Goal: Task Accomplishment & Management: Complete application form

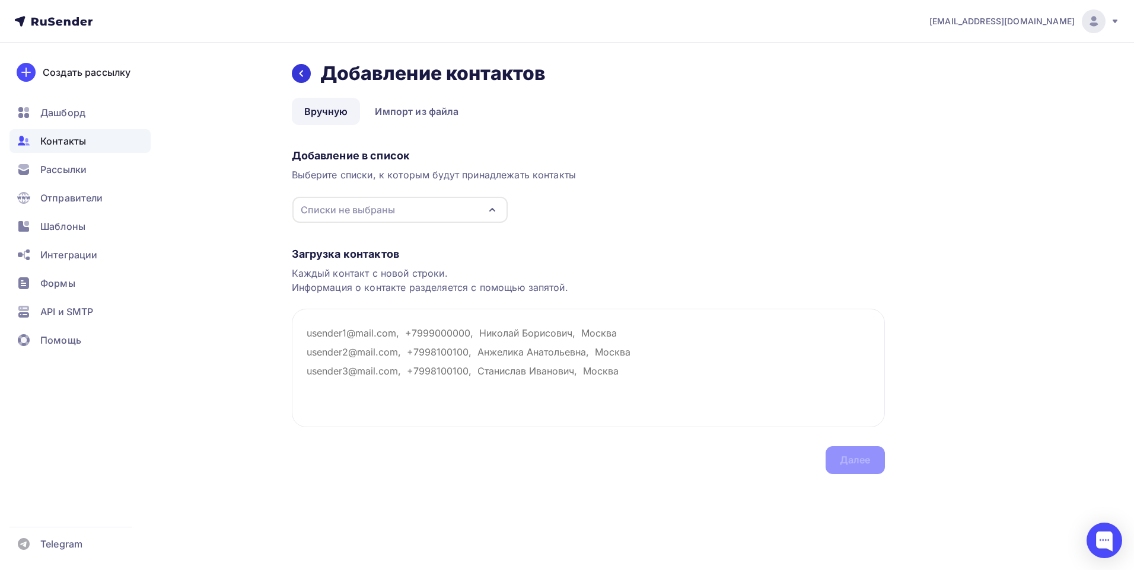
click at [303, 80] on div at bounding box center [301, 73] width 19 height 19
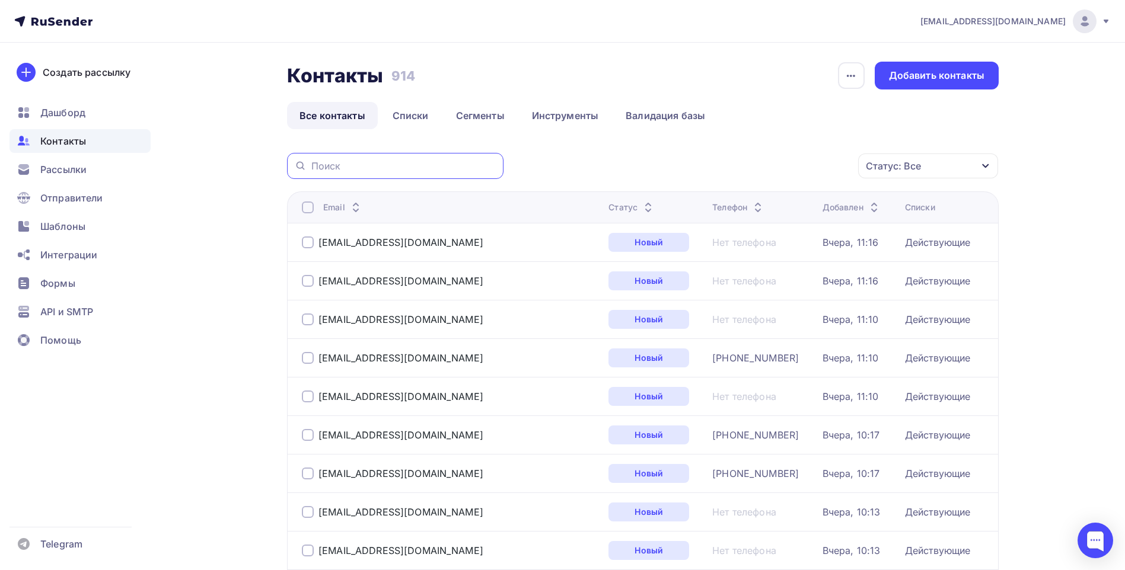
click at [356, 170] on input "text" at bounding box center [403, 165] width 185 height 13
paste input "[EMAIL_ADDRESS][DOMAIN_NAME]"
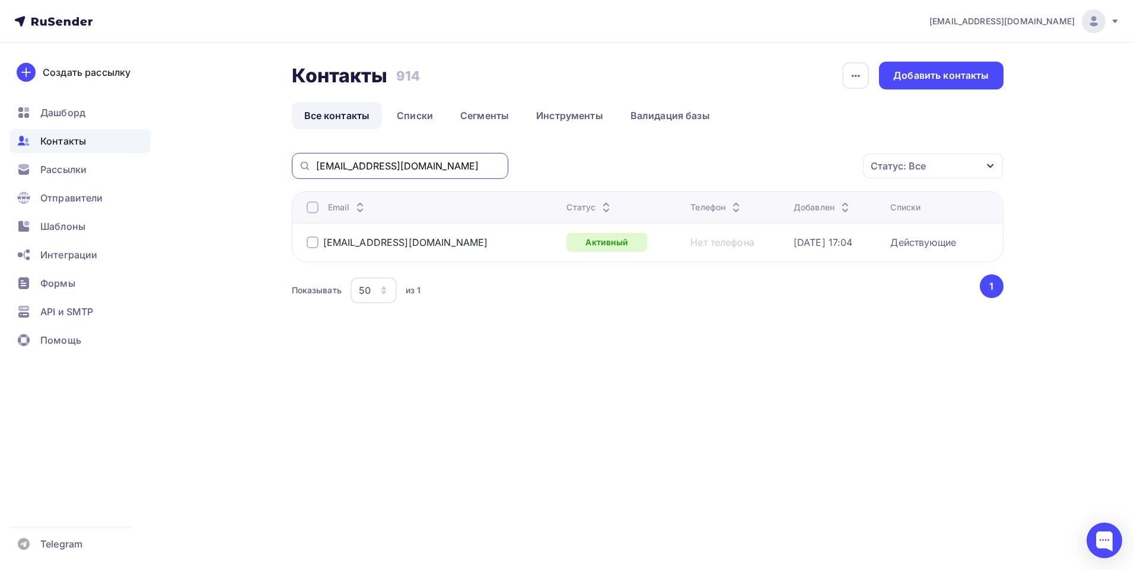
drag, startPoint x: 440, startPoint y: 166, endPoint x: 263, endPoint y: 168, distance: 177.3
click at [263, 168] on div "Контакты Контакты 914 914 История импорта Добавить контакты Все контакты Списки…" at bounding box center [567, 213] width 972 height 340
paste input "info@oen.rgaz"
type input "[EMAIL_ADDRESS][DOMAIN_NAME]"
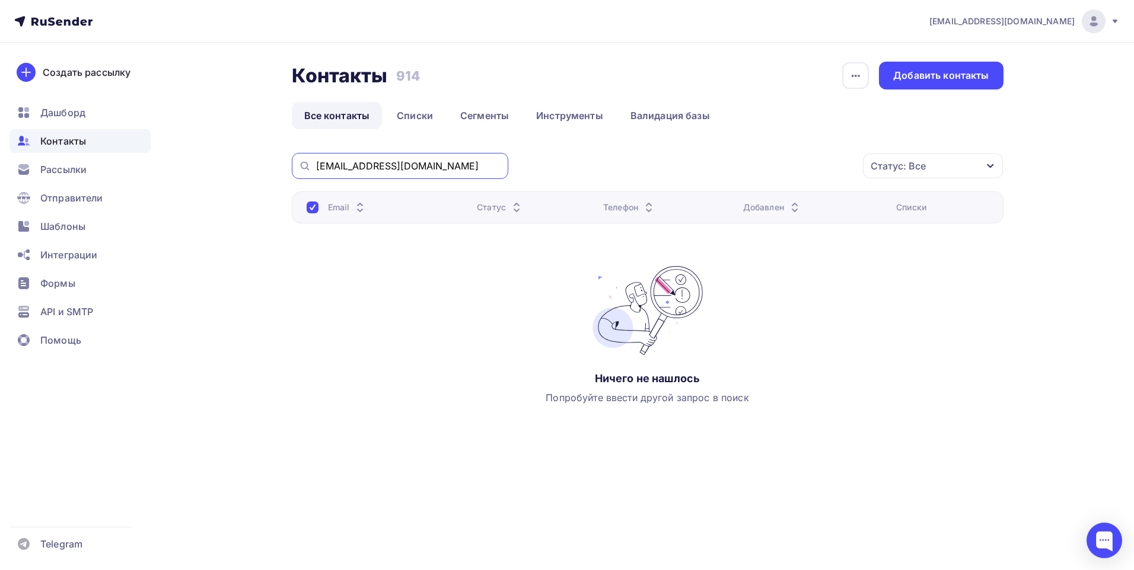
click at [366, 166] on input "[EMAIL_ADDRESS][DOMAIN_NAME]" at bounding box center [408, 165] width 185 height 13
click at [962, 78] on div "Добавить контакты" at bounding box center [940, 76] width 95 height 14
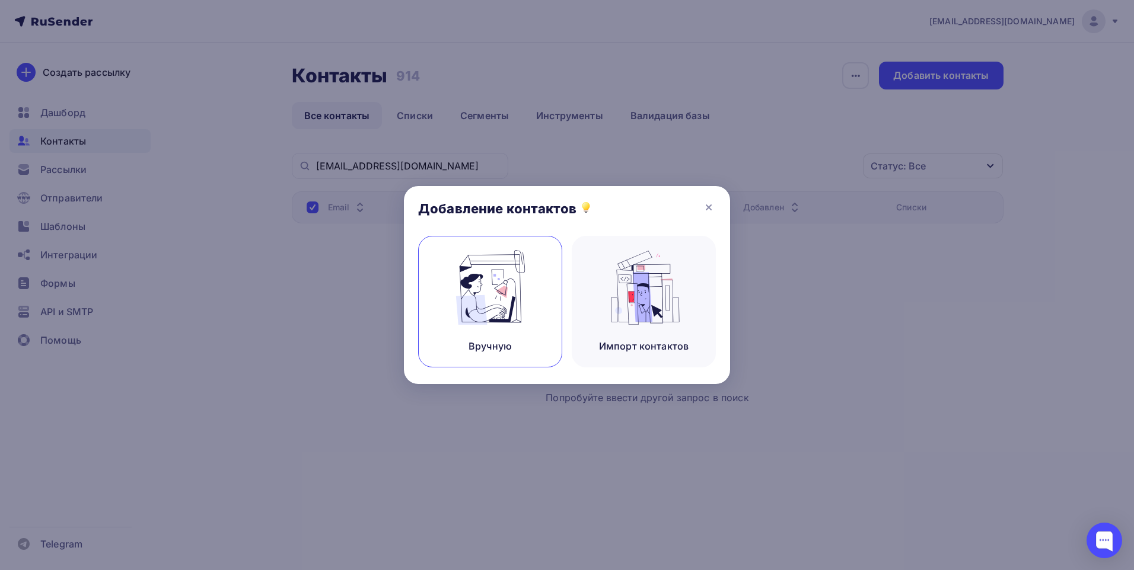
click at [521, 309] on img at bounding box center [490, 287] width 79 height 75
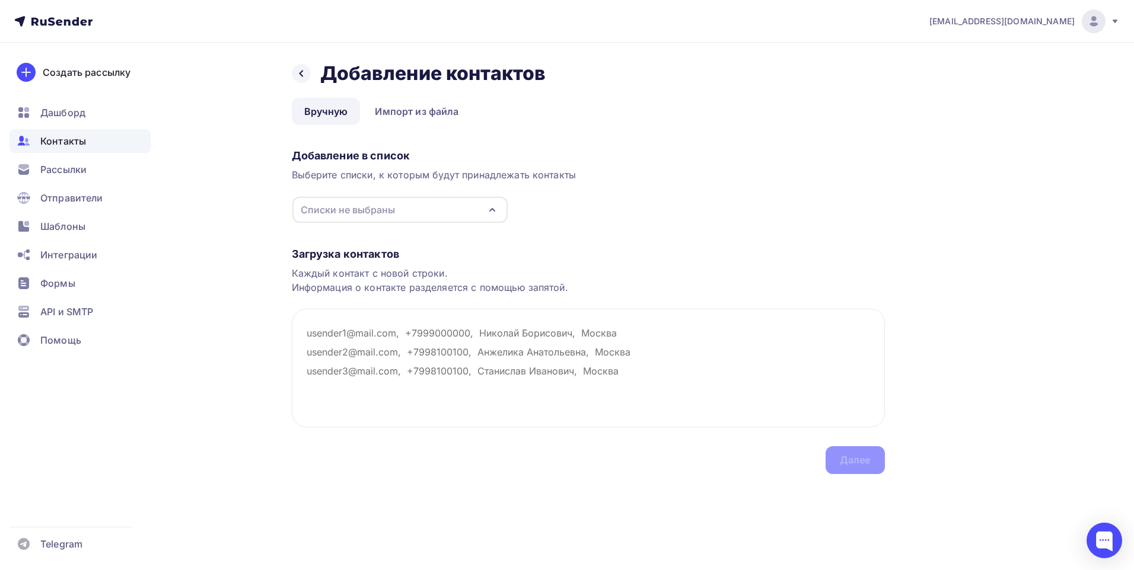
click at [376, 214] on div "Списки не выбраны" at bounding box center [348, 210] width 94 height 14
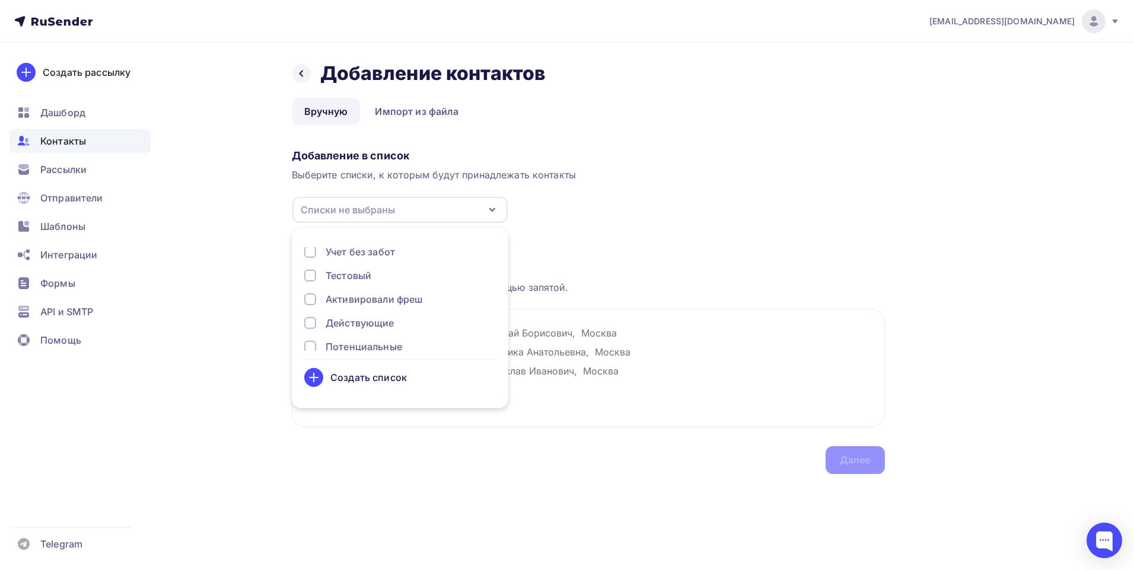
scroll to position [39, 0]
click at [353, 311] on div "Действующие" at bounding box center [360, 311] width 69 height 14
click at [630, 349] on textarea at bounding box center [588, 368] width 593 height 119
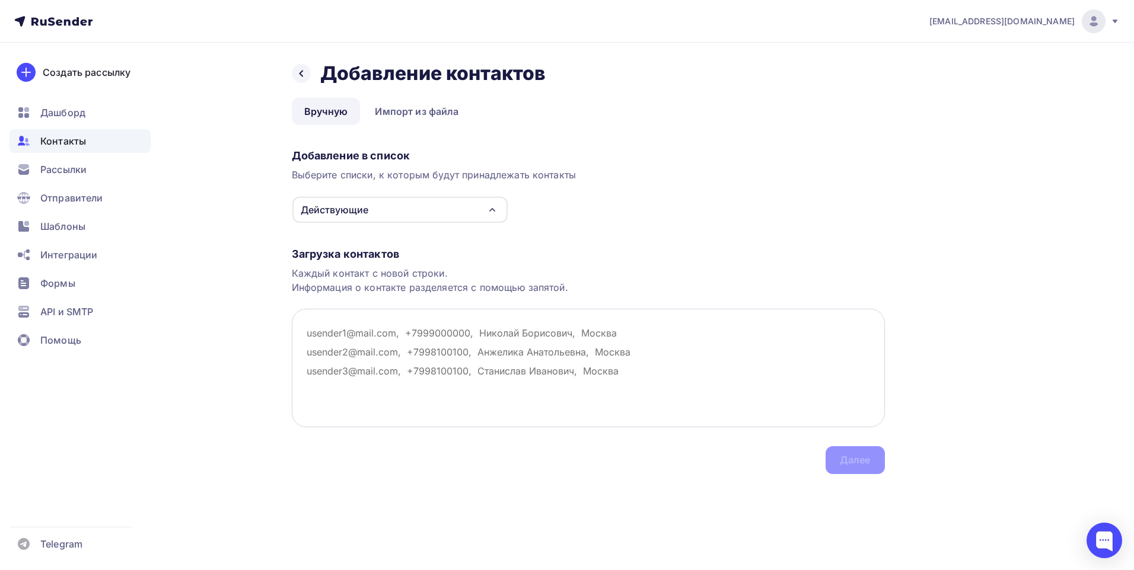
paste textarea "[EMAIL_ADDRESS][DOMAIN_NAME]"
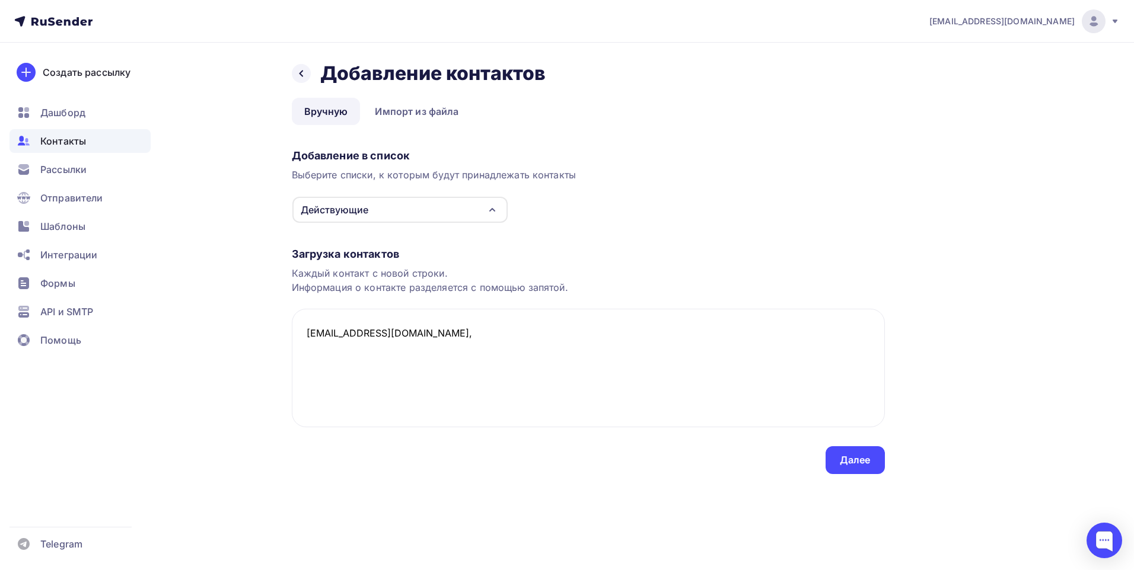
paste textarea "Волгин Дмистрий Сергеевич"
paste textarea "[PHONE_NUMBER]"
type textarea "info@oen.rgaz.ru, Волгин Дмистрий Сергеевич, +7 (846) 374-01-00"
click at [857, 458] on div "Далее" at bounding box center [855, 461] width 31 height 14
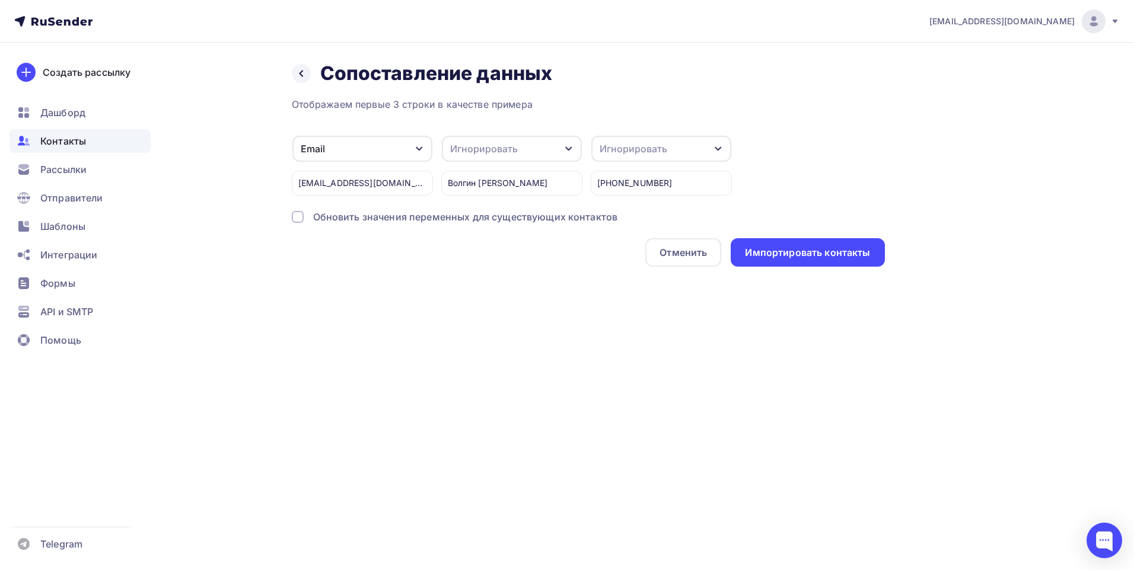
click at [531, 138] on div "Игнорировать" at bounding box center [512, 149] width 140 height 26
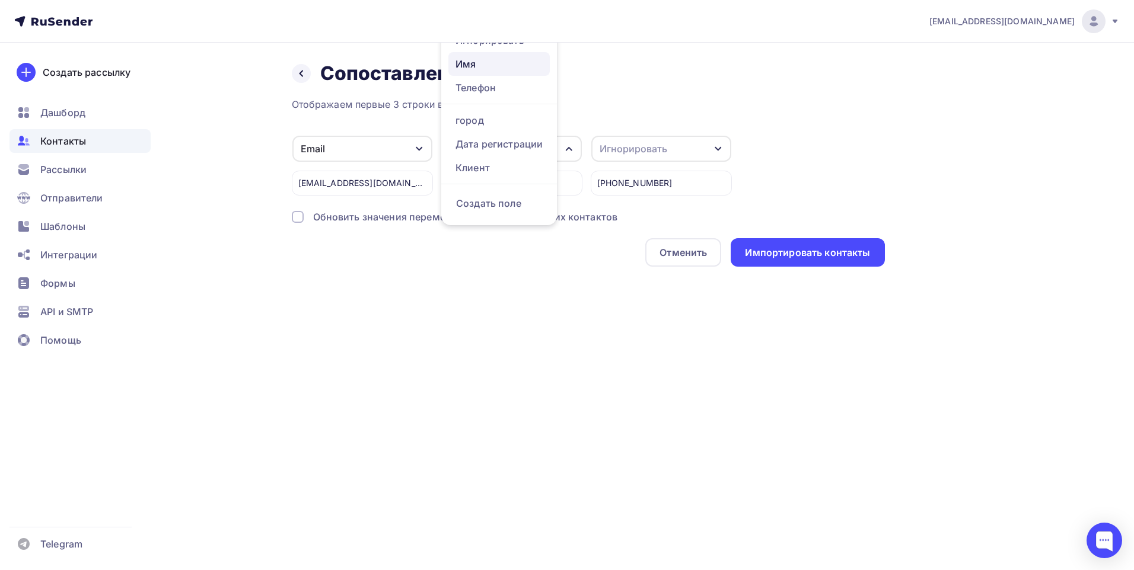
click at [486, 60] on div "Имя" at bounding box center [498, 64] width 87 height 14
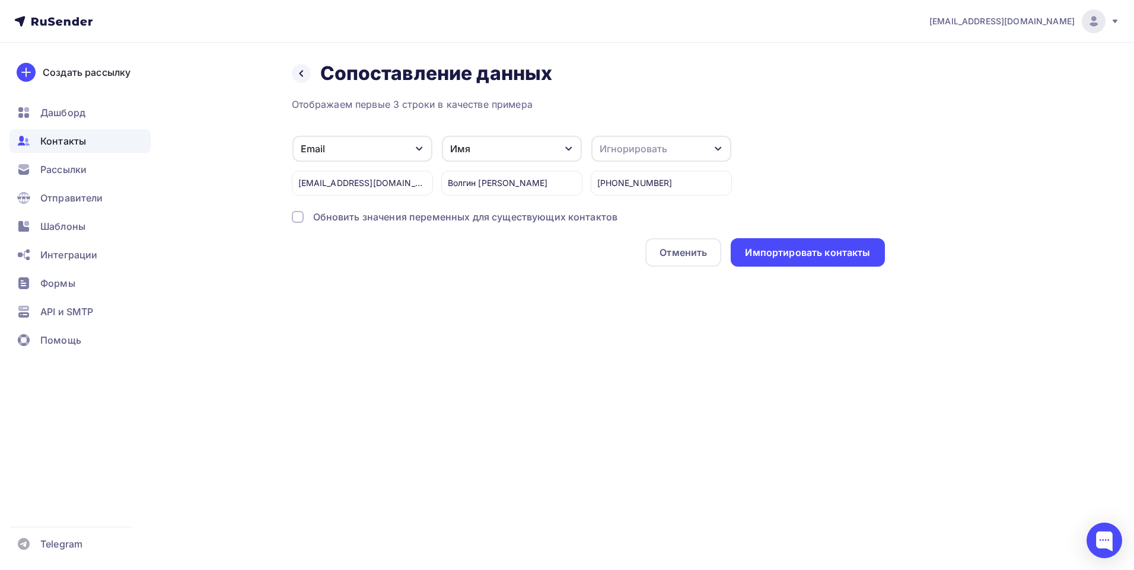
click at [643, 142] on div "Игнорировать" at bounding box center [633, 149] width 68 height 14
click at [644, 93] on div "Телефон" at bounding box center [648, 88] width 87 height 14
click at [802, 259] on div "Импортировать контакты" at bounding box center [807, 253] width 125 height 14
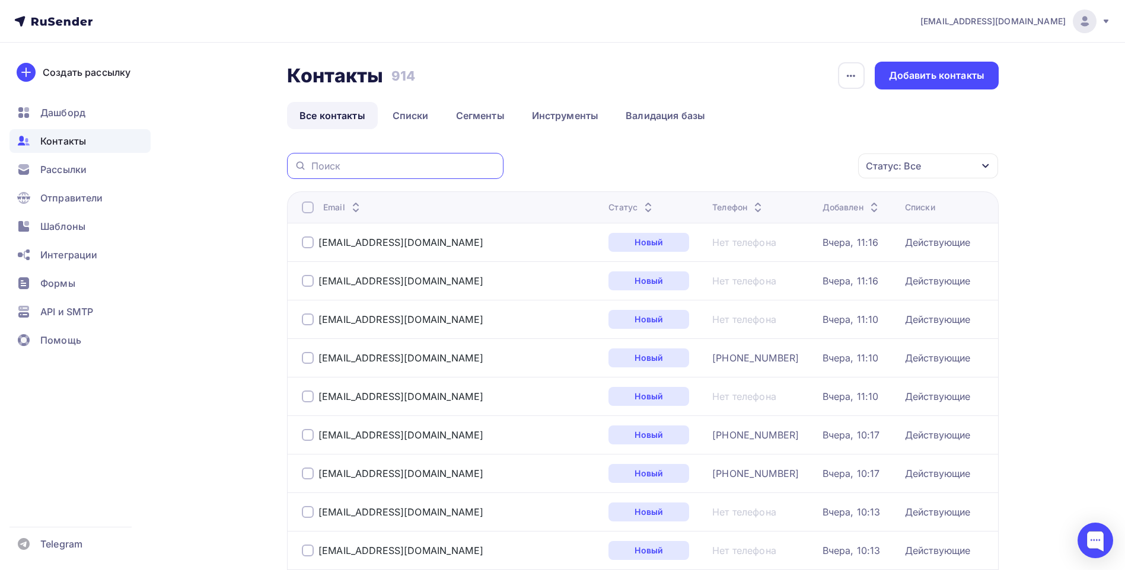
click at [366, 164] on input "text" at bounding box center [403, 165] width 185 height 13
paste input "[EMAIL_ADDRESS][DOMAIN_NAME]"
type input "[EMAIL_ADDRESS][DOMAIN_NAME]"
click at [301, 164] on icon at bounding box center [300, 166] width 13 height 14
click at [387, 165] on input "[EMAIL_ADDRESS][DOMAIN_NAME]" at bounding box center [403, 165] width 185 height 13
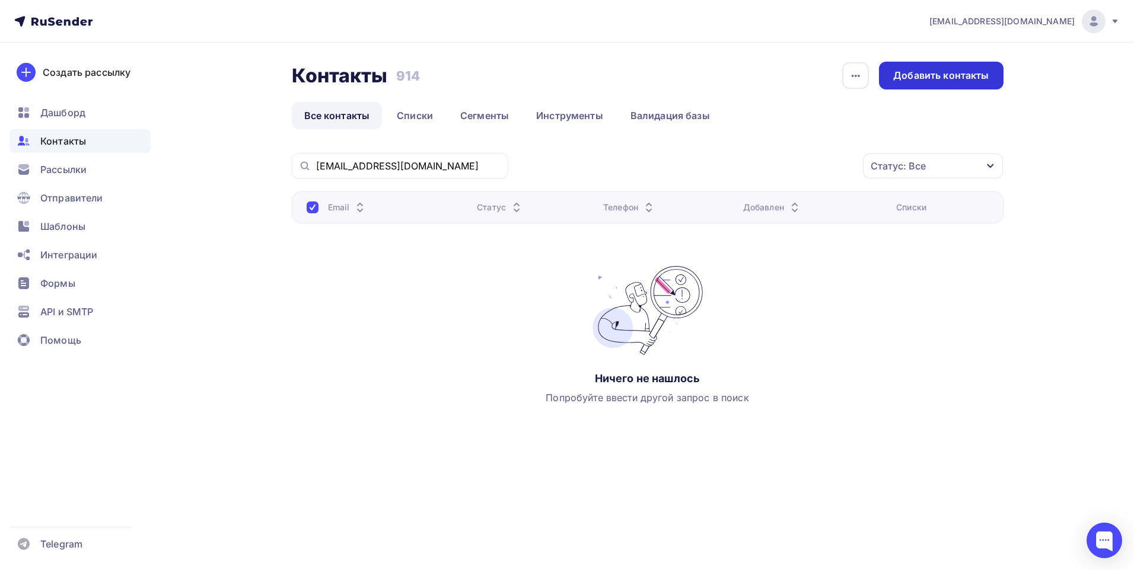
click at [924, 74] on div "Добавить контакты" at bounding box center [940, 76] width 95 height 14
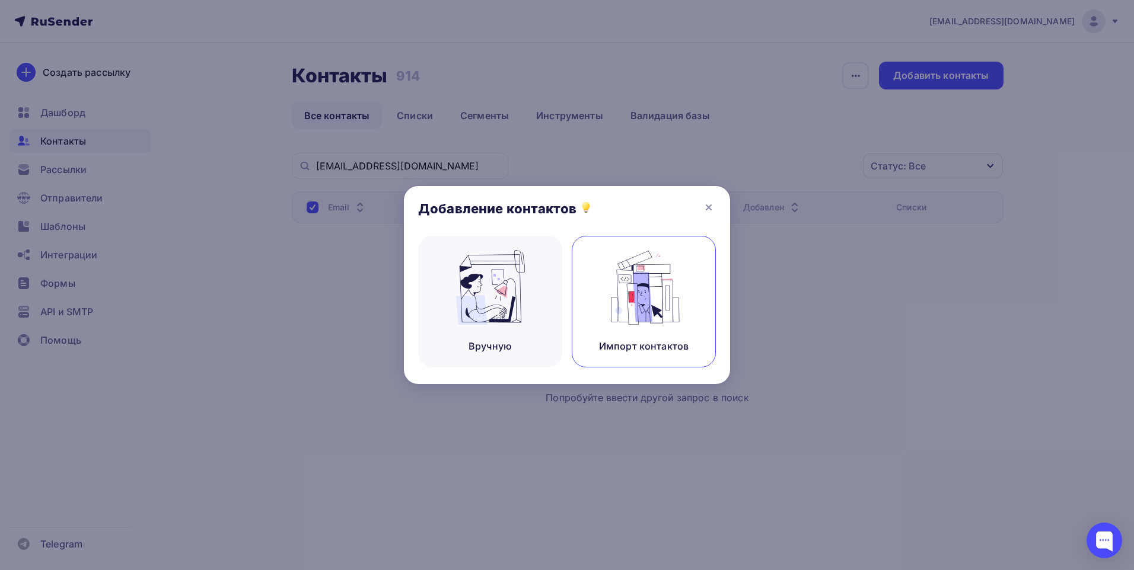
click at [585, 311] on div "Импорт контактов" at bounding box center [644, 302] width 144 height 132
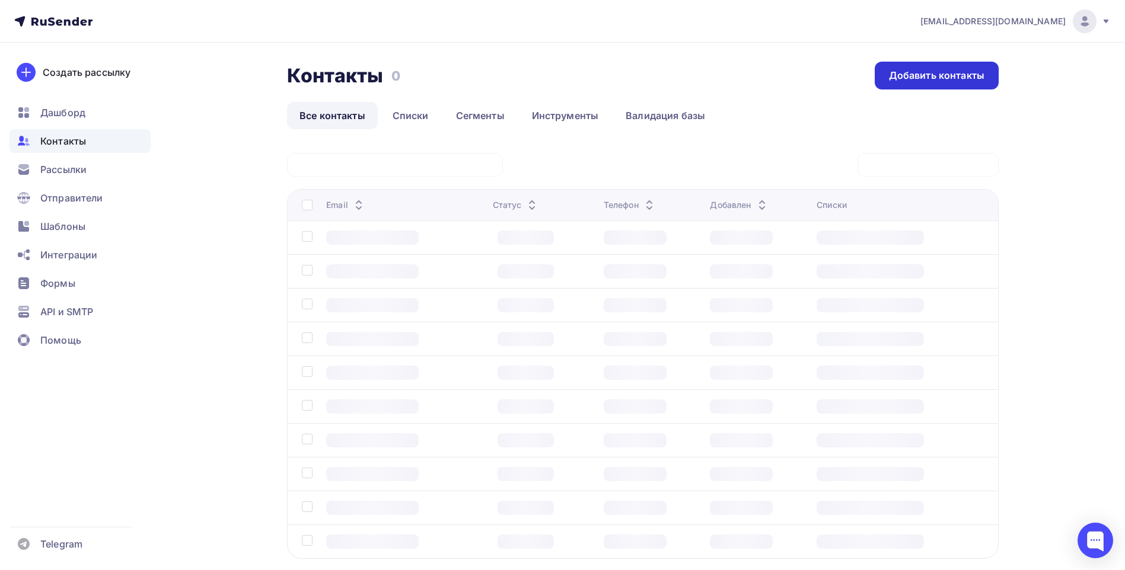
click at [963, 75] on div "Добавить контакты" at bounding box center [936, 76] width 95 height 14
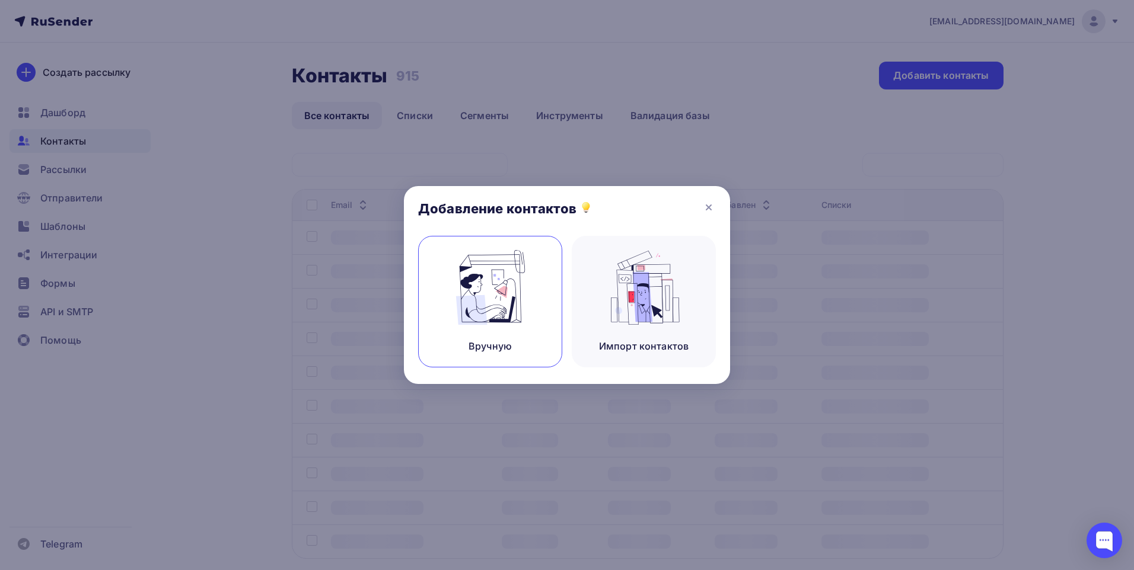
click at [518, 289] on img at bounding box center [490, 287] width 79 height 75
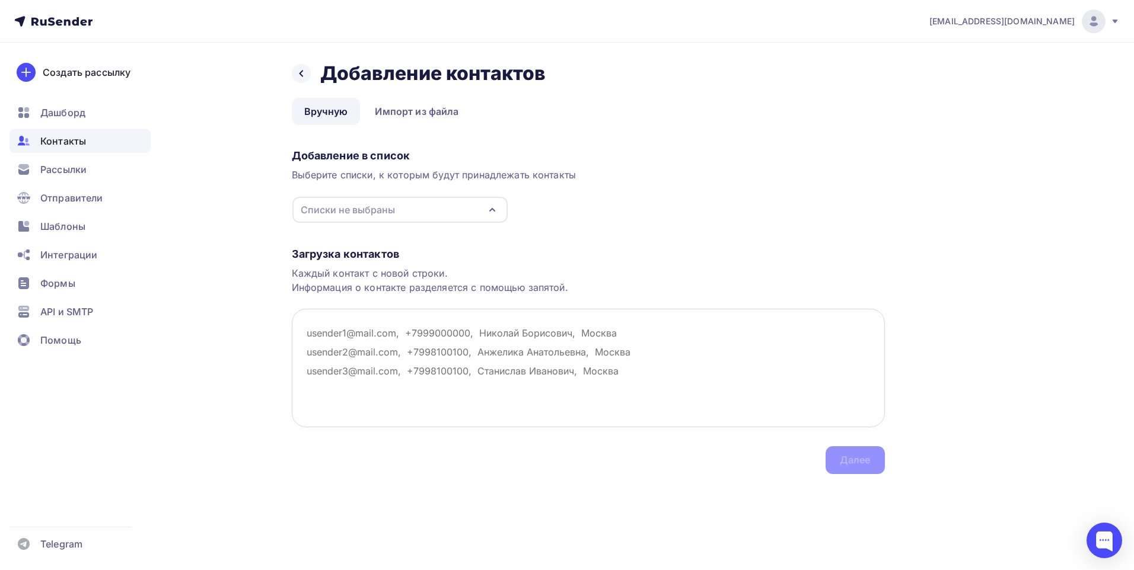
click at [347, 335] on textarea at bounding box center [588, 368] width 593 height 119
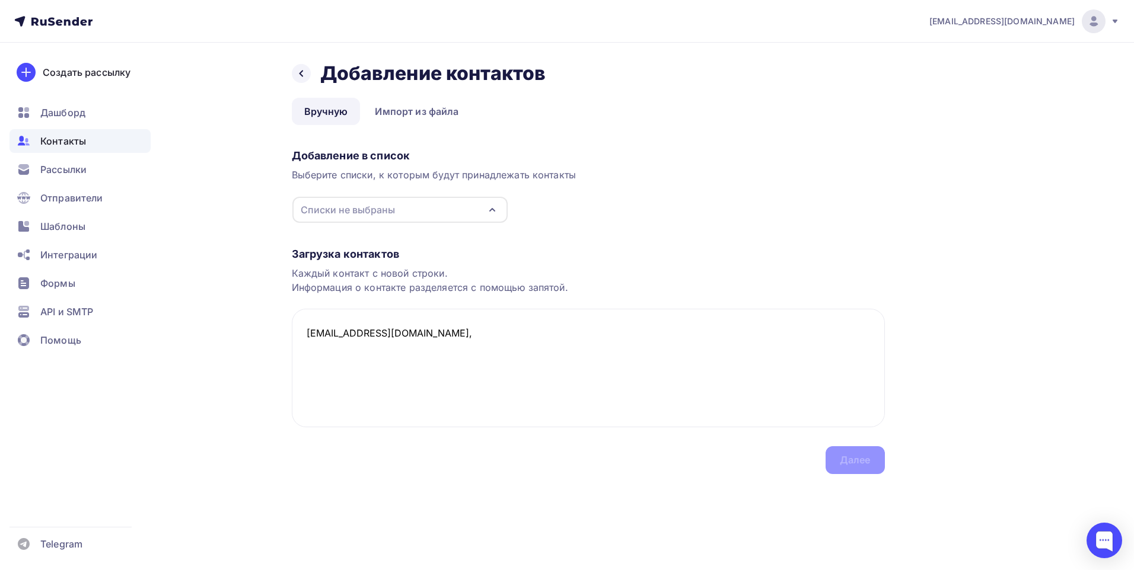
click at [417, 209] on div "Списки не выбраны" at bounding box center [399, 210] width 215 height 26
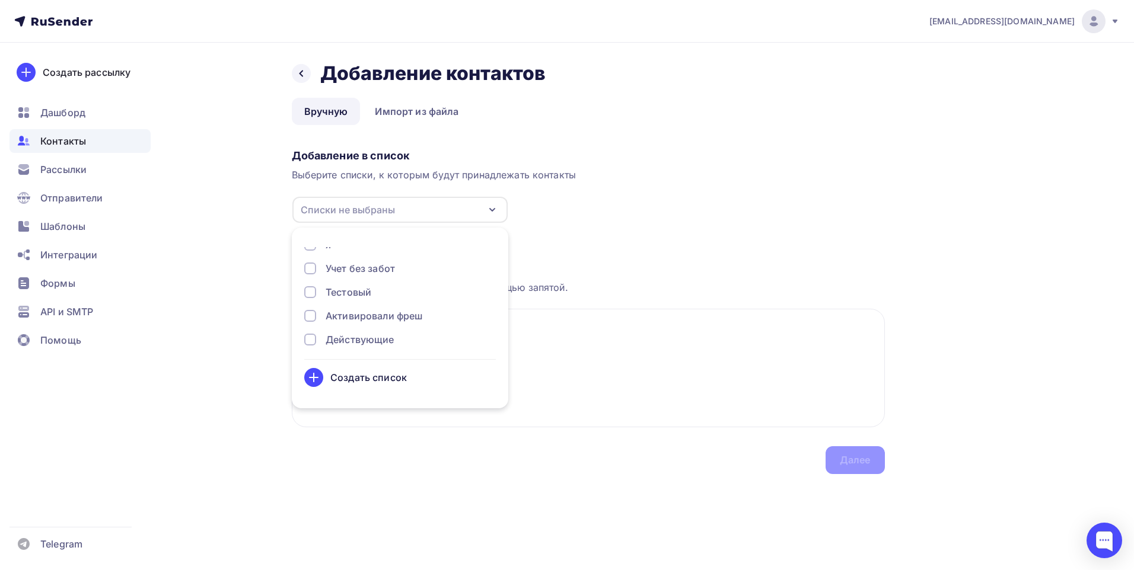
scroll to position [39, 0]
click at [327, 307] on div "Действующие" at bounding box center [360, 311] width 69 height 14
click at [640, 321] on textarea "otdelva@mail.ru," at bounding box center [588, 368] width 593 height 119
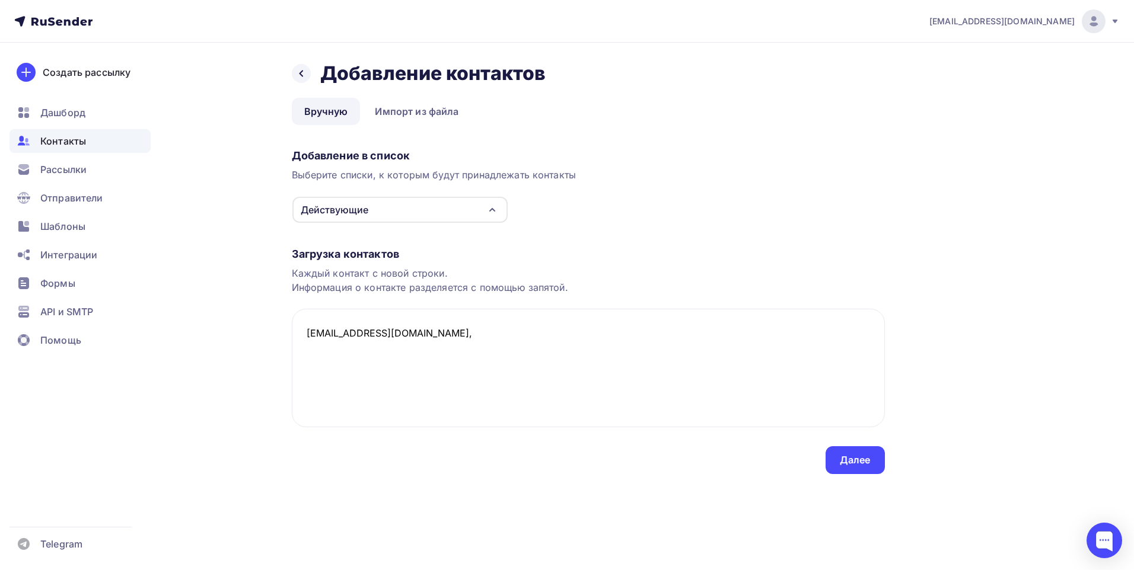
paste textarea "ООО "ПРЕТОР""
paste textarea "[PHONE_NUMBER]"
type textarea "otdelva@mail.ru, ООО "ПРЕТОР", +7 913 513-40-66"
click at [861, 458] on div "Далее" at bounding box center [855, 461] width 31 height 14
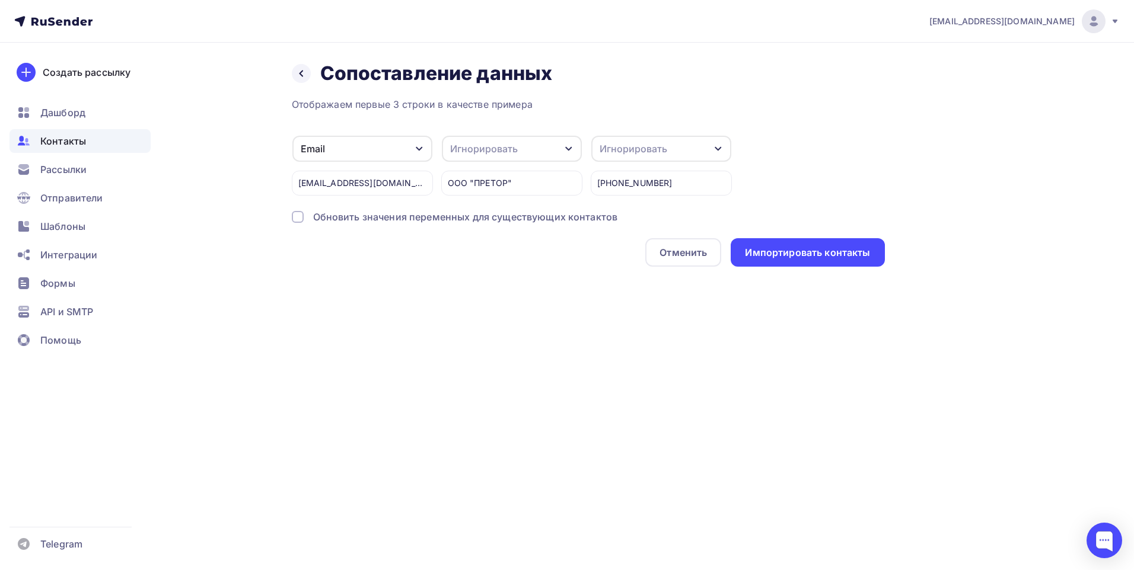
click at [470, 145] on div "Игнорировать" at bounding box center [484, 149] width 68 height 14
click at [495, 69] on div "Имя" at bounding box center [498, 64] width 87 height 14
click at [670, 146] on div "Игнорировать" at bounding box center [661, 149] width 140 height 26
click at [639, 88] on div "Телефон" at bounding box center [648, 88] width 87 height 14
click at [781, 253] on div "Импортировать контакты" at bounding box center [807, 253] width 125 height 14
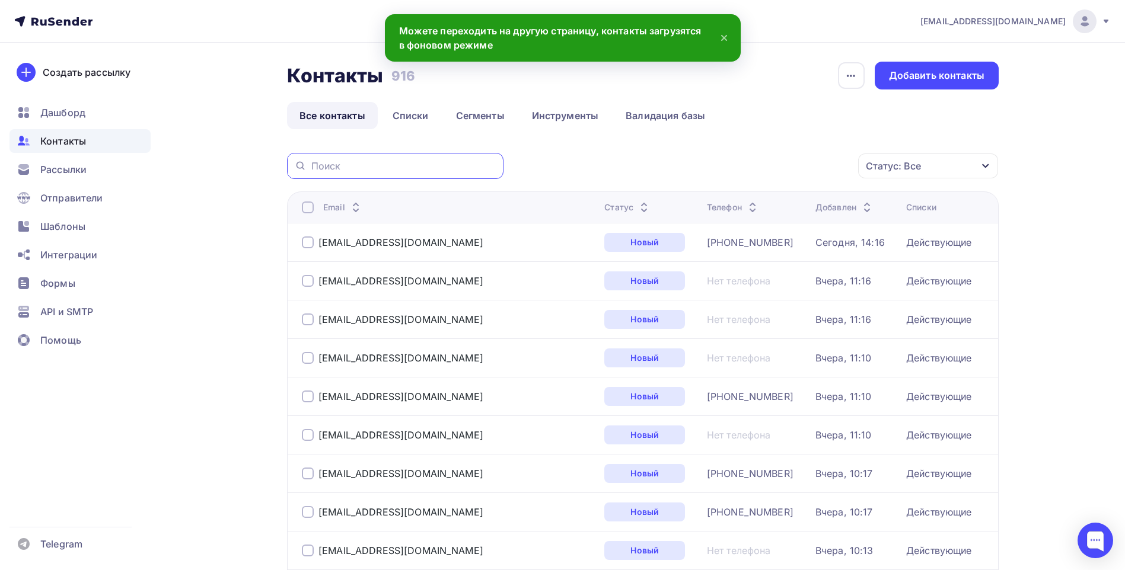
click at [355, 165] on input "text" at bounding box center [403, 165] width 185 height 13
paste input "[PHONE_NUMBER]"
type input "[PHONE_NUMBER]"
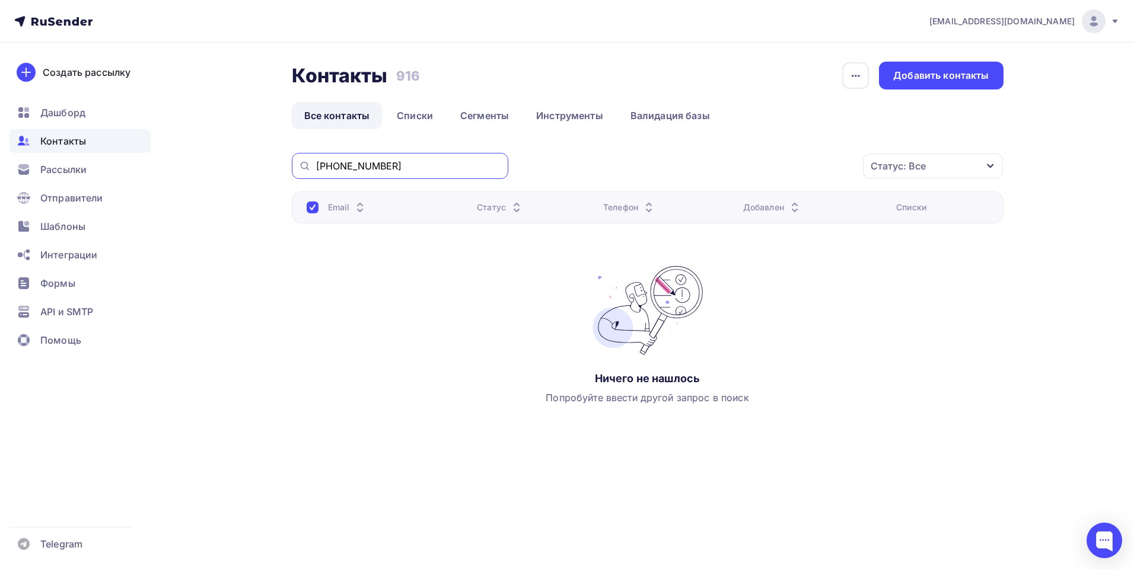
drag, startPoint x: 298, startPoint y: 161, endPoint x: 269, endPoint y: 161, distance: 29.1
click at [269, 161] on div "Контакты Контакты 916 916 История импорта Добавить контакты Все контакты Списки…" at bounding box center [567, 274] width 972 height 462
paste input "[EMAIL_ADDRESS][DOMAIN_NAME]"
type input "[EMAIL_ADDRESS][DOMAIN_NAME]"
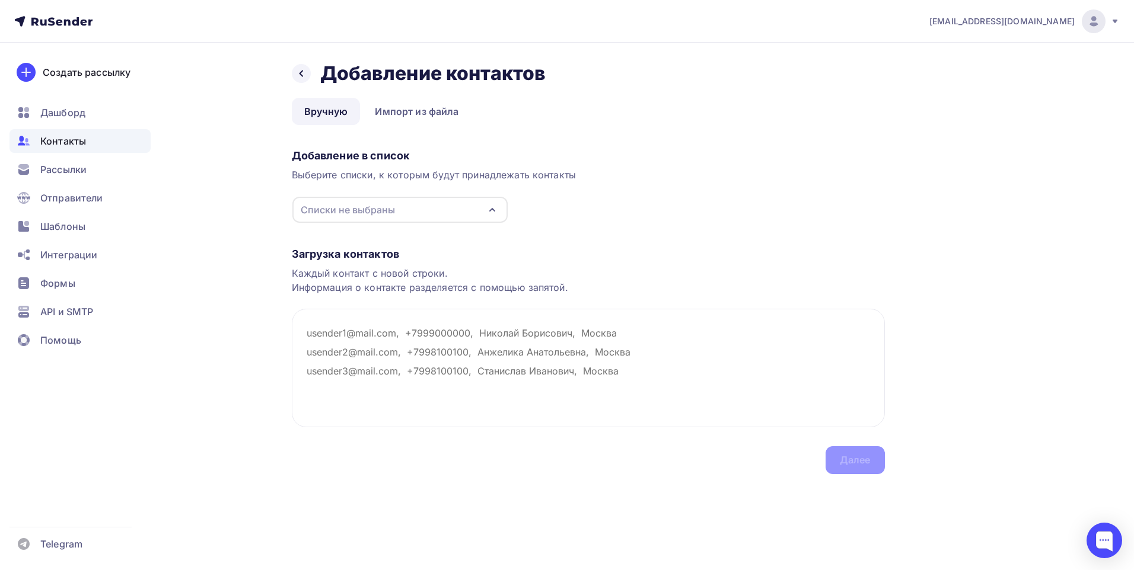
click at [68, 139] on span "Контакты" at bounding box center [63, 141] width 46 height 14
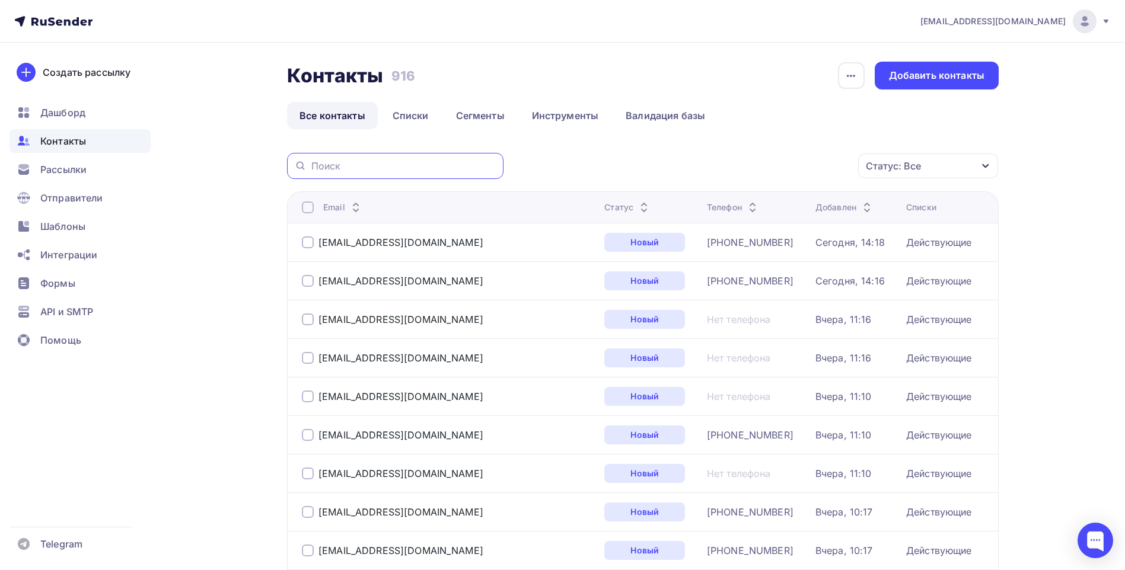
click at [371, 161] on input "text" at bounding box center [403, 165] width 185 height 13
paste input "[EMAIL_ADDRESS][DOMAIN_NAME]"
type input "[EMAIL_ADDRESS][DOMAIN_NAME]"
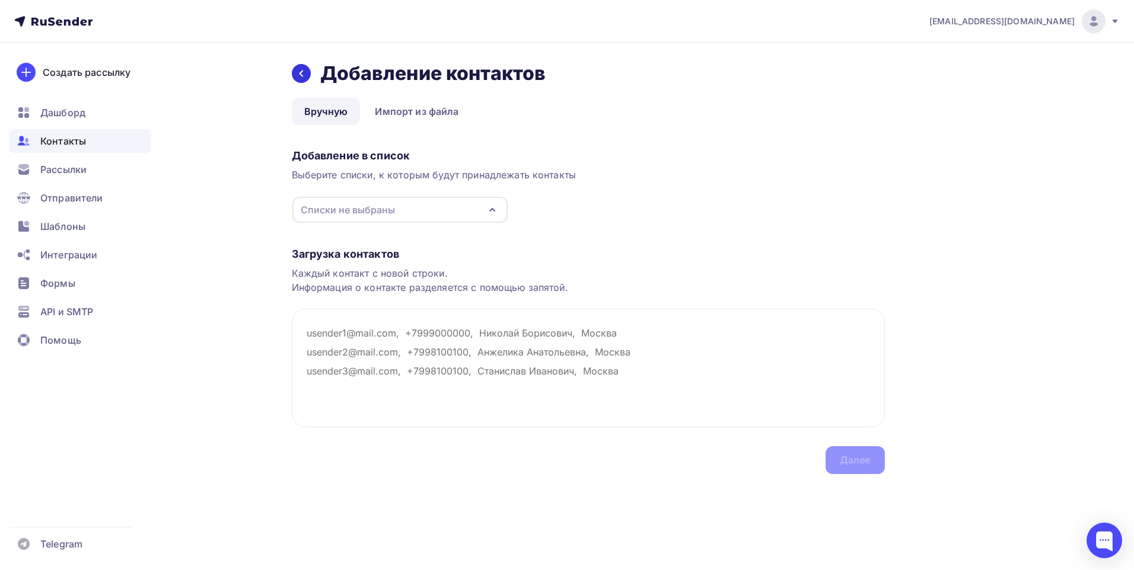
click at [302, 75] on icon at bounding box center [300, 73] width 9 height 9
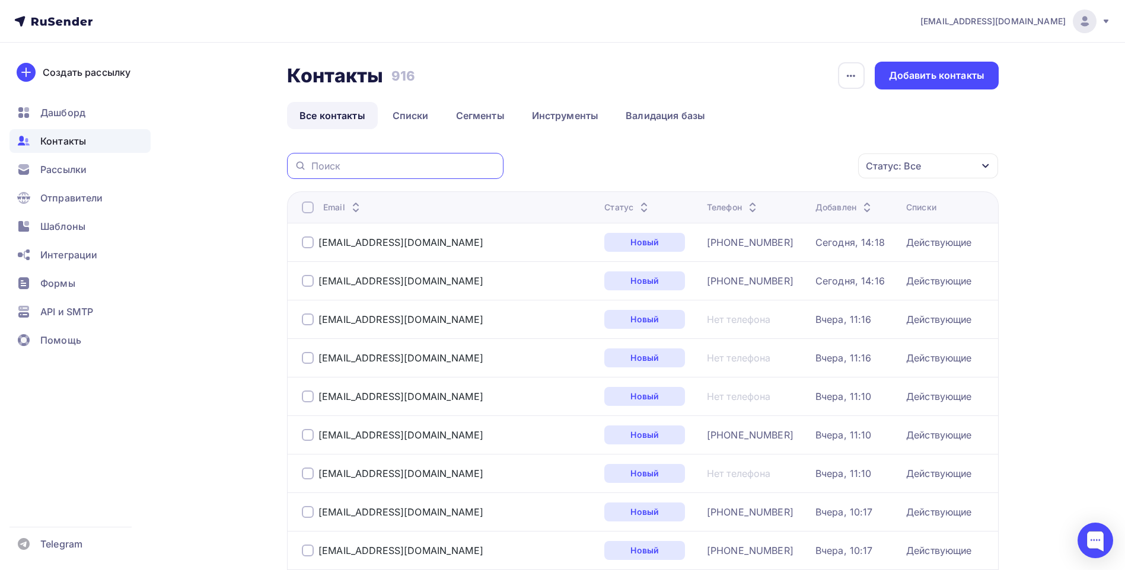
click at [346, 169] on input "text" at bounding box center [403, 165] width 185 height 13
paste input "[PERSON_NAME][EMAIL_ADDRESS][DOMAIN_NAME]"
type input "[PERSON_NAME][EMAIL_ADDRESS][DOMAIN_NAME]"
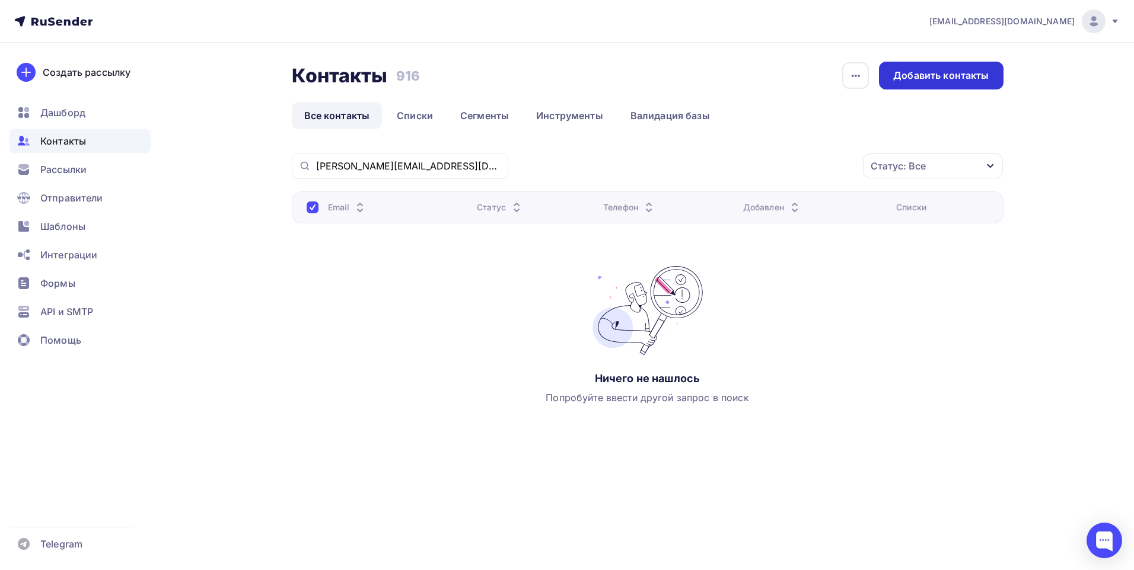
click at [932, 81] on div "Добавить контакты" at bounding box center [940, 76] width 95 height 14
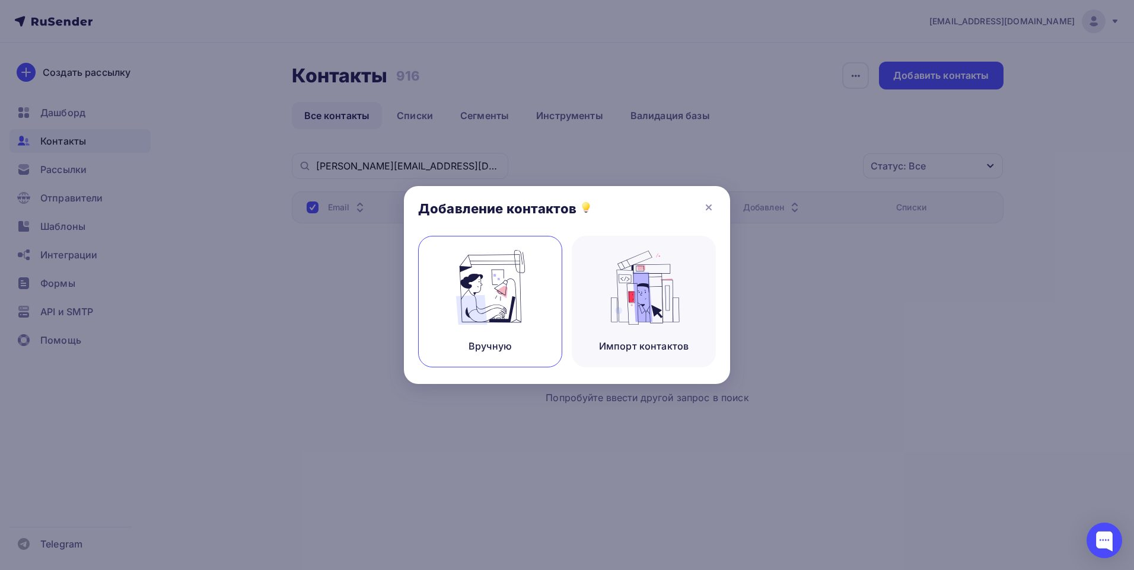
click at [430, 293] on div "Вручную" at bounding box center [490, 302] width 144 height 132
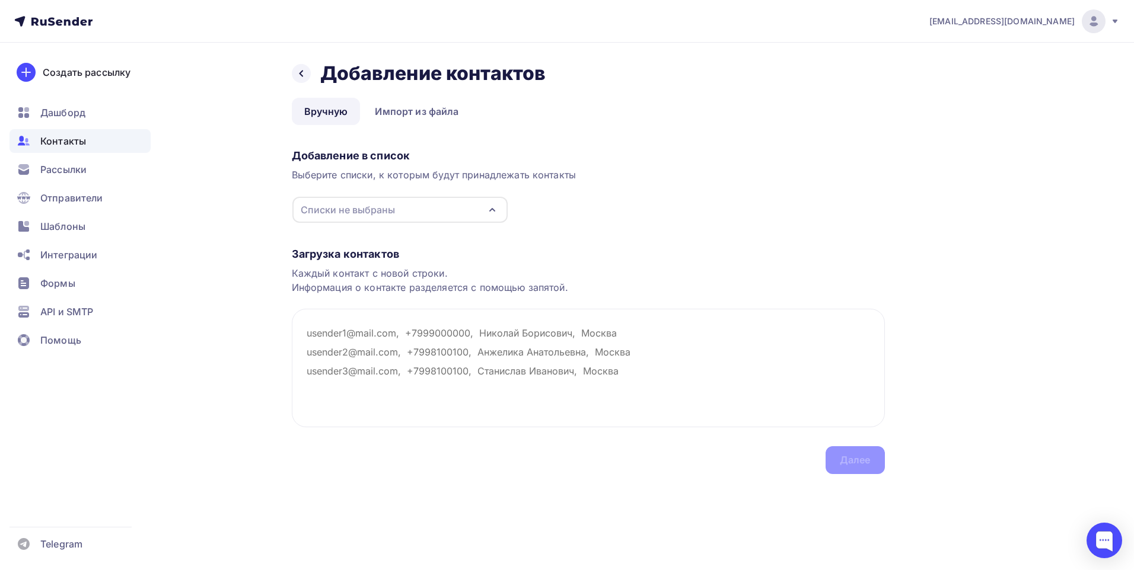
click at [351, 204] on div "Списки не выбраны" at bounding box center [348, 210] width 94 height 14
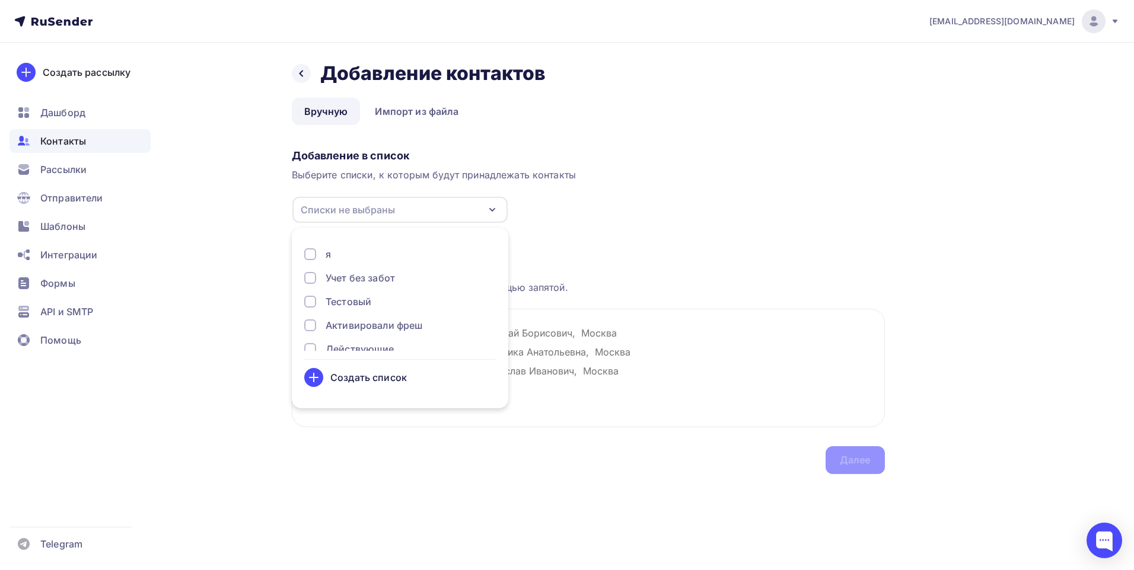
scroll to position [39, 0]
click at [359, 312] on div "Действующие" at bounding box center [360, 311] width 69 height 14
drag, startPoint x: 588, startPoint y: 362, endPoint x: 509, endPoint y: 374, distance: 79.7
click at [588, 362] on textarea at bounding box center [588, 368] width 593 height 119
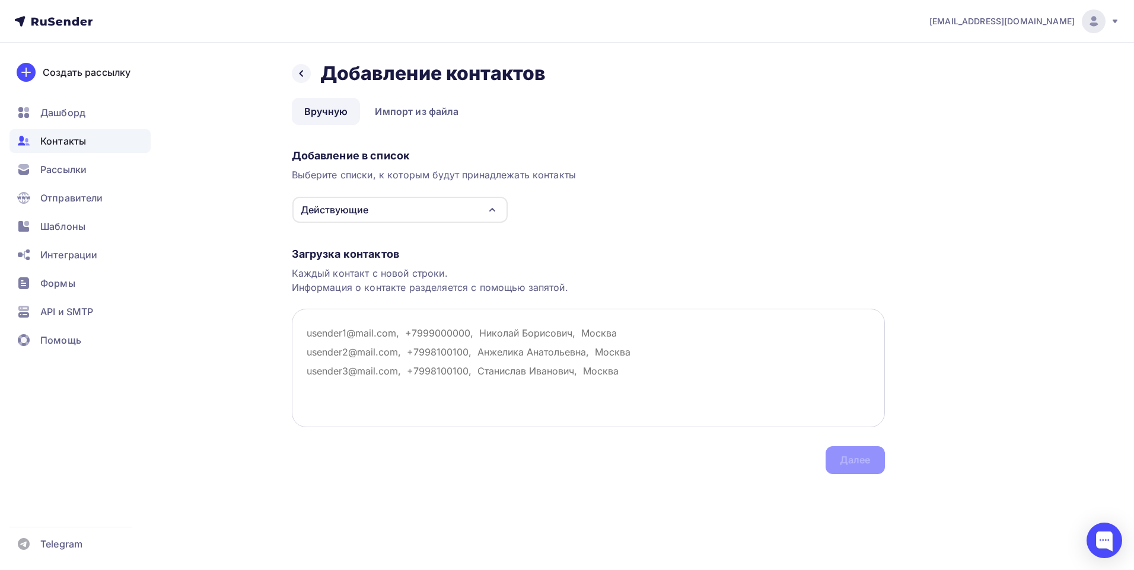
paste textarea "[PERSON_NAME][EMAIL_ADDRESS][DOMAIN_NAME]"
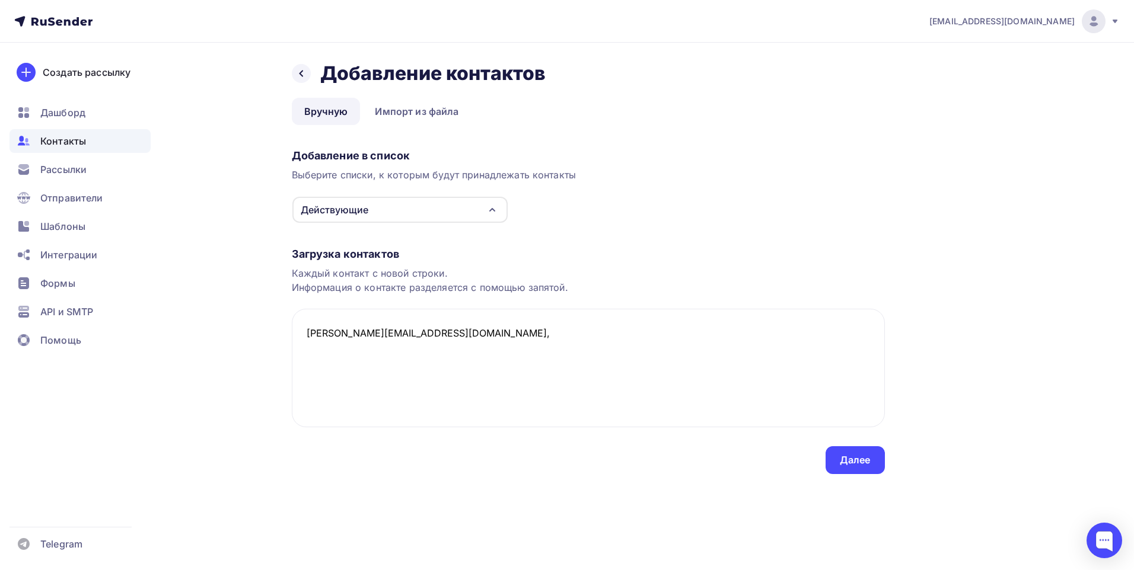
paste textarea "ИП [PERSON_NAME] [PERSON_NAME]"
type textarea "[PERSON_NAME][EMAIL_ADDRESS][DOMAIN_NAME], [PERSON_NAME] [PERSON_NAME],"
click at [848, 465] on div "Далее" at bounding box center [855, 461] width 31 height 14
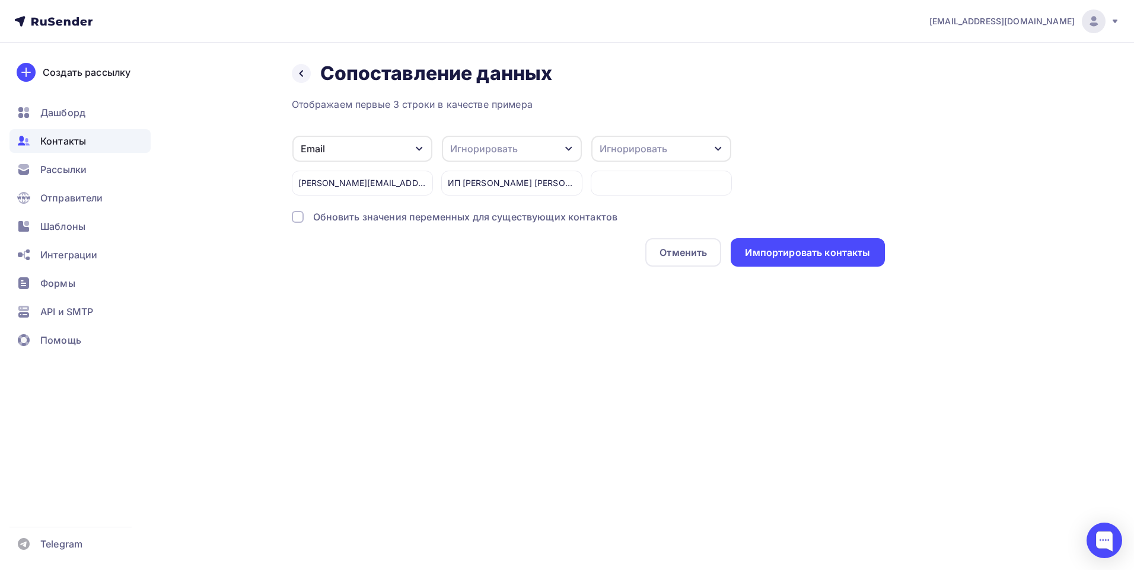
click at [545, 149] on div "Игнорировать" at bounding box center [512, 149] width 140 height 26
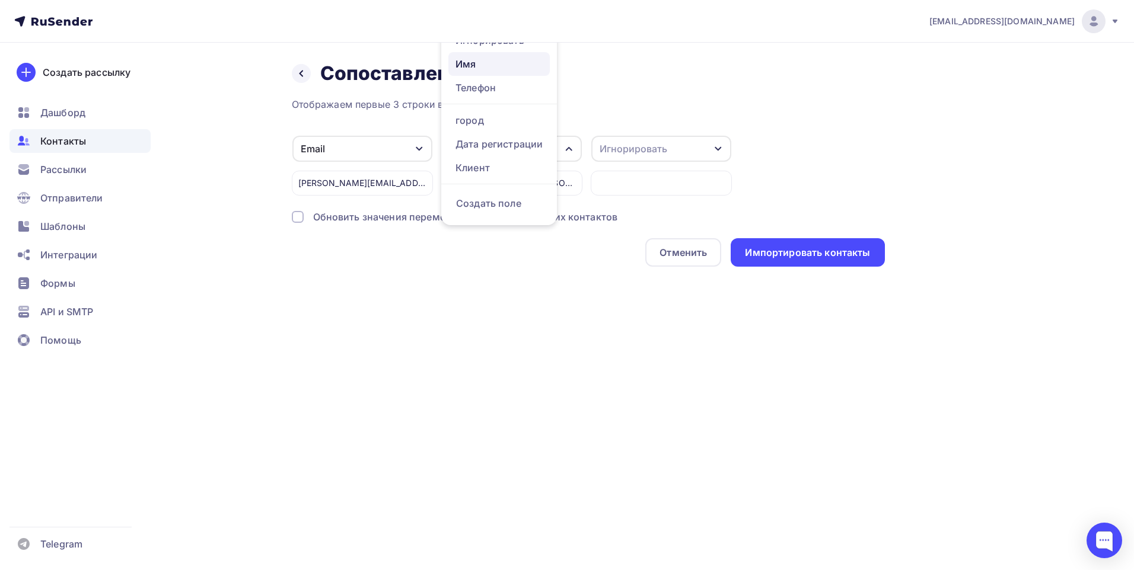
click at [493, 62] on div "Имя" at bounding box center [498, 64] width 87 height 14
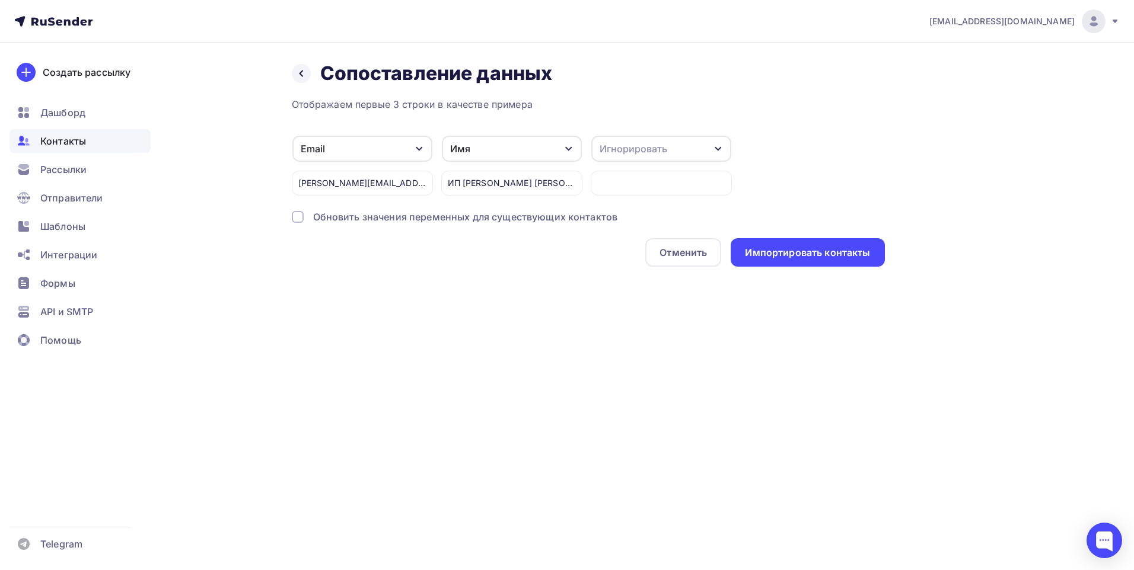
click at [690, 149] on div "Игнорировать" at bounding box center [661, 149] width 140 height 26
click at [870, 152] on div "Email Игнорировать Телефон город Дата регистрации Клиент Создать поле [PERSON_N…" at bounding box center [588, 165] width 593 height 60
click at [835, 251] on div "Импортировать контакты" at bounding box center [807, 253] width 125 height 14
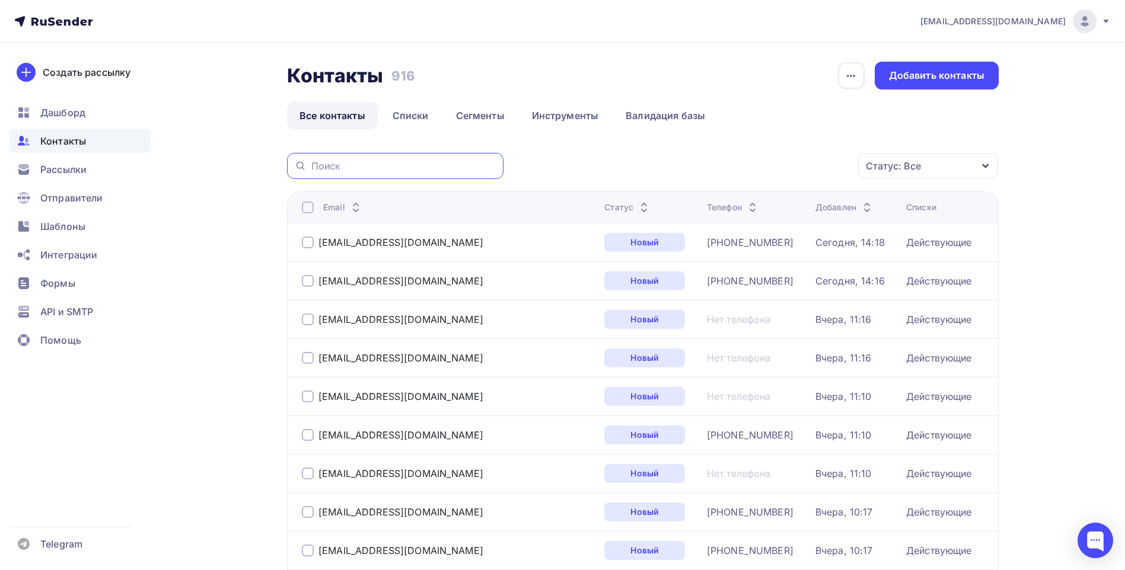
click at [333, 172] on input "text" at bounding box center [403, 165] width 185 height 13
paste input "[PERSON_NAME][EMAIL_ADDRESS][DOMAIN_NAME]"
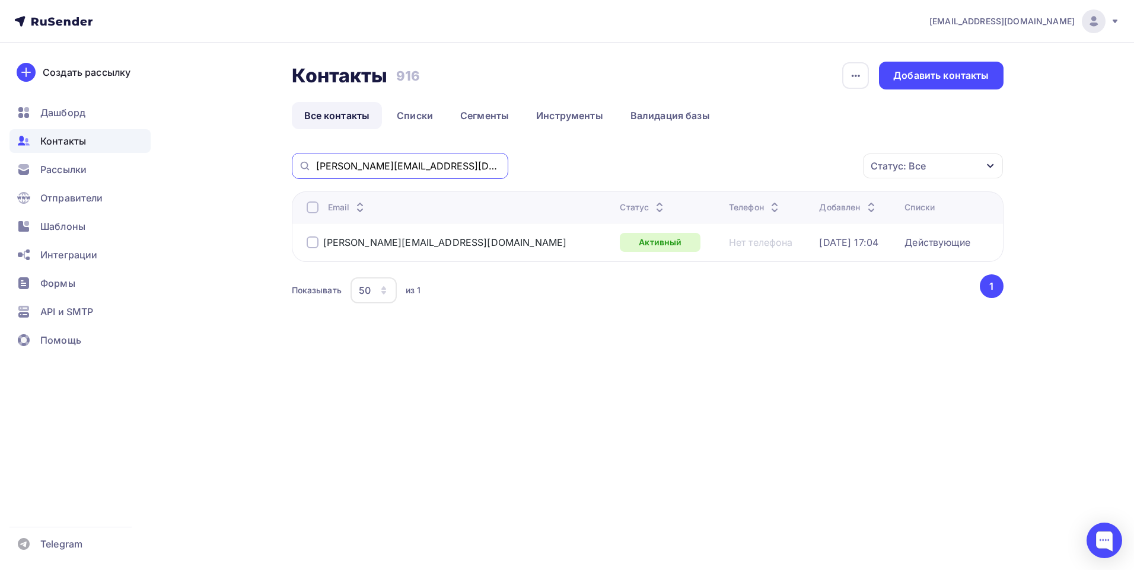
click at [427, 163] on input "[PERSON_NAME][EMAIL_ADDRESS][DOMAIN_NAME]" at bounding box center [408, 165] width 185 height 13
paste input "2052508@mail"
click at [360, 162] on input "[EMAIL_ADDRESS][DOMAIN_NAME]" at bounding box center [408, 165] width 185 height 13
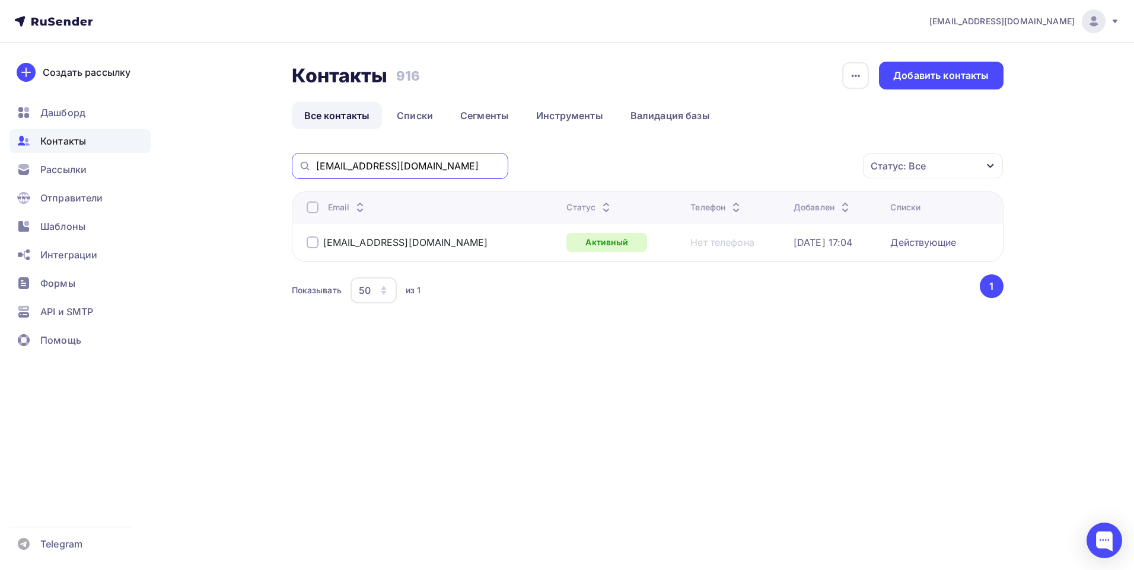
click at [360, 162] on input "[EMAIL_ADDRESS][DOMAIN_NAME]" at bounding box center [408, 165] width 185 height 13
paste input "Sib-specteh"
type input "[EMAIL_ADDRESS][DOMAIN_NAME]"
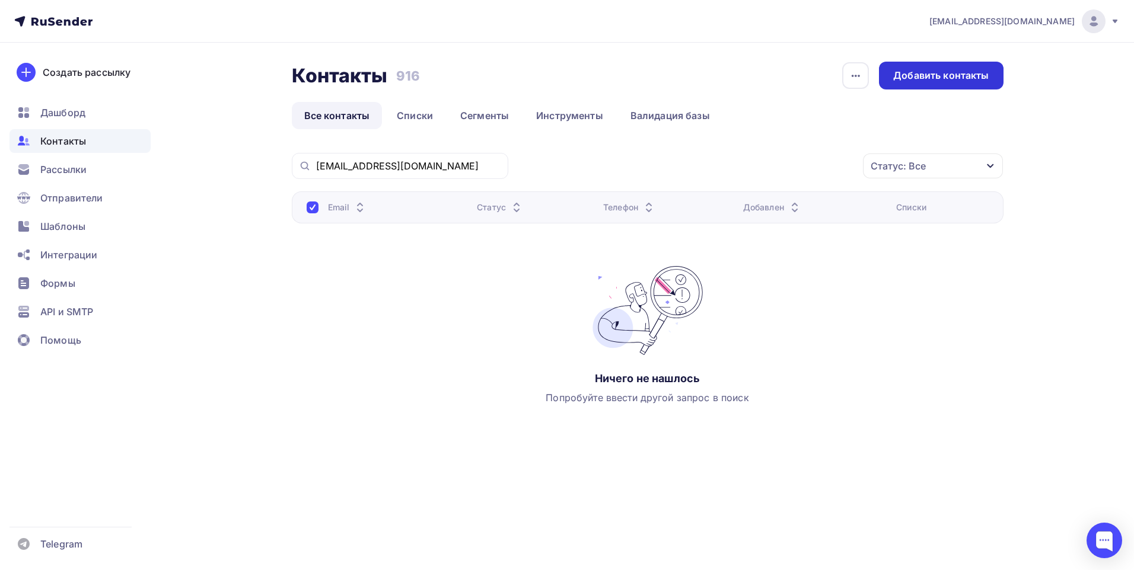
click at [936, 69] on div "Добавить контакты" at bounding box center [940, 76] width 95 height 14
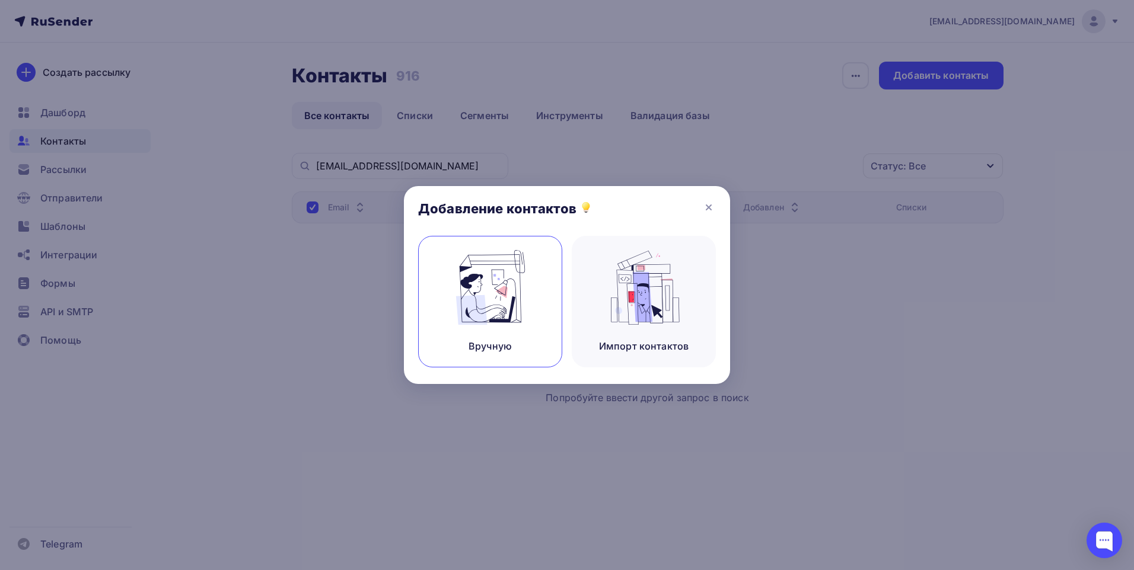
click at [515, 355] on div "Вручную" at bounding box center [490, 302] width 144 height 132
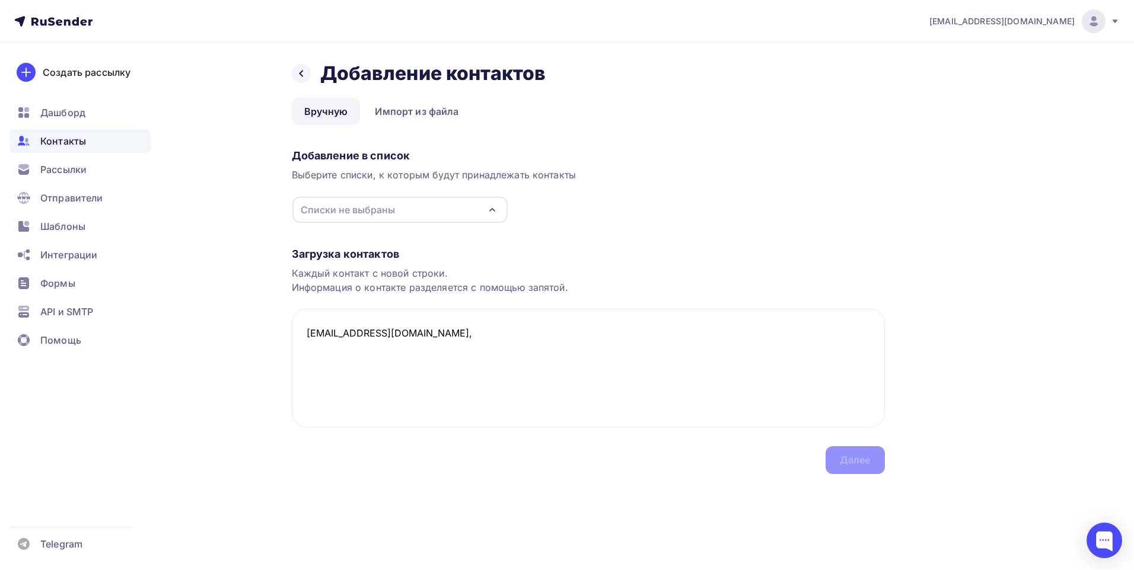
paste textarea "[PERSON_NAME]"
paste textarea "[PHONE_NUMBER]"
click at [397, 211] on div "Списки не выбраны" at bounding box center [399, 210] width 215 height 26
type textarea "[EMAIL_ADDRESS][DOMAIN_NAME], [PERSON_NAME], [PHONE_NUMBER]"
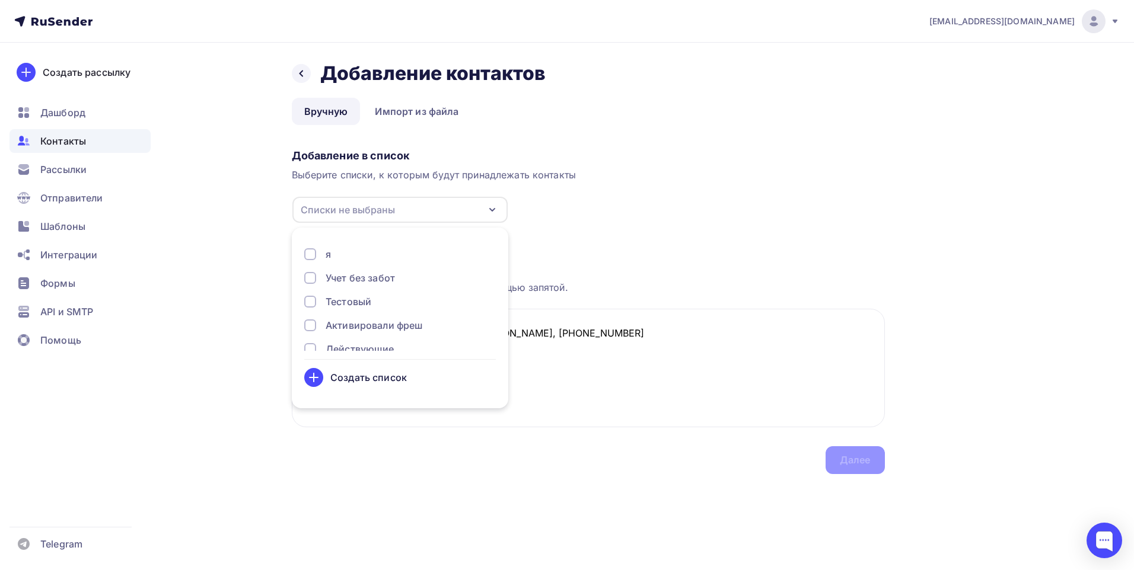
scroll to position [39, 0]
click at [322, 312] on div "Действующие" at bounding box center [400, 311] width 192 height 14
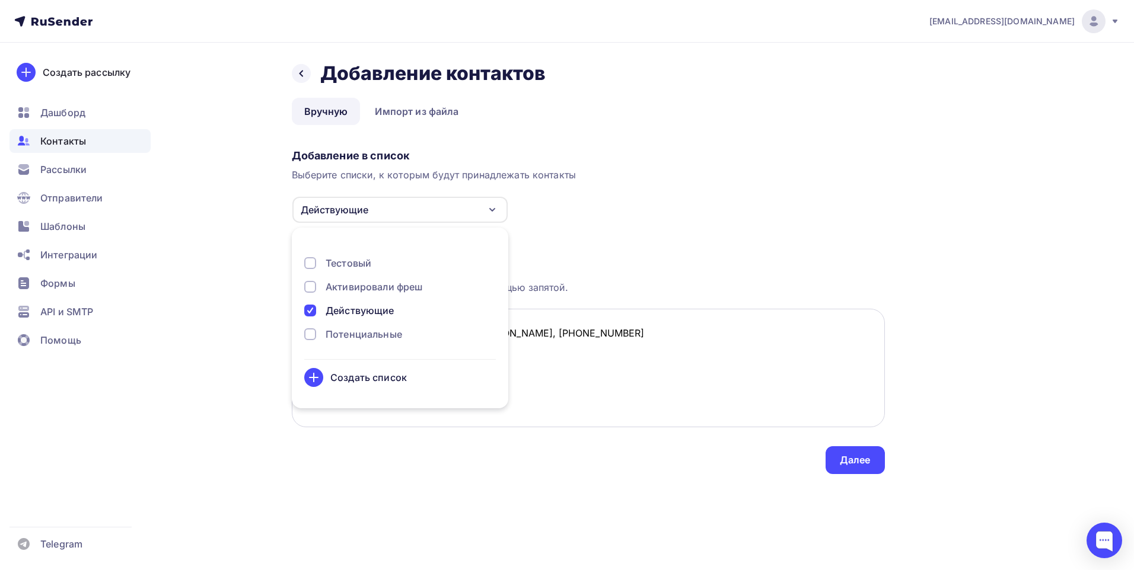
click at [563, 355] on textarea "[EMAIL_ADDRESS][DOMAIN_NAME], [PERSON_NAME], [PHONE_NUMBER]" at bounding box center [588, 368] width 593 height 119
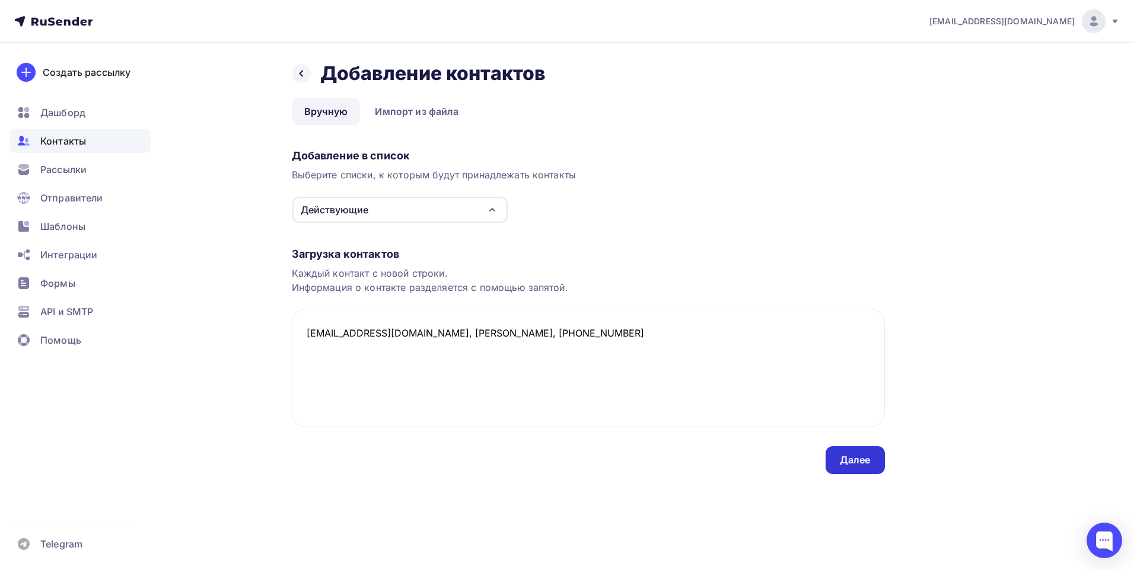
click at [861, 449] on div "Далее" at bounding box center [854, 460] width 59 height 28
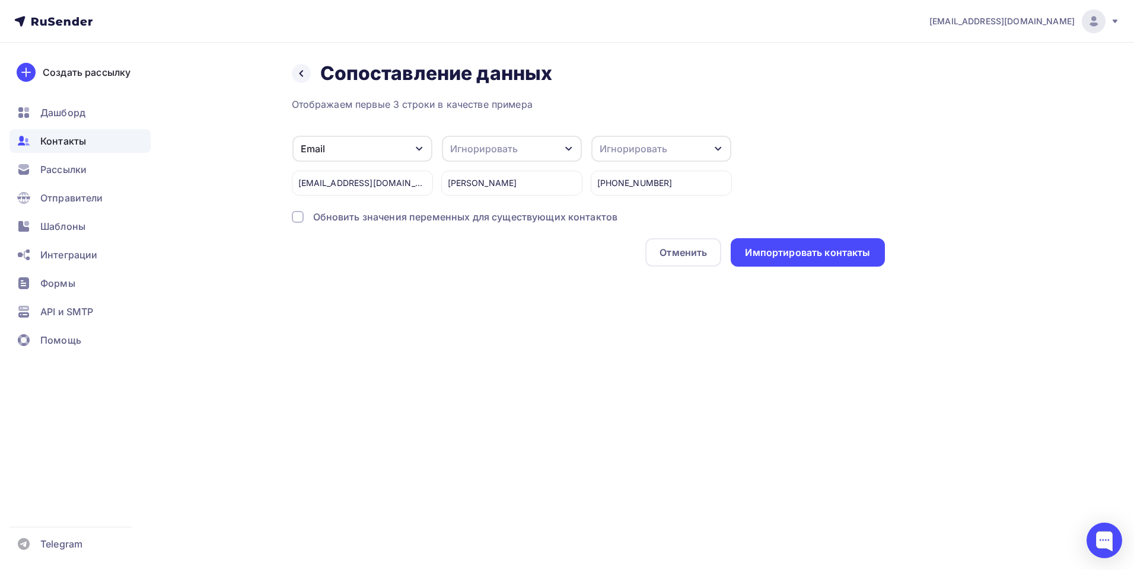
click at [489, 144] on div "Игнорировать" at bounding box center [484, 149] width 68 height 14
click at [486, 69] on div "Имя" at bounding box center [498, 64] width 87 height 14
click at [694, 141] on div "Игнорировать" at bounding box center [661, 149] width 140 height 26
click at [644, 93] on div "Телефон" at bounding box center [648, 88] width 87 height 14
click at [836, 253] on div "Импортировать контакты" at bounding box center [807, 253] width 125 height 14
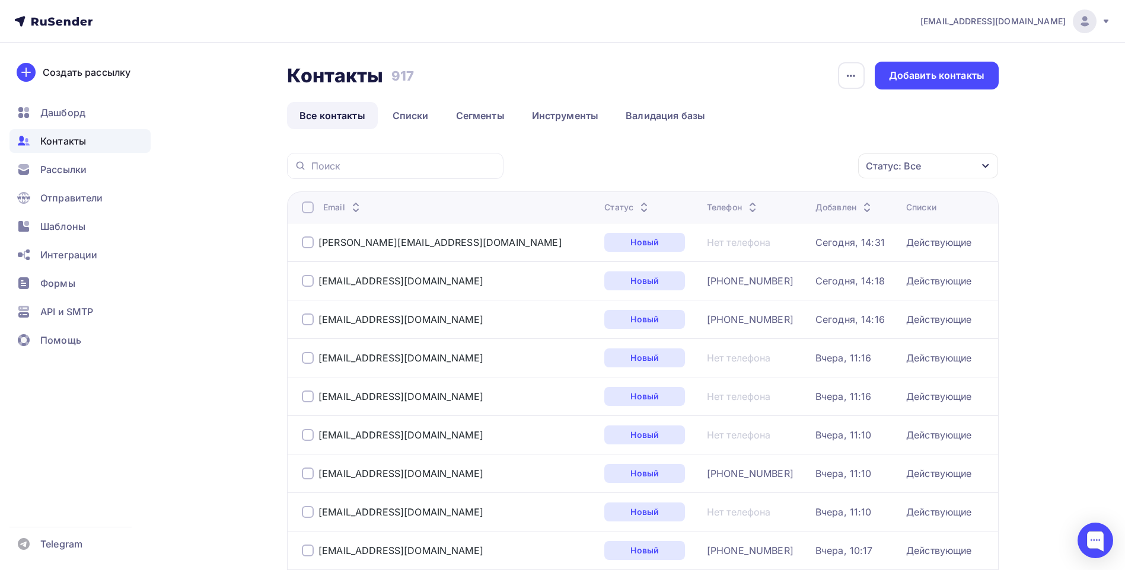
click at [353, 173] on div at bounding box center [395, 166] width 216 height 26
click at [355, 170] on input "text" at bounding box center [403, 165] width 185 height 13
paste input "[EMAIL_ADDRESS][DOMAIN_NAME]"
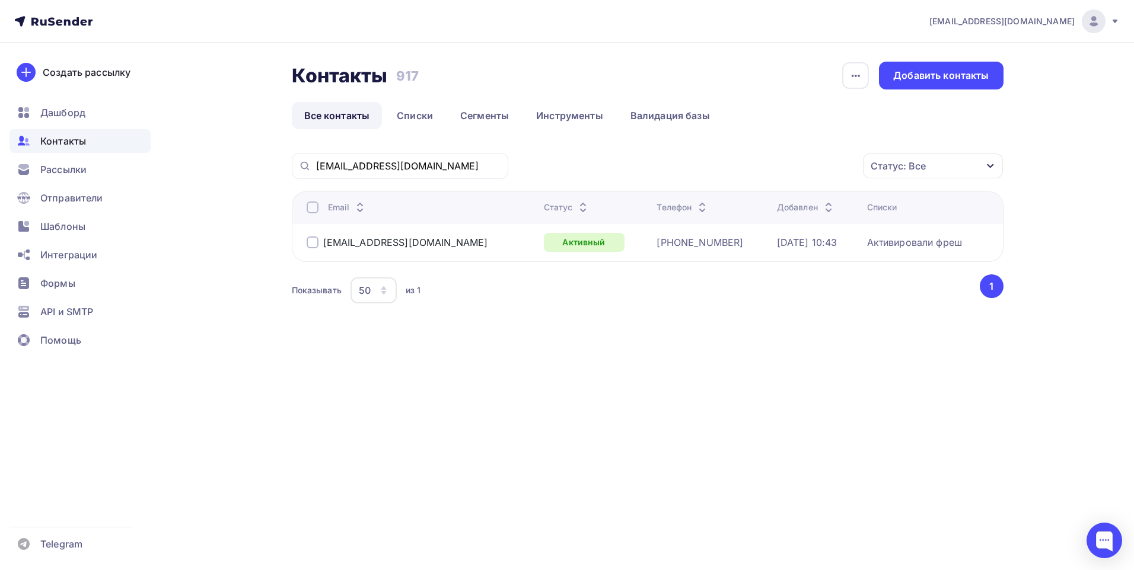
click at [345, 157] on div "[EMAIL_ADDRESS][DOMAIN_NAME]" at bounding box center [400, 166] width 216 height 26
click at [347, 164] on input "[EMAIL_ADDRESS][DOMAIN_NAME]" at bounding box center [408, 165] width 185 height 13
click at [415, 170] on input "[EMAIL_ADDRESS][DOMAIN_NAME]" at bounding box center [408, 165] width 185 height 13
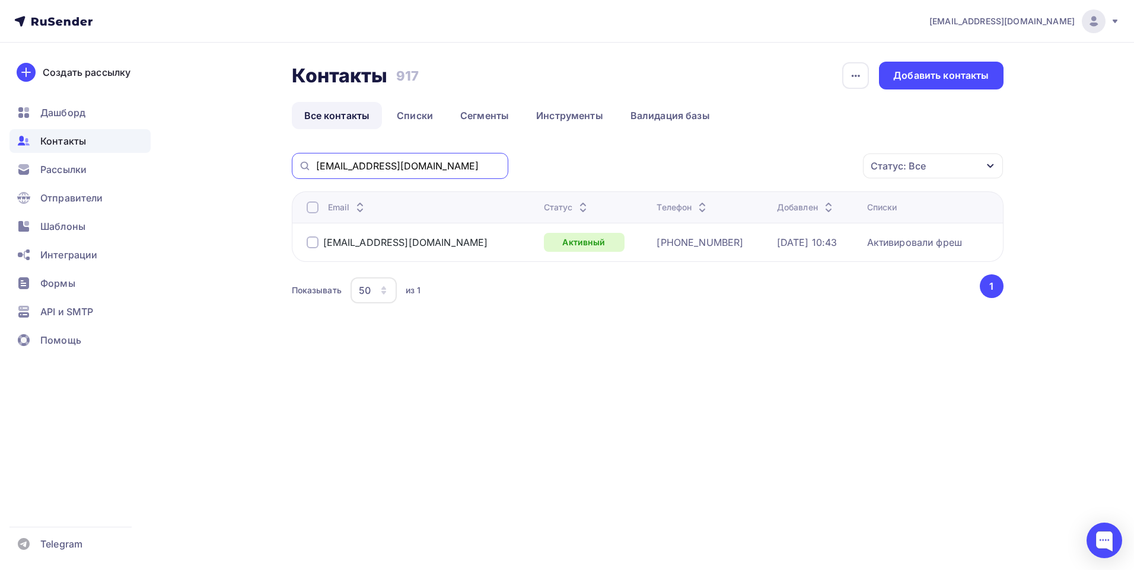
click at [415, 170] on input "[EMAIL_ADDRESS][DOMAIN_NAME]" at bounding box center [408, 165] width 185 height 13
paste input "AEV252@inbox"
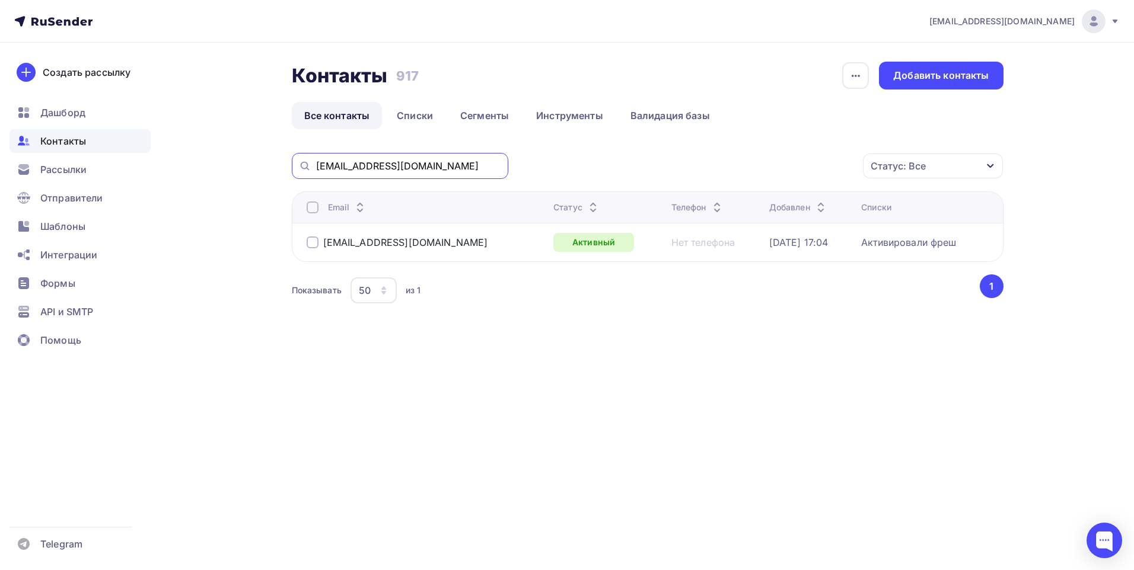
click at [410, 161] on input "[EMAIL_ADDRESS][DOMAIN_NAME]" at bounding box center [408, 165] width 185 height 13
paste input "chisb@dvsoft"
type input "[EMAIL_ADDRESS][DOMAIN_NAME]"
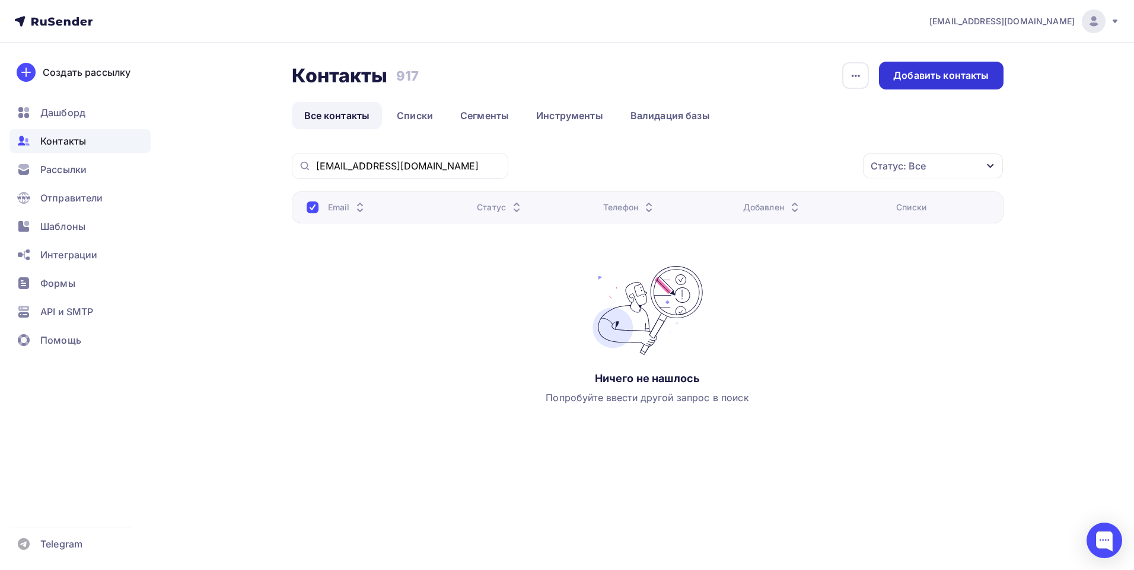
click at [923, 78] on div "Добавить контакты" at bounding box center [940, 76] width 95 height 14
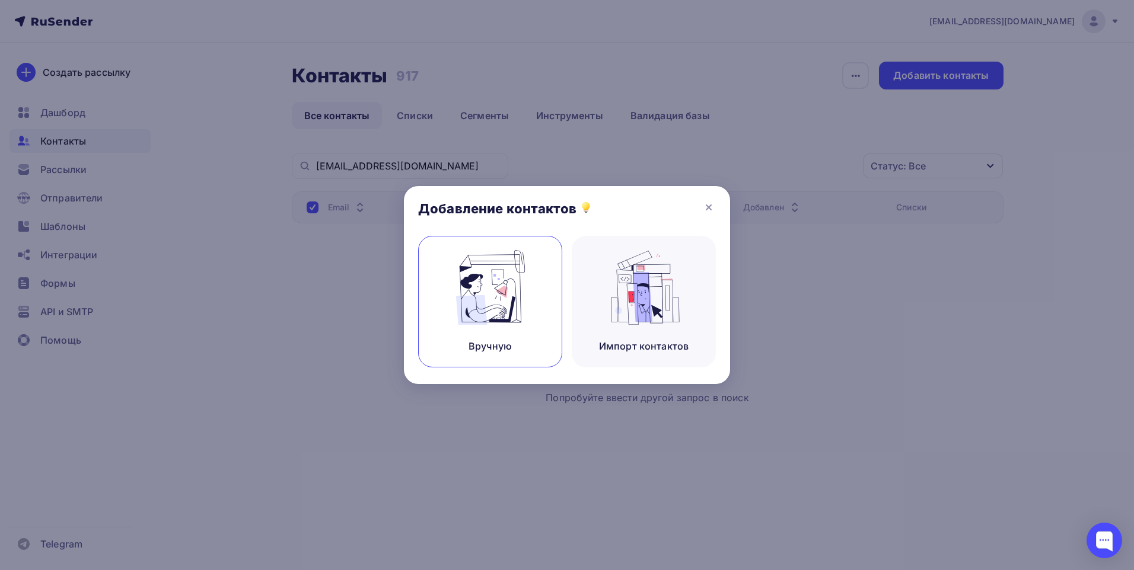
click at [525, 312] on img at bounding box center [490, 287] width 79 height 75
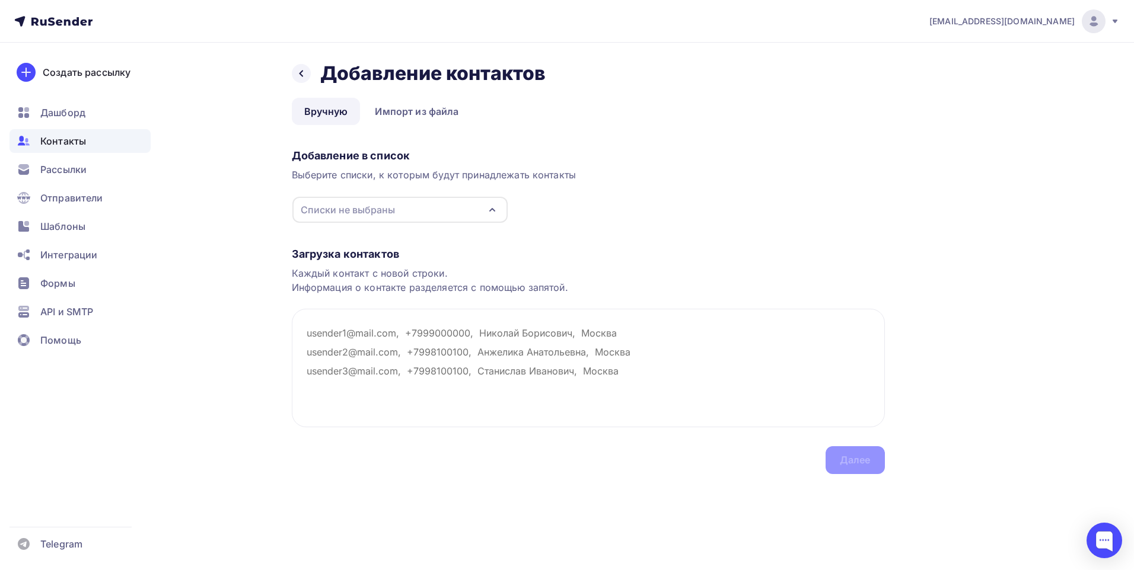
click at [349, 213] on div "Списки не выбраны" at bounding box center [348, 210] width 94 height 14
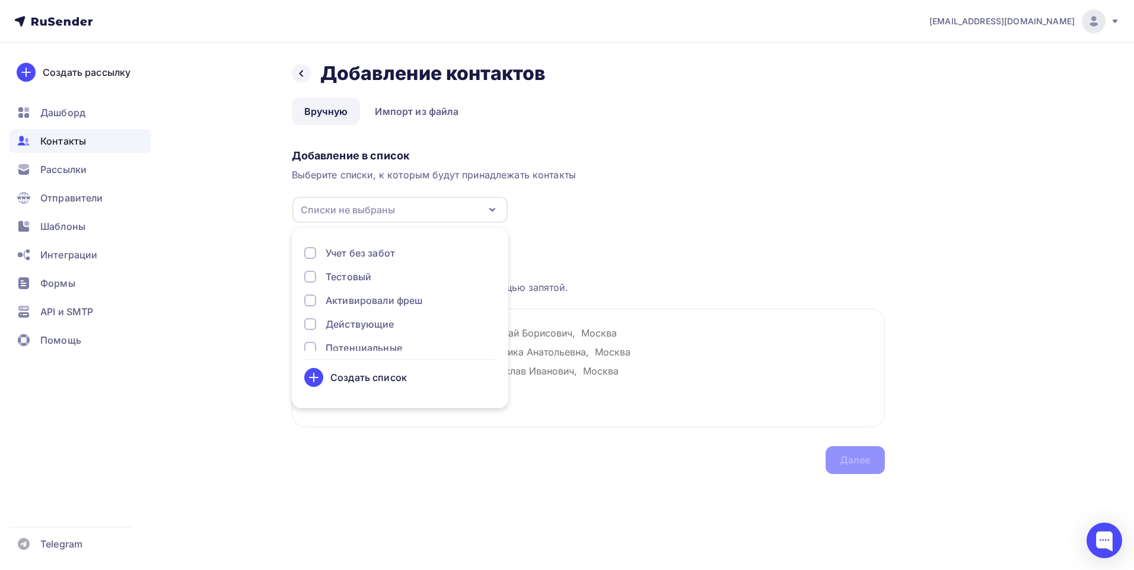
scroll to position [39, 0]
click at [358, 315] on div "Действующие" at bounding box center [360, 311] width 69 height 14
click at [646, 360] on textarea at bounding box center [588, 368] width 593 height 119
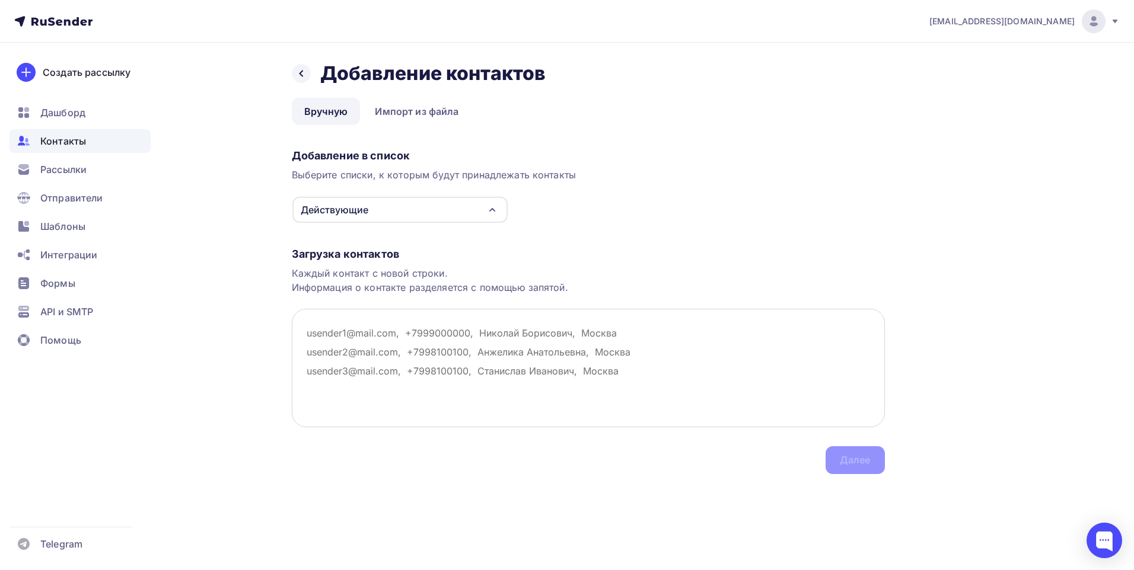
paste textarea "[EMAIL_ADDRESS][DOMAIN_NAME]"
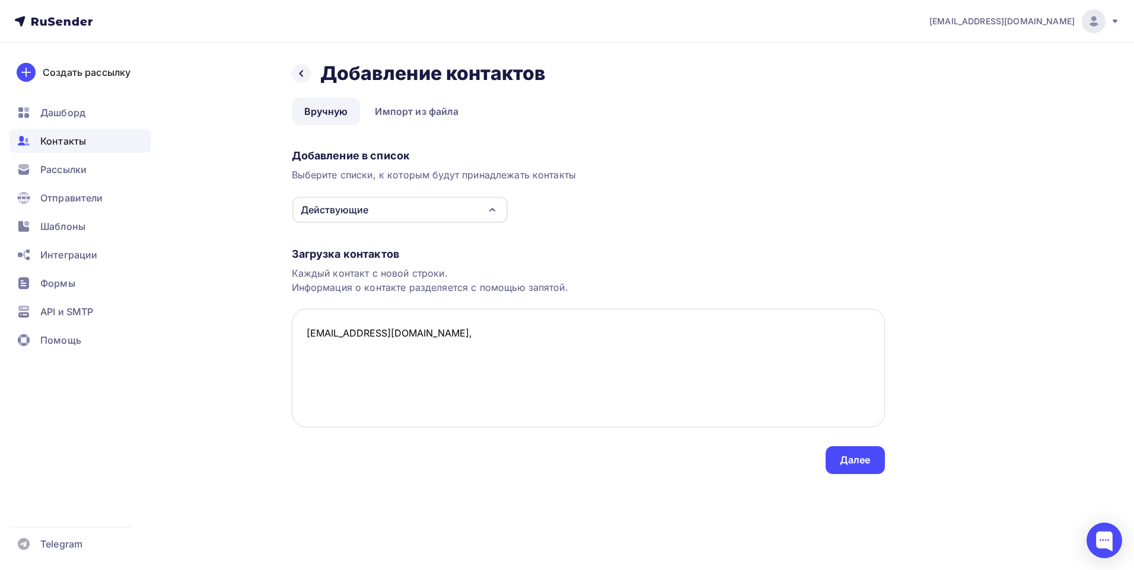
paste textarea "[PERSON_NAME] [PERSON_NAME]"
paste textarea "+7 (4212) 62-82-41"
type textarea "[EMAIL_ADDRESS][DOMAIN_NAME], [PERSON_NAME] [PERSON_NAME], +7 (4212) 62-82-41"
click at [847, 458] on div "Далее" at bounding box center [855, 461] width 31 height 14
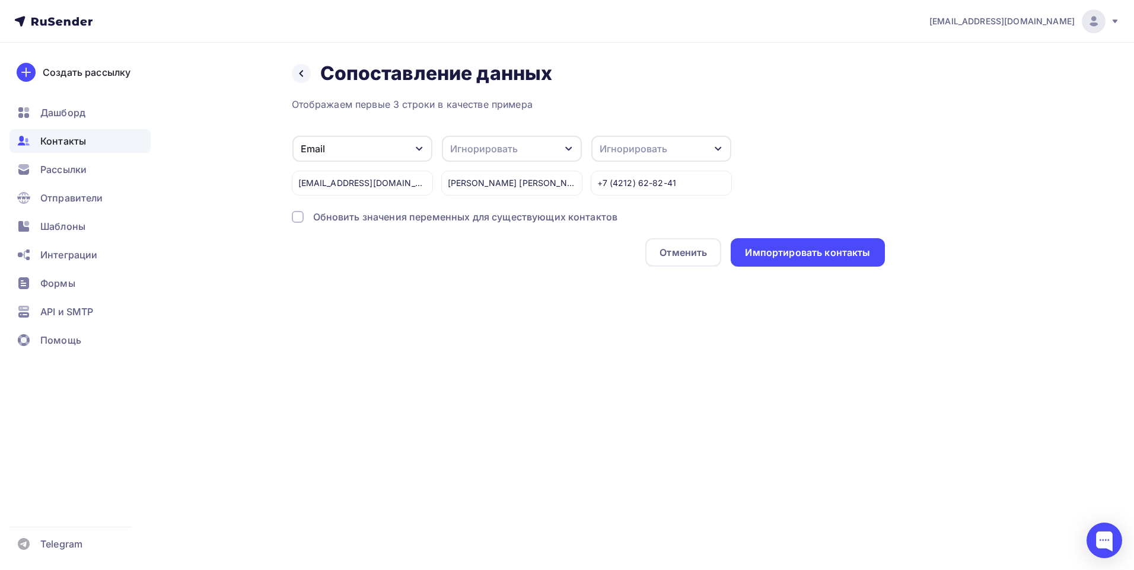
click at [468, 152] on div "Игнорировать" at bounding box center [484, 149] width 68 height 14
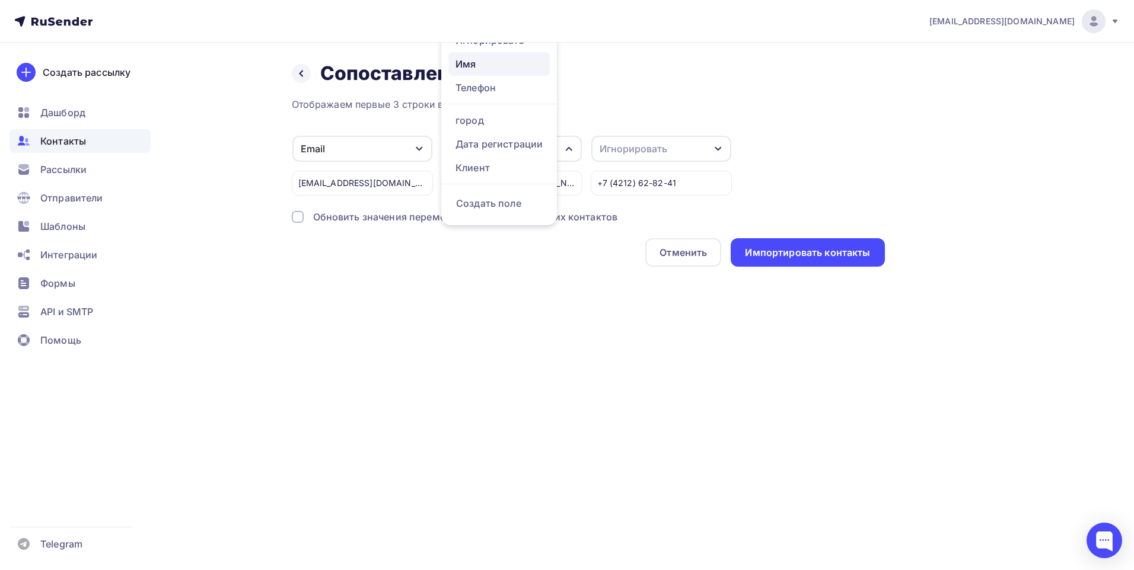
click at [470, 62] on div "Имя" at bounding box center [498, 64] width 87 height 14
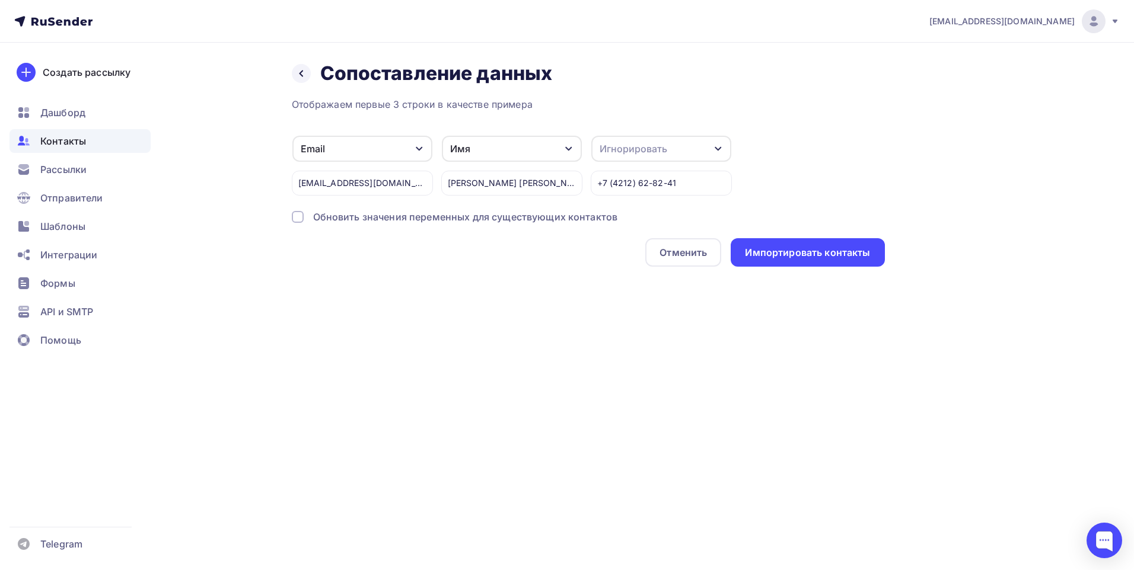
click at [649, 150] on div "Игнорировать" at bounding box center [633, 149] width 68 height 14
click at [644, 93] on div "Телефон" at bounding box center [648, 88] width 87 height 14
click at [796, 247] on div "Импортировать контакты" at bounding box center [807, 253] width 125 height 14
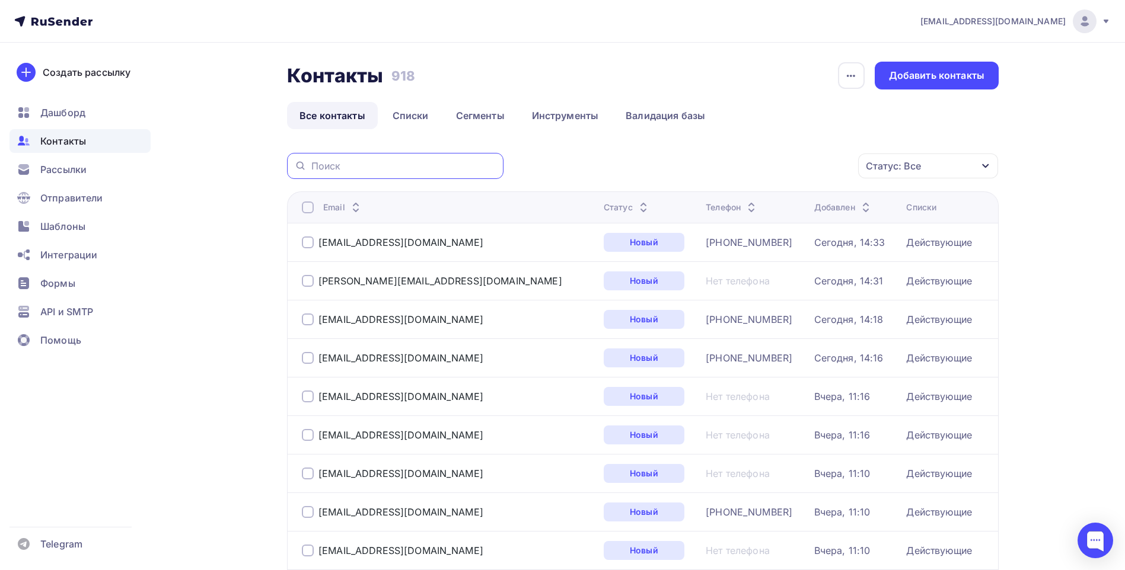
click at [353, 160] on input "text" at bounding box center [403, 165] width 185 height 13
paste input "[PERSON_NAME][EMAIL_ADDRESS][DOMAIN_NAME]"
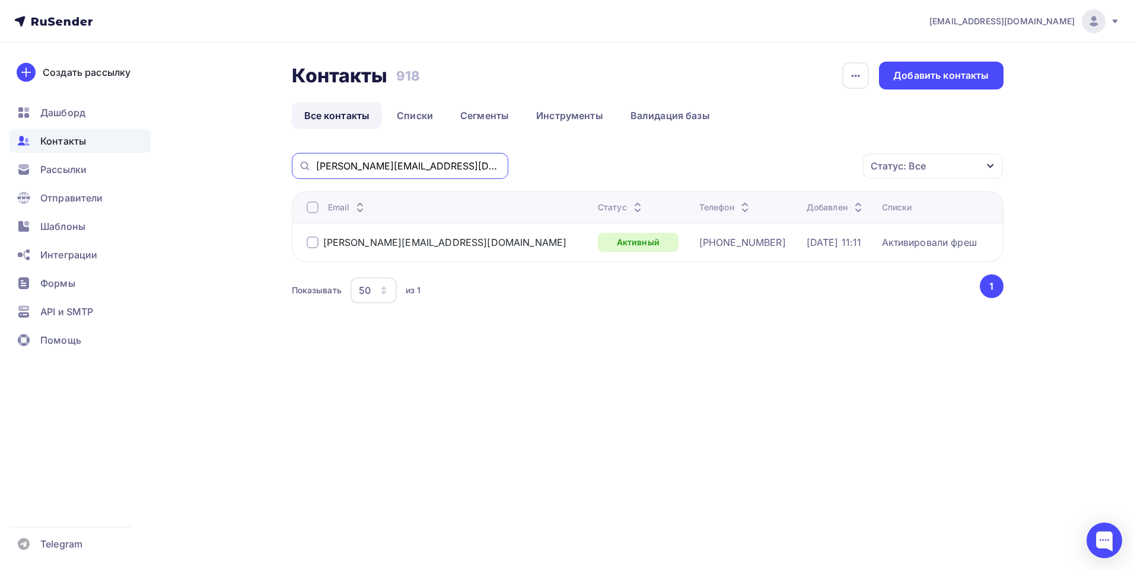
click at [398, 164] on input "[PERSON_NAME][EMAIL_ADDRESS][DOMAIN_NAME]" at bounding box center [408, 165] width 185 height 13
paste input "stomzhemchug"
type input "[EMAIL_ADDRESS][DOMAIN_NAME]"
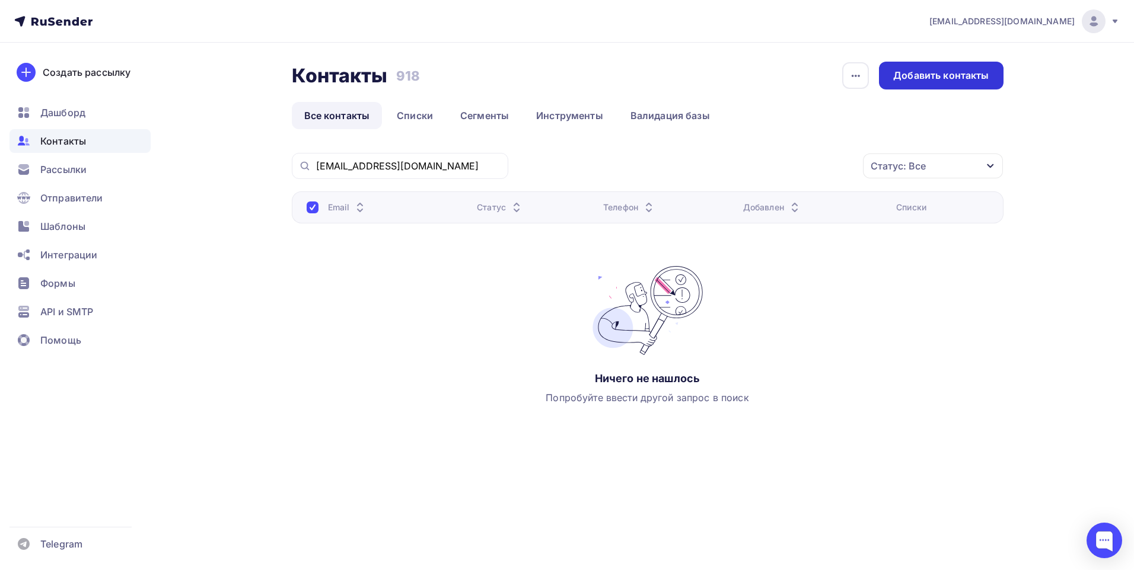
click at [932, 71] on div "Добавить контакты" at bounding box center [940, 76] width 95 height 14
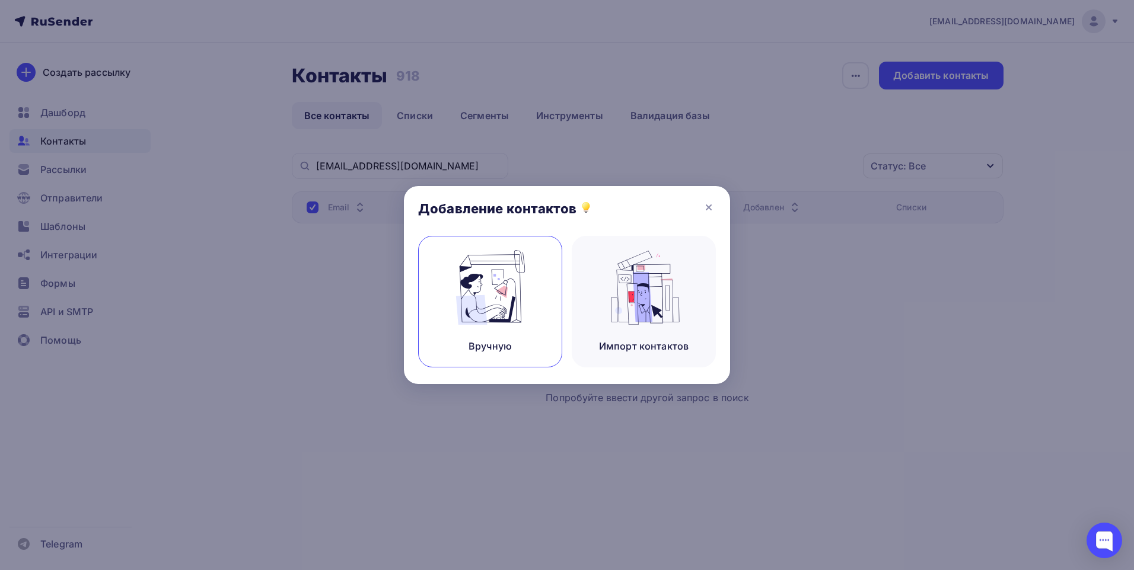
click at [516, 298] on img at bounding box center [490, 287] width 79 height 75
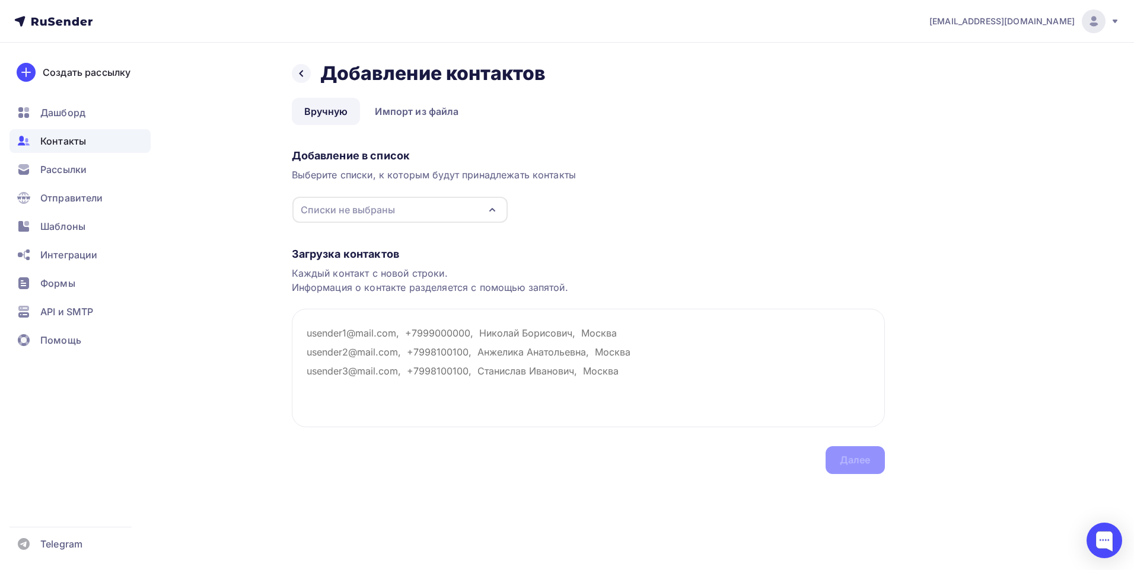
click at [349, 212] on div "Списки не выбраны" at bounding box center [348, 210] width 94 height 14
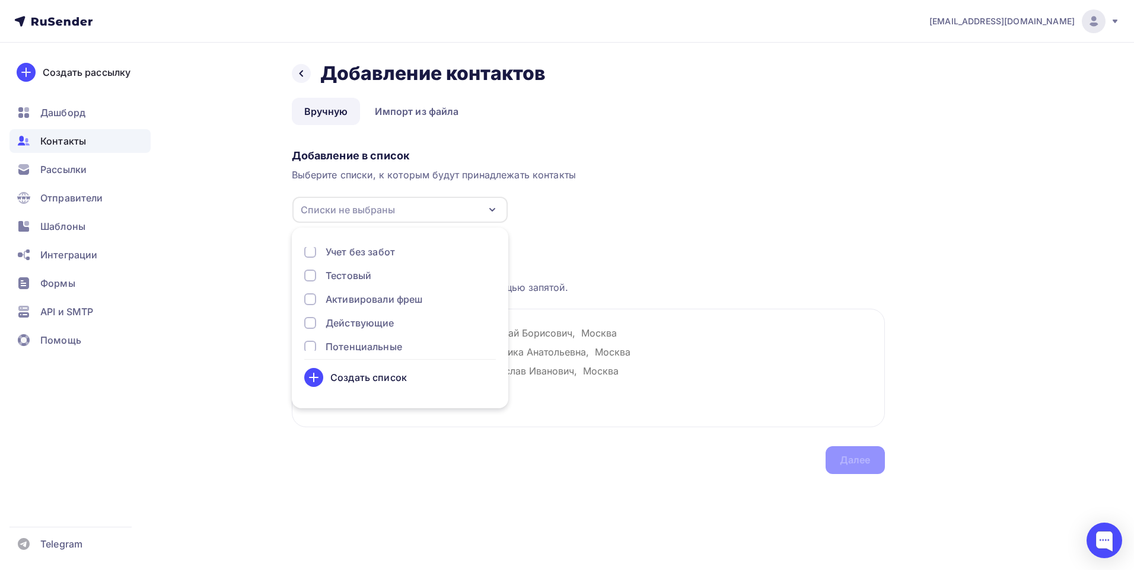
scroll to position [39, 0]
click at [327, 308] on div "Действующие" at bounding box center [360, 311] width 69 height 14
click at [690, 327] on textarea at bounding box center [588, 368] width 593 height 119
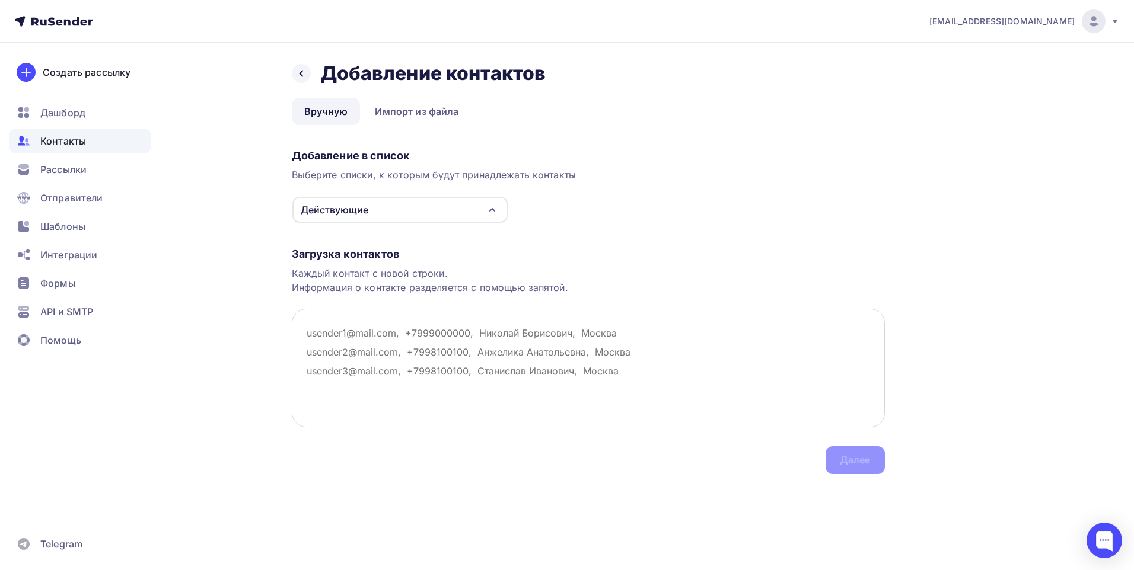
paste textarea "[EMAIL_ADDRESS][DOMAIN_NAME]"
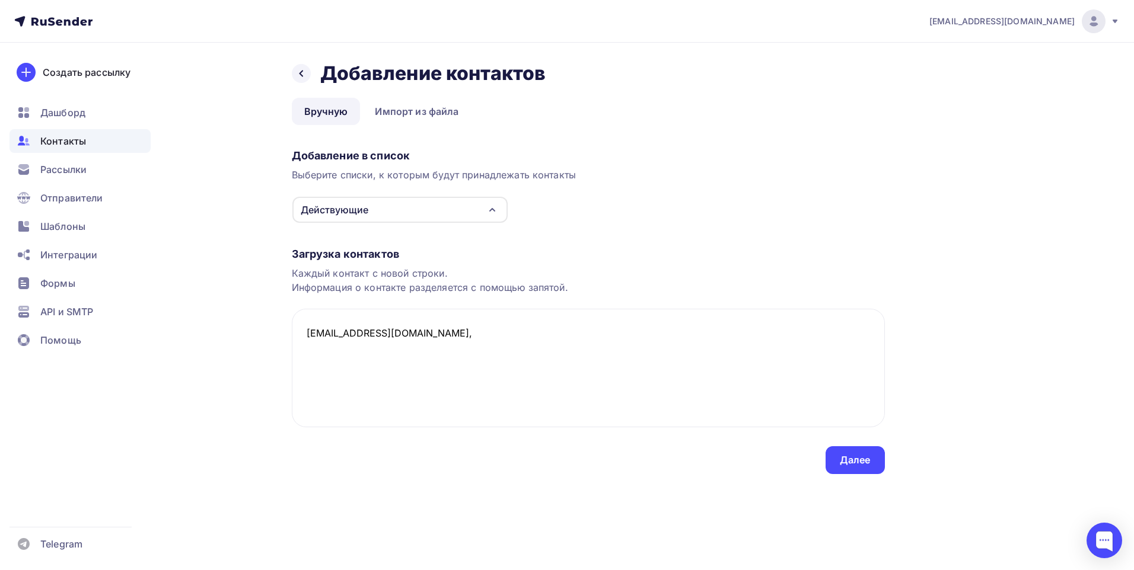
paste textarea "ООО "СТОМАТОЛОГИЯ ЖЕМЧУГ""
paste textarea "[PHONE_NUMBER]"
type textarea "[EMAIL_ADDRESS][DOMAIN_NAME], ООО "СТОМАТОЛОГИЯ ЖЕМЧУГ", [PHONE_NUMBER]"
click at [864, 450] on div "Далее" at bounding box center [854, 460] width 59 height 28
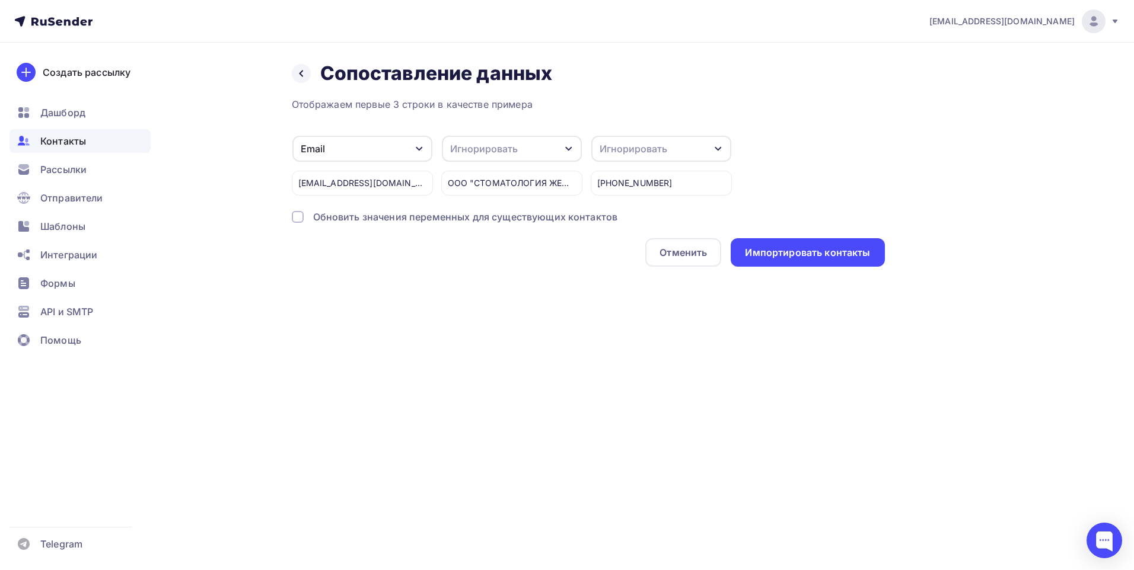
click at [495, 143] on div "Игнорировать" at bounding box center [484, 149] width 68 height 14
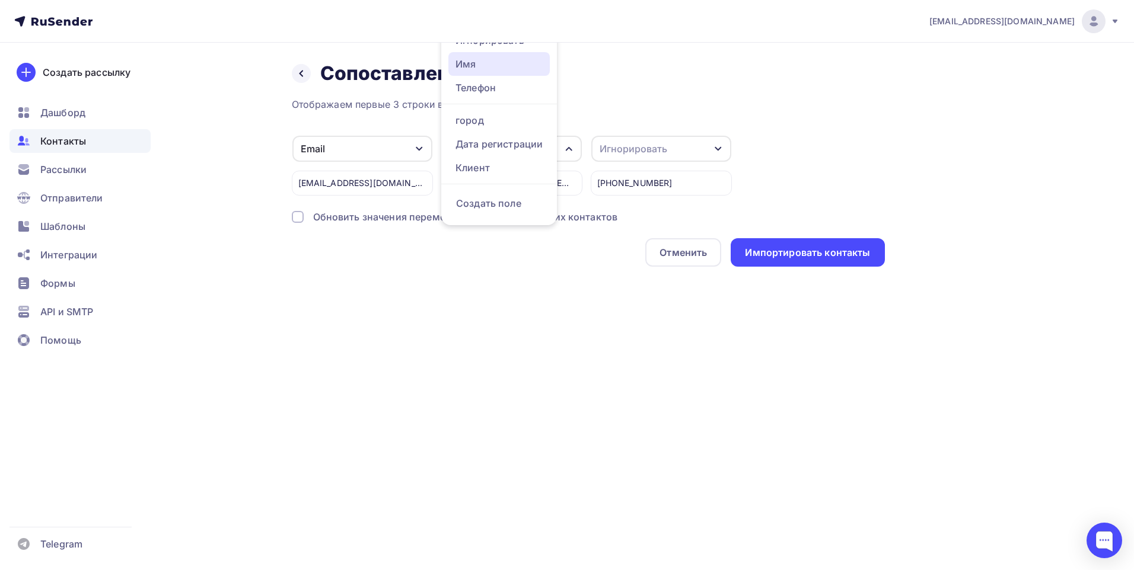
drag, startPoint x: 496, startPoint y: 66, endPoint x: 510, endPoint y: 75, distance: 16.8
click at [496, 66] on div "Имя" at bounding box center [498, 64] width 87 height 14
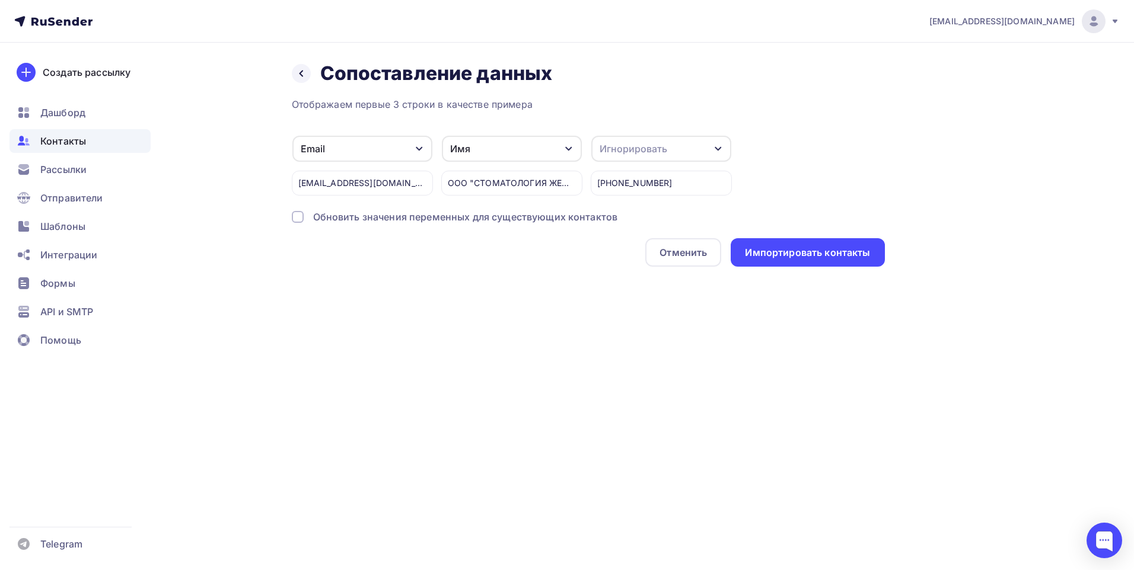
click at [652, 151] on div "Игнорировать" at bounding box center [633, 149] width 68 height 14
click at [650, 88] on div "Телефон" at bounding box center [648, 88] width 87 height 14
click at [803, 245] on div "Импортировать контакты" at bounding box center [807, 252] width 154 height 28
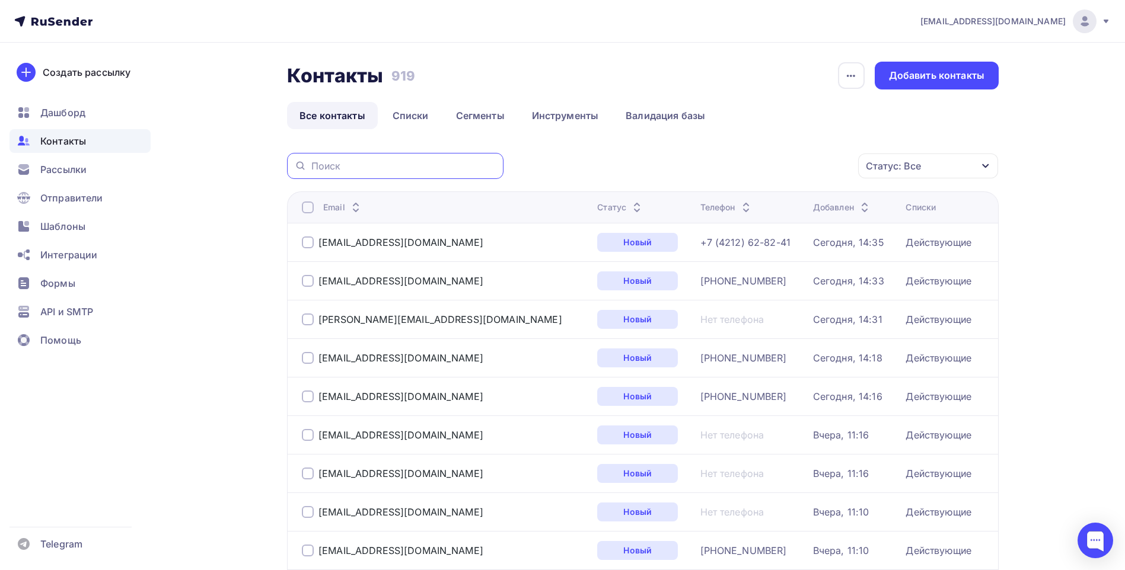
click at [381, 163] on input "text" at bounding box center [403, 165] width 185 height 13
paste input "[EMAIL_ADDRESS][DOMAIN_NAME]"
type input "[EMAIL_ADDRESS][DOMAIN_NAME]"
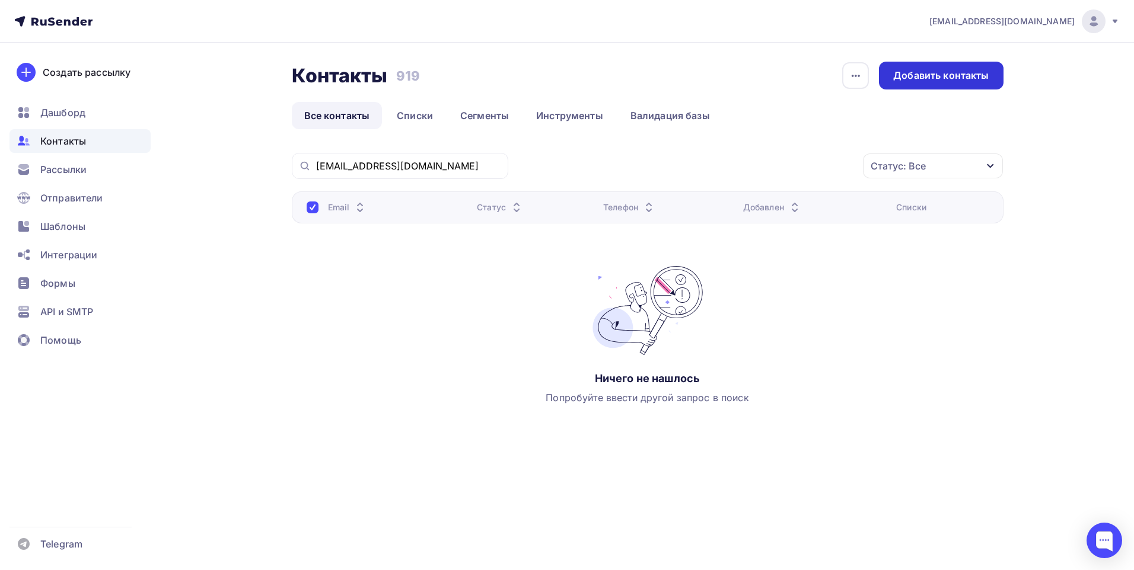
click at [915, 78] on div "Добавить контакты" at bounding box center [940, 76] width 95 height 14
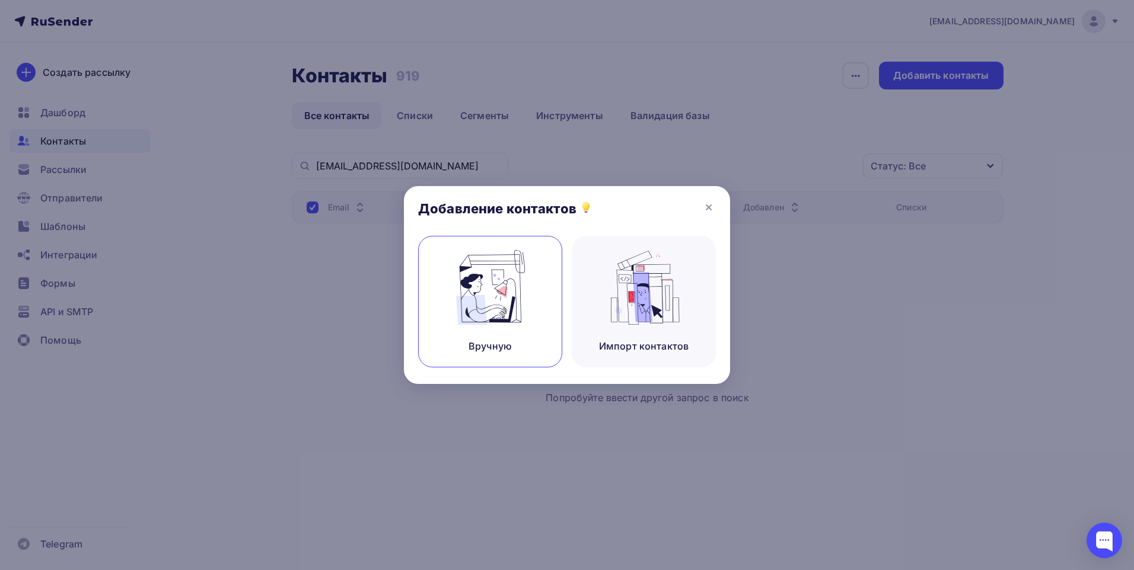
click at [548, 292] on div "Вручную" at bounding box center [490, 302] width 144 height 132
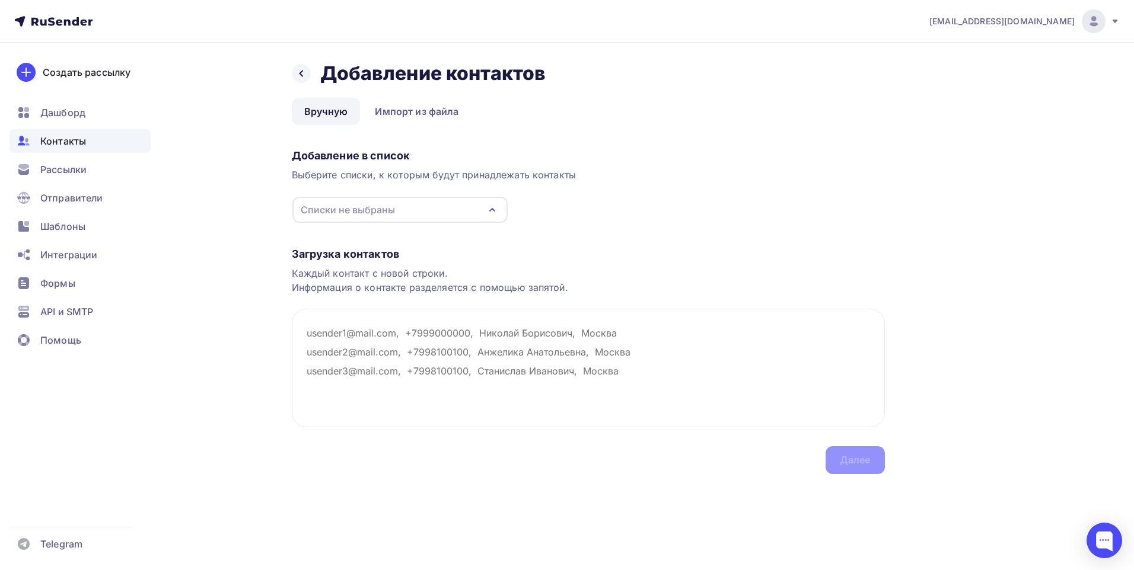
click at [361, 212] on div "Списки не выбраны" at bounding box center [348, 210] width 94 height 14
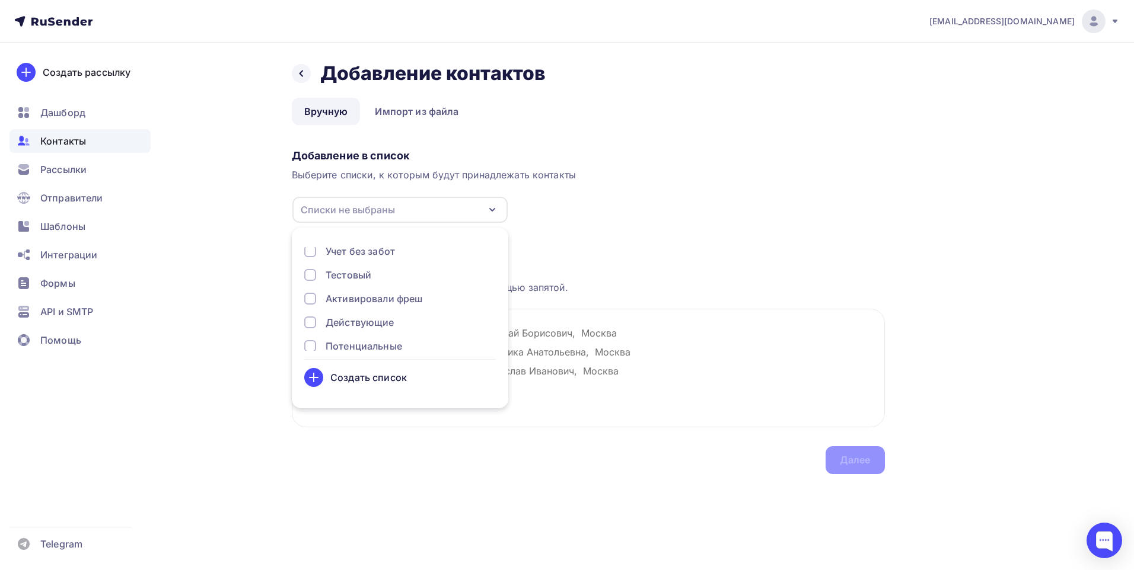
scroll to position [39, 0]
click at [340, 305] on div "Действующие" at bounding box center [360, 311] width 69 height 14
click at [635, 355] on textarea at bounding box center [588, 368] width 593 height 119
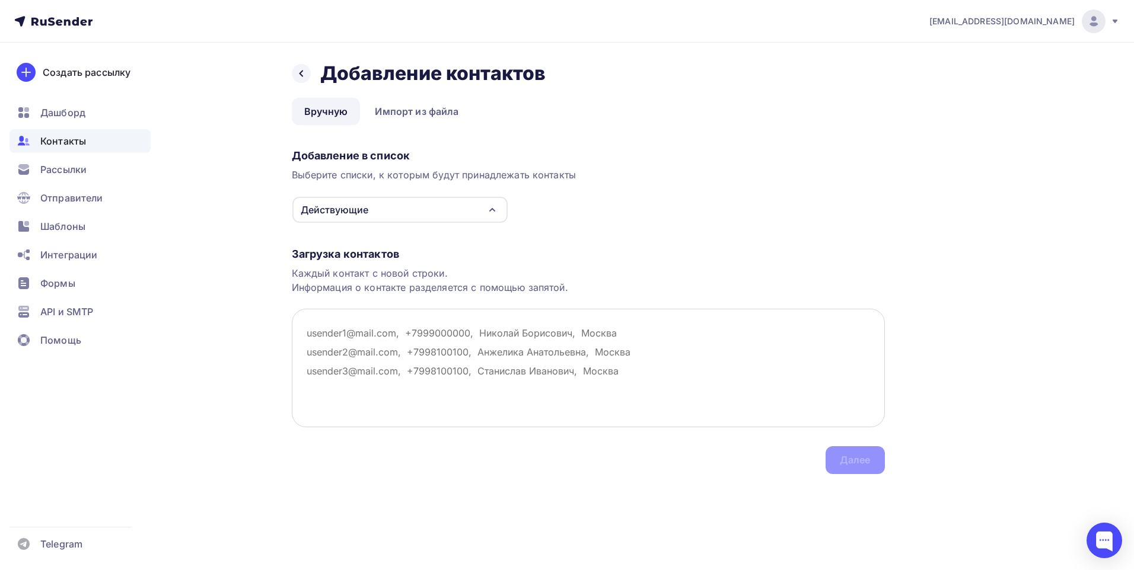
paste textarea "[EMAIL_ADDRESS][DOMAIN_NAME]"
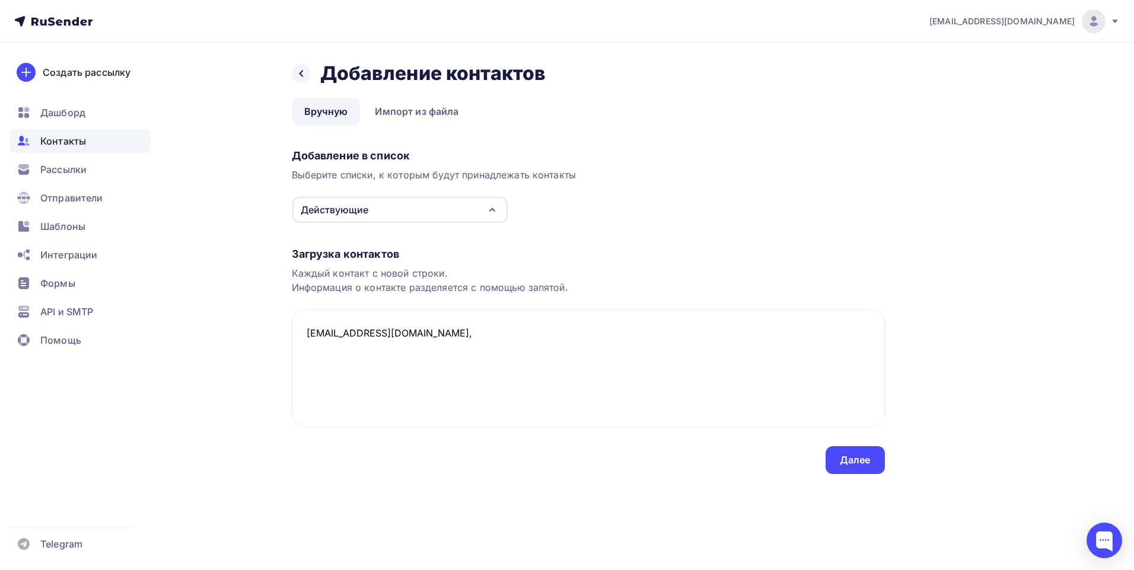
paste textarea "[PERSON_NAME]"
paste textarea "[PHONE_NUMBER]"
type textarea "[EMAIL_ADDRESS][DOMAIN_NAME], [PERSON_NAME], [PHONE_NUMBER]"
click at [862, 462] on div "Далее" at bounding box center [855, 461] width 31 height 14
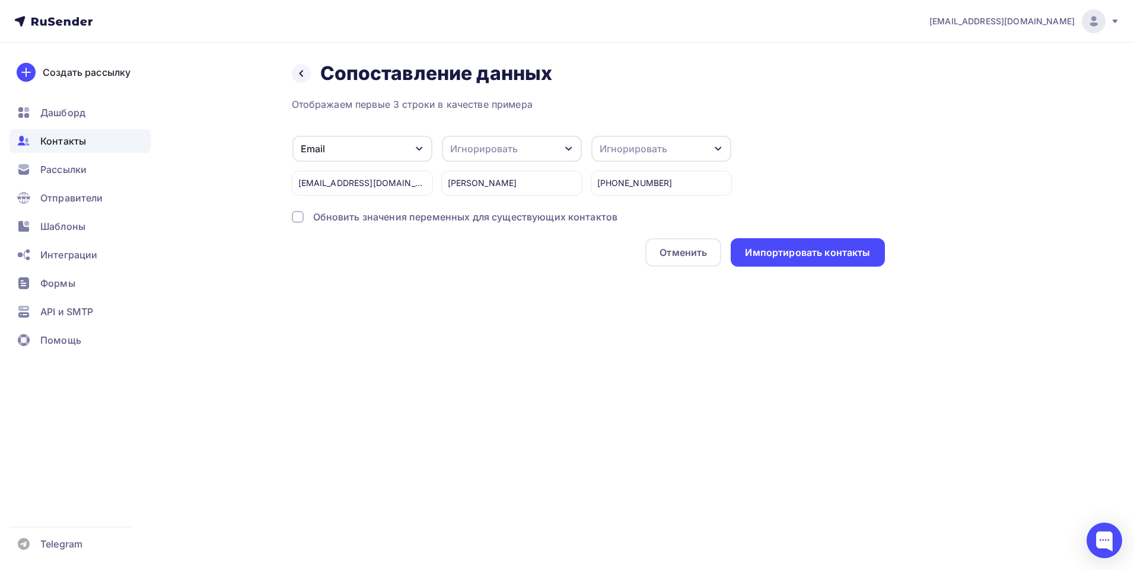
click at [509, 149] on div "Игнорировать" at bounding box center [484, 149] width 68 height 14
click at [490, 69] on div "Имя" at bounding box center [498, 64] width 87 height 14
click at [656, 147] on div "Игнорировать" at bounding box center [633, 149] width 68 height 14
click at [647, 90] on div "Телефон" at bounding box center [648, 88] width 87 height 14
click at [786, 256] on div "Импортировать контакты" at bounding box center [807, 253] width 125 height 14
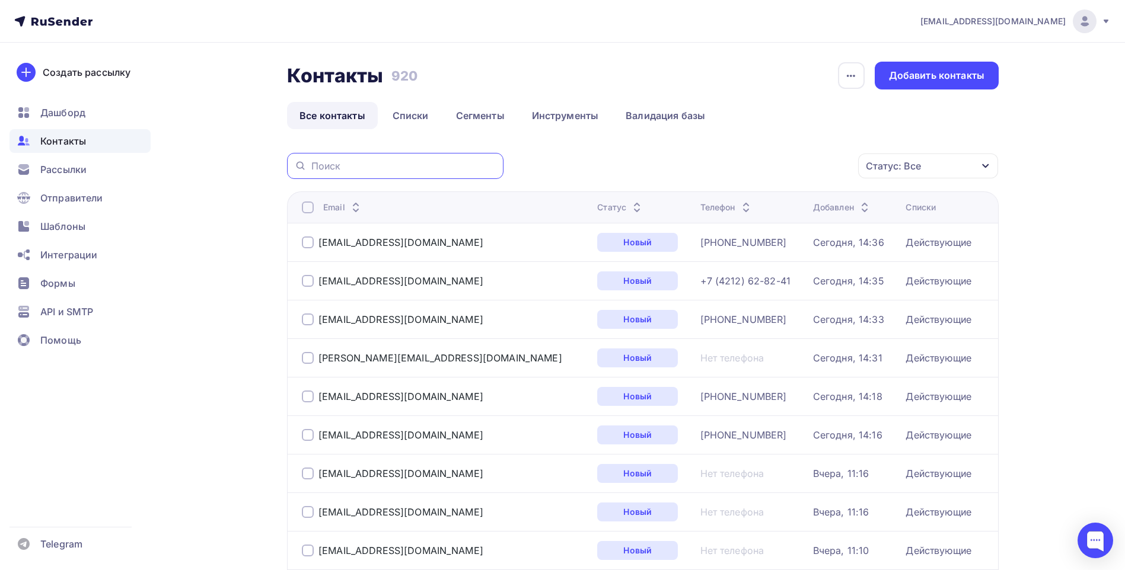
click at [356, 167] on input "text" at bounding box center [403, 165] width 185 height 13
paste input "[EMAIL_ADDRESS][DOMAIN_NAME]"
type input "[EMAIL_ADDRESS][DOMAIN_NAME]"
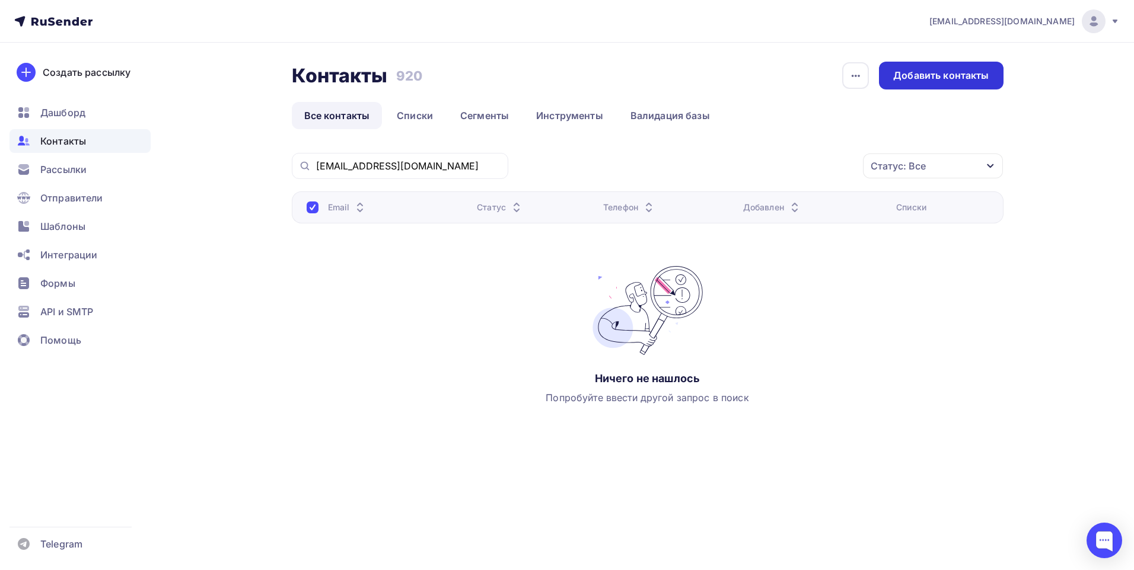
click at [943, 72] on div "Добавить контакты" at bounding box center [940, 76] width 95 height 14
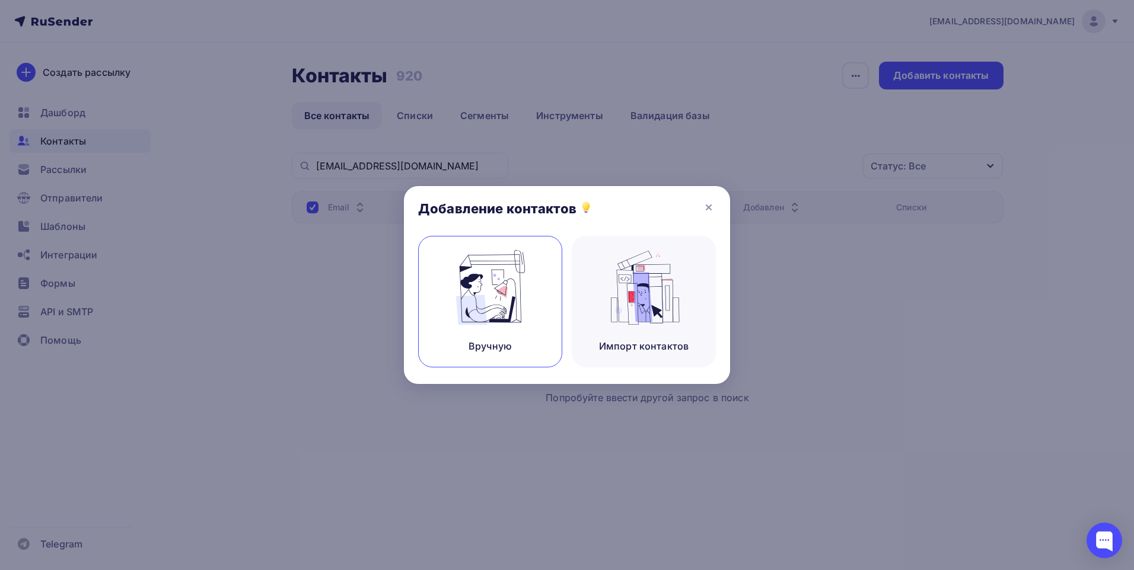
drag, startPoint x: 595, startPoint y: 332, endPoint x: 541, endPoint y: 332, distance: 54.0
click at [595, 333] on div "Импорт контактов" at bounding box center [644, 302] width 144 height 132
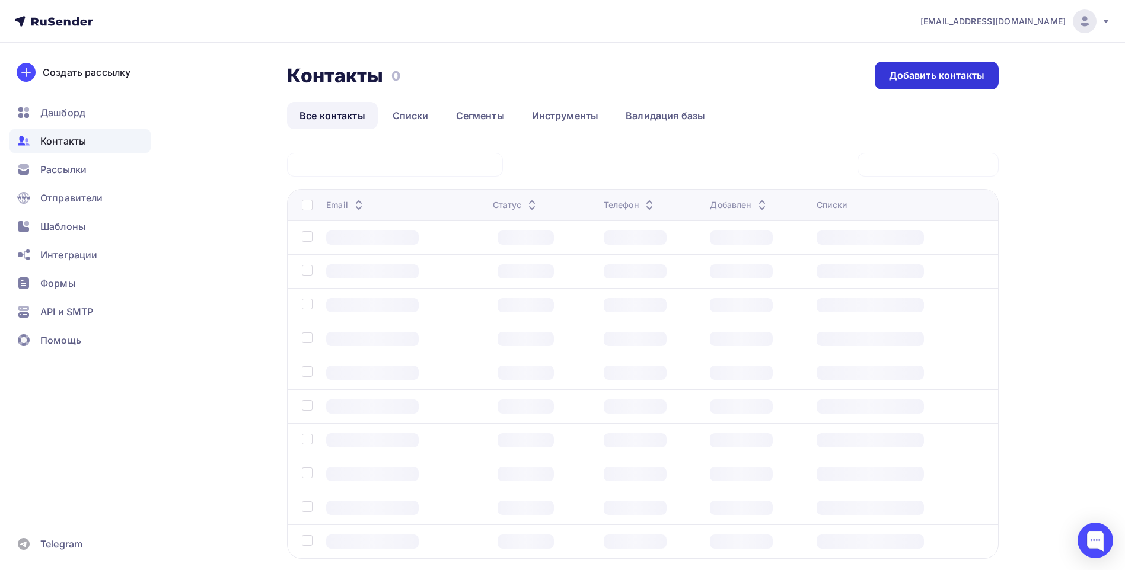
click at [945, 69] on div "Добавить контакты" at bounding box center [936, 76] width 95 height 14
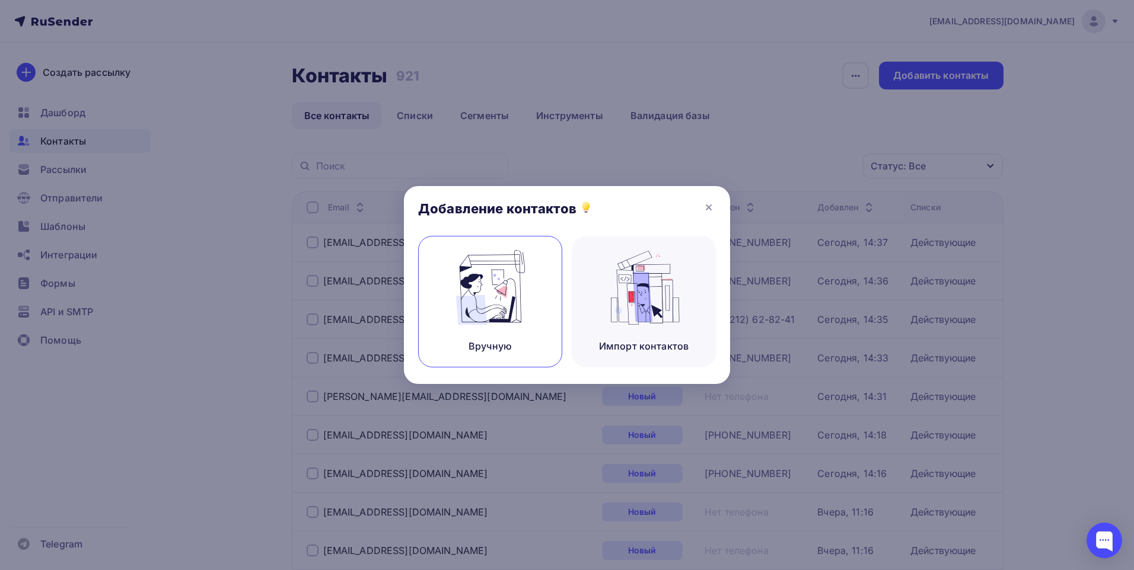
click at [474, 291] on img at bounding box center [490, 287] width 79 height 75
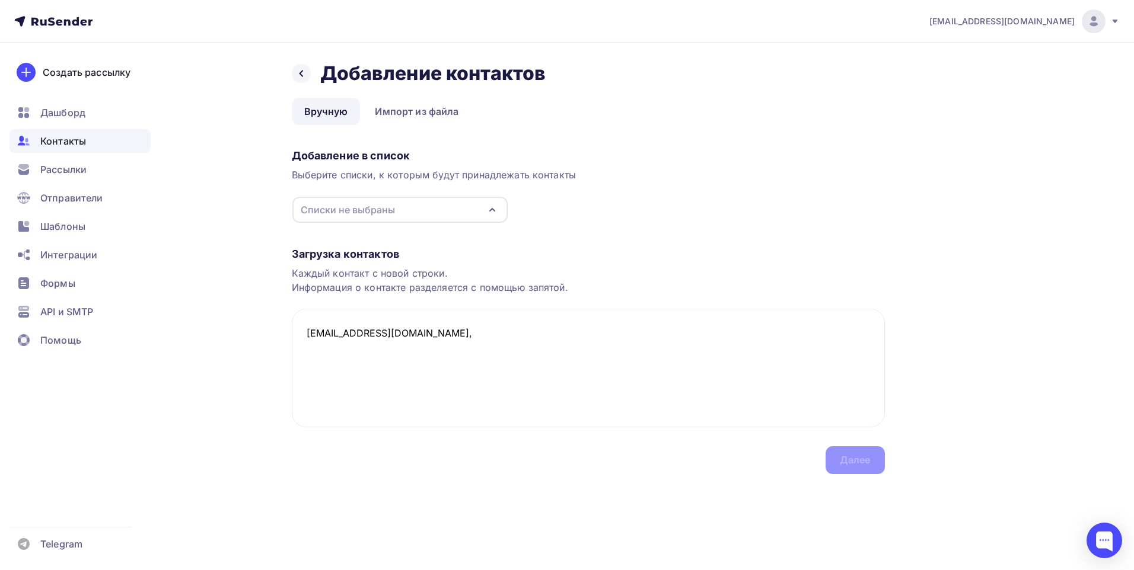
paste textarea "Любовь"
type textarea "[EMAIL_ADDRESS][DOMAIN_NAME], Любовь,"
click at [401, 210] on div "Списки не выбраны" at bounding box center [399, 210] width 215 height 26
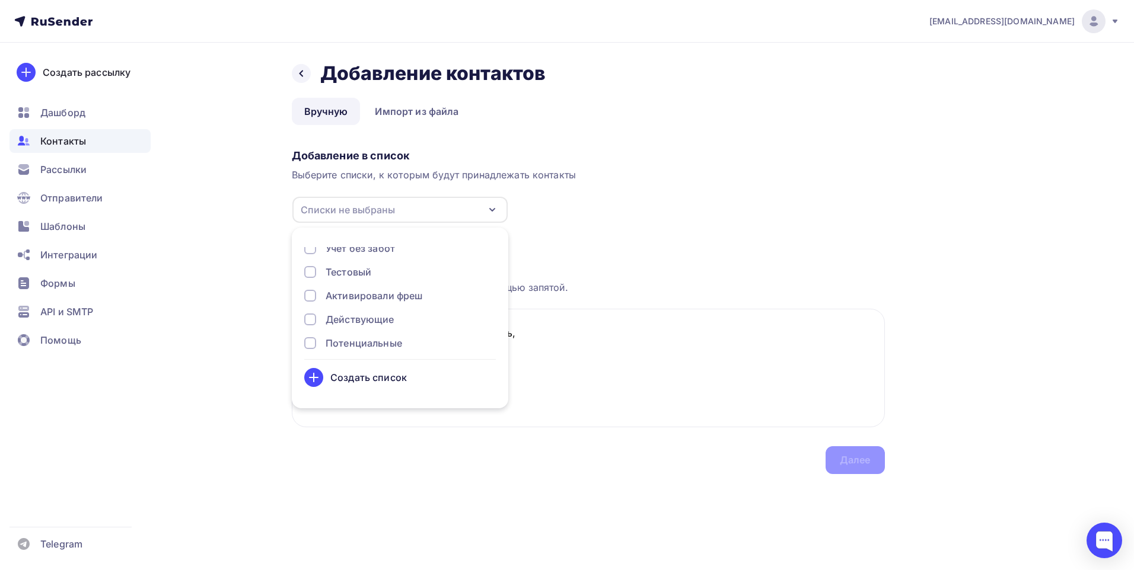
scroll to position [39, 0]
click at [334, 301] on div "я Учет без забот Тестовый Активировали фреш Действующие Потенциальные" at bounding box center [400, 299] width 192 height 104
click at [344, 320] on div "я Учет без забот Тестовый Активировали фреш Действующие Потенциальные" at bounding box center [400, 299] width 192 height 104
click at [350, 314] on div "Действующие" at bounding box center [360, 311] width 69 height 14
click at [854, 458] on div "Далее" at bounding box center [855, 461] width 31 height 14
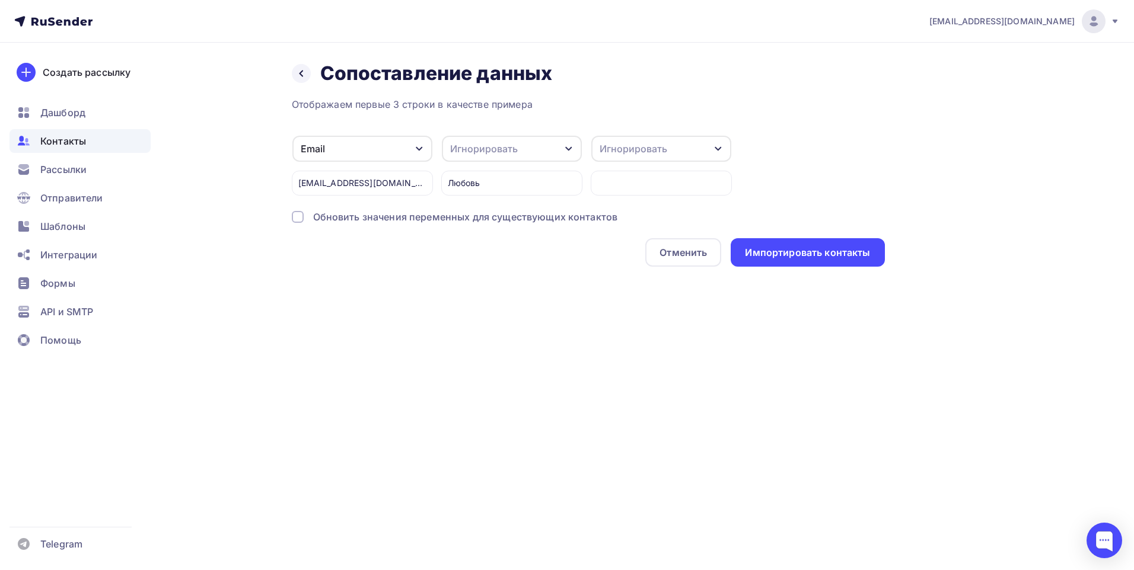
click at [496, 152] on div "Игнорировать" at bounding box center [484, 149] width 68 height 14
click at [485, 65] on div "Имя" at bounding box center [498, 64] width 87 height 14
click at [820, 252] on div "Импортировать контакты" at bounding box center [807, 253] width 125 height 14
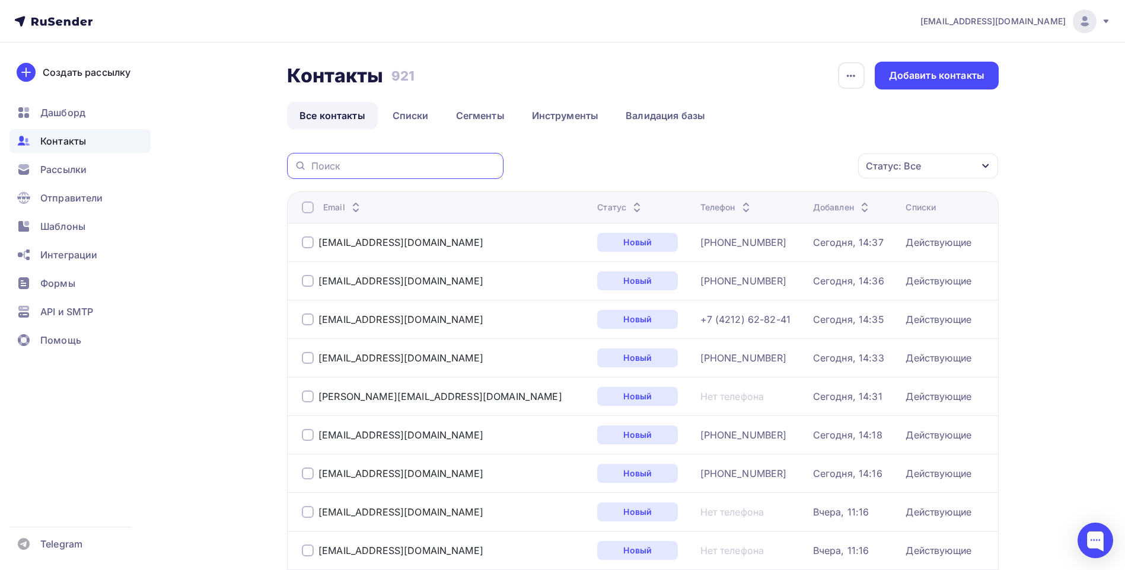
click at [411, 167] on input "text" at bounding box center [403, 165] width 185 height 13
paste input "[EMAIL_ADDRESS][DOMAIN_NAME]"
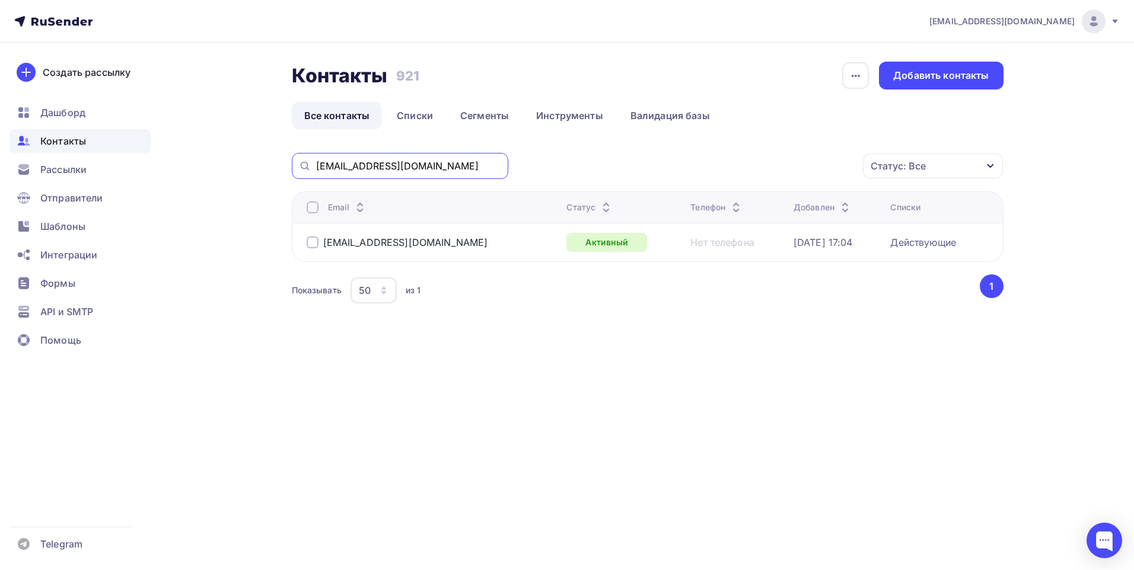
click at [396, 164] on input "[EMAIL_ADDRESS][DOMAIN_NAME]" at bounding box center [408, 165] width 185 height 13
click at [397, 164] on input "[EMAIL_ADDRESS][DOMAIN_NAME]" at bounding box center [408, 165] width 185 height 13
click at [398, 164] on input "[EMAIL_ADDRESS][DOMAIN_NAME]" at bounding box center [408, 165] width 185 height 13
paste input "[EMAIL_ADDRESS][DOMAIN_NAME]"
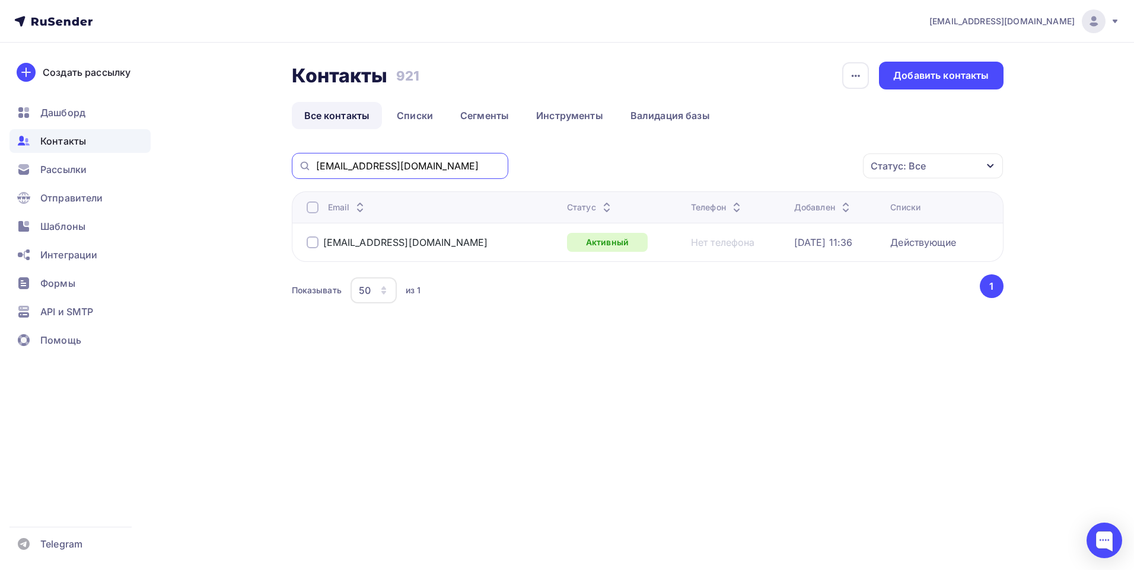
click at [351, 171] on input "[EMAIL_ADDRESS][DOMAIN_NAME]" at bounding box center [408, 165] width 185 height 13
paste input "[EMAIL_ADDRESS][DOMAIN_NAME]"
type input "[EMAIL_ADDRESS][DOMAIN_NAME]"
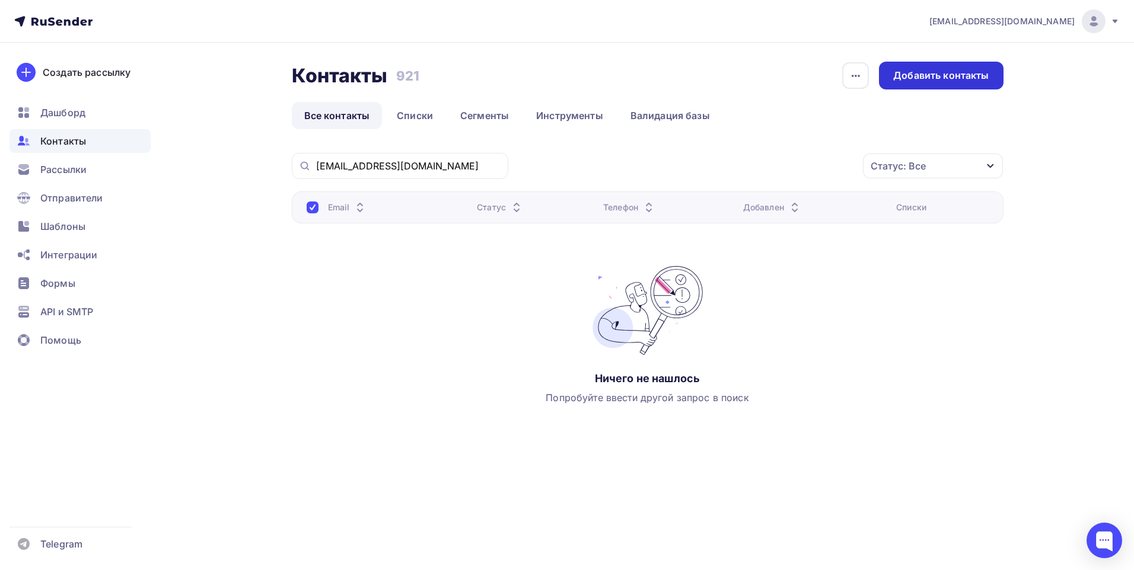
click at [957, 81] on div "Добавить контакты" at bounding box center [940, 76] width 95 height 14
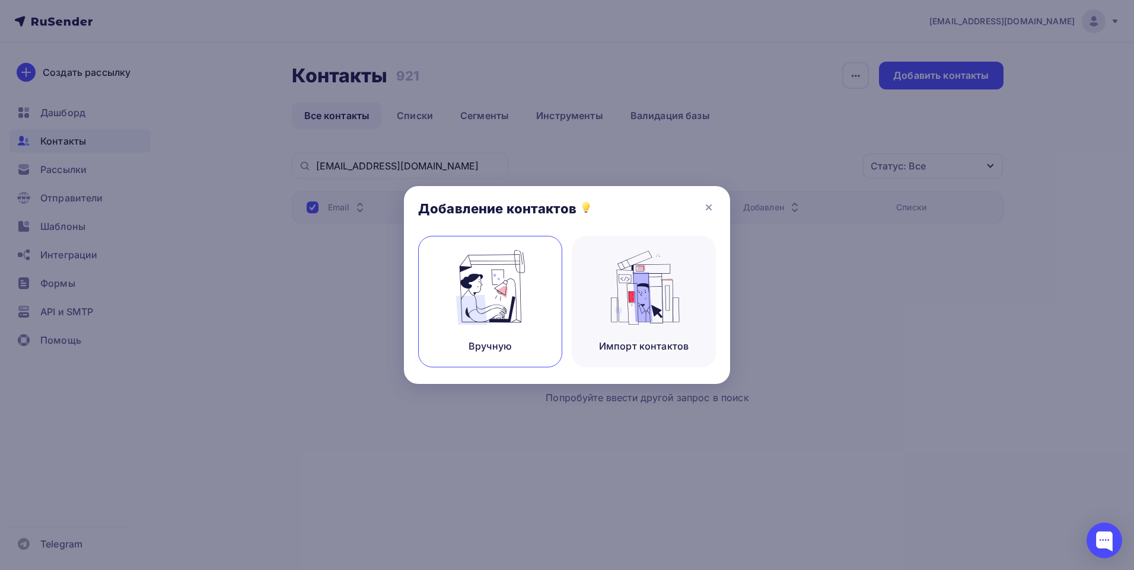
click at [492, 288] on img at bounding box center [490, 287] width 79 height 75
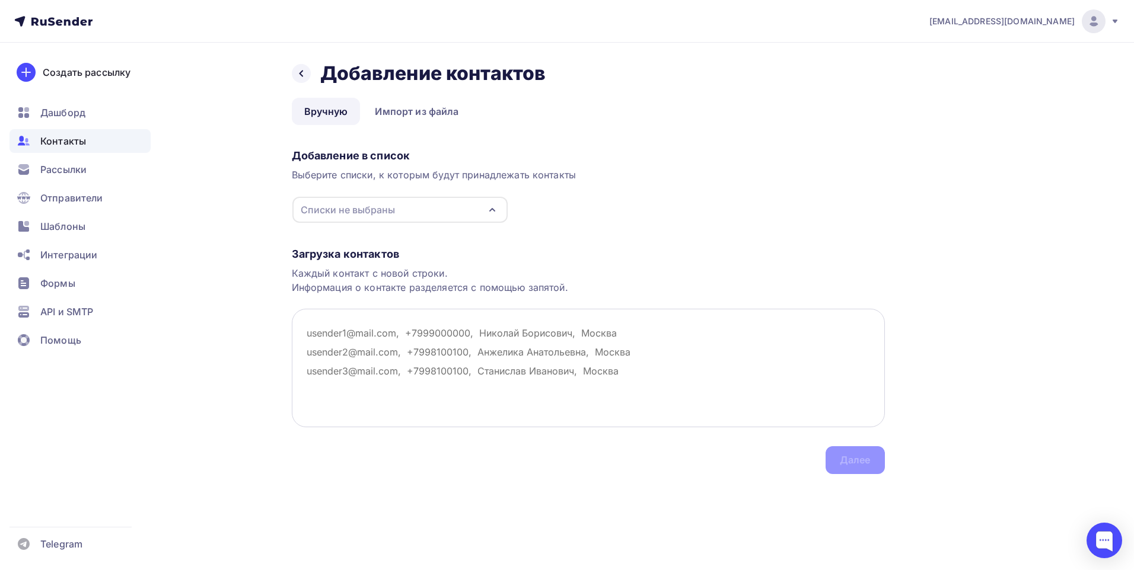
click at [368, 355] on textarea at bounding box center [588, 368] width 593 height 119
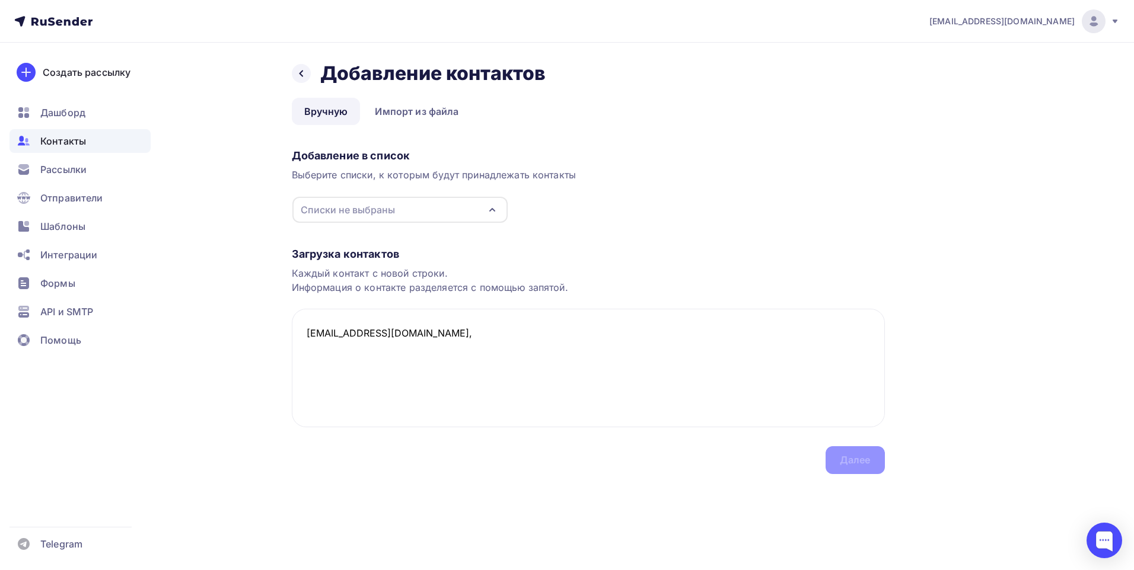
paste textarea "Фоминых [PERSON_NAME]"
paste textarea "[PHONE_NUMBER]"
type textarea "[EMAIL_ADDRESS][DOMAIN_NAME], [PERSON_NAME] [PERSON_NAME], [PHONE_NUMBER]"
click at [857, 460] on div "Загрузка контактов Каждый контакт с новой строки. Информация о контакте разделя…" at bounding box center [588, 349] width 593 height 251
click at [437, 210] on div "Списки не выбраны" at bounding box center [399, 210] width 215 height 26
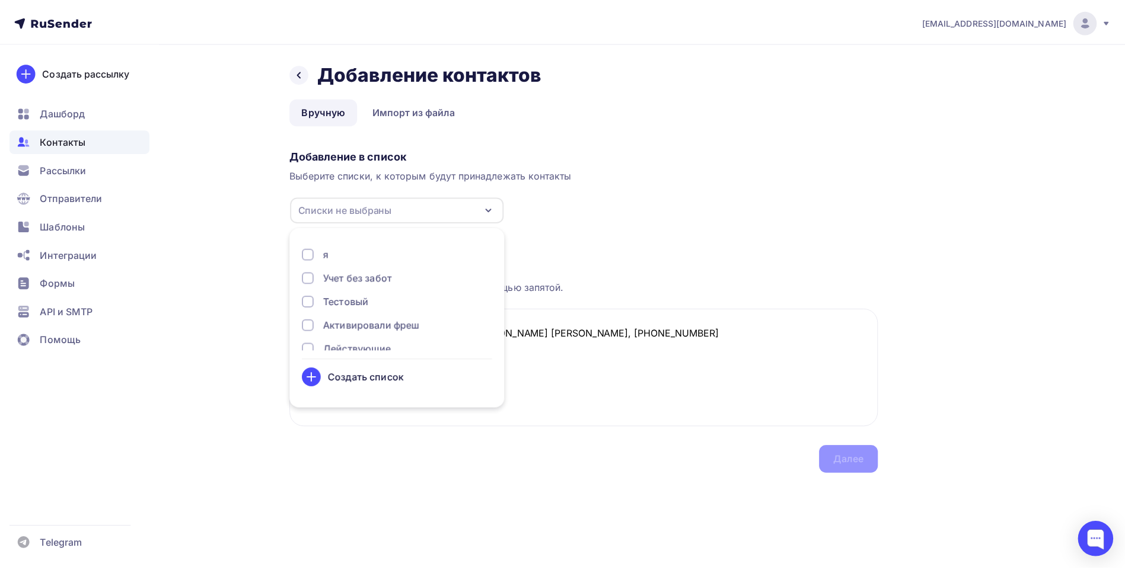
scroll to position [39, 0]
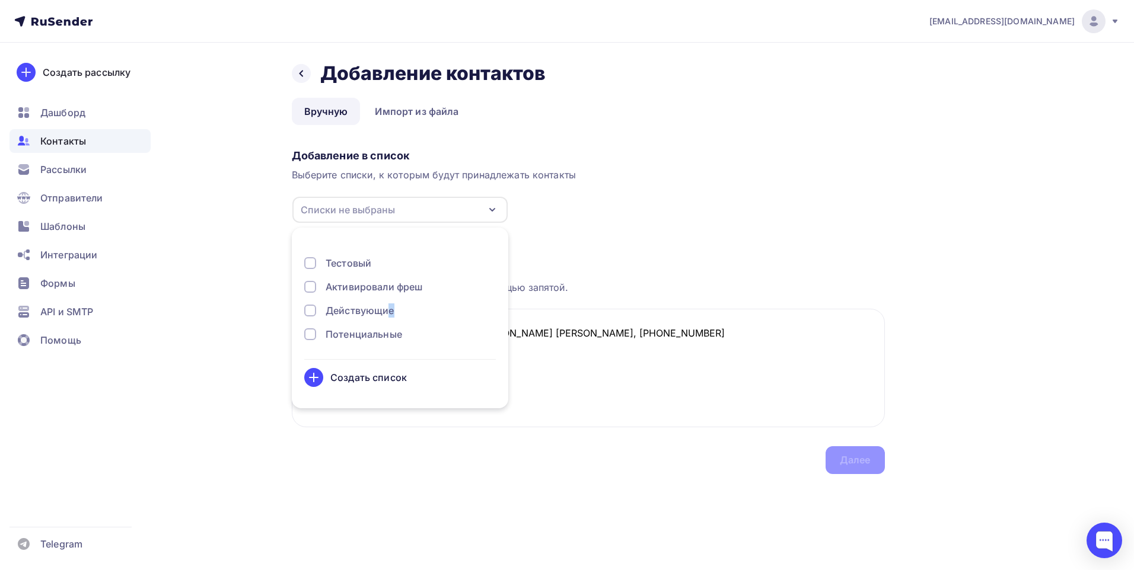
click at [337, 313] on div "Действующие" at bounding box center [360, 311] width 69 height 14
click at [869, 461] on div "Далее" at bounding box center [855, 461] width 31 height 14
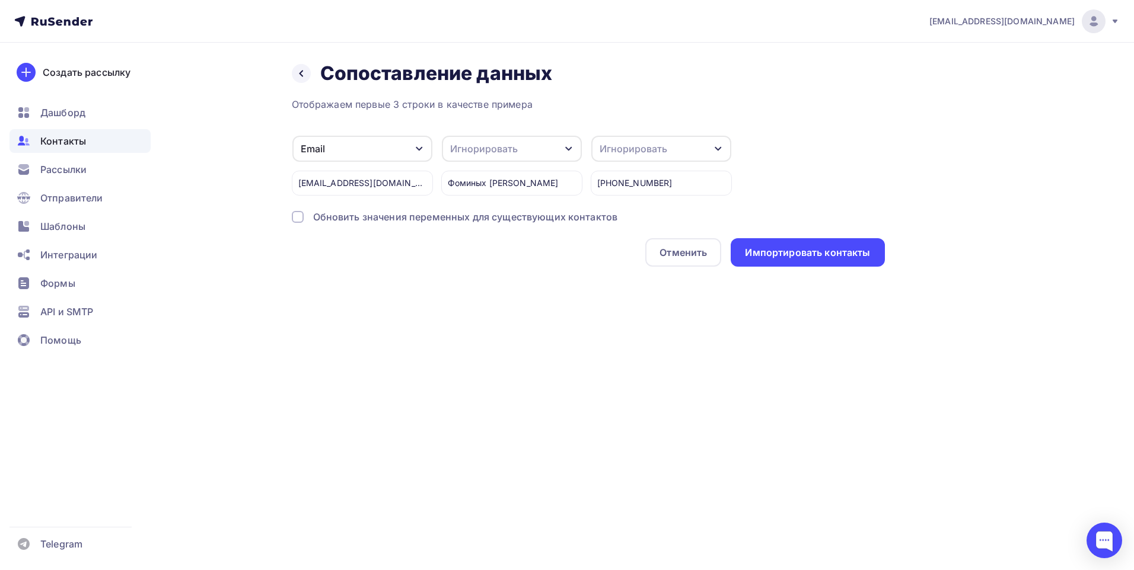
click at [522, 146] on div "Игнорировать" at bounding box center [512, 149] width 140 height 26
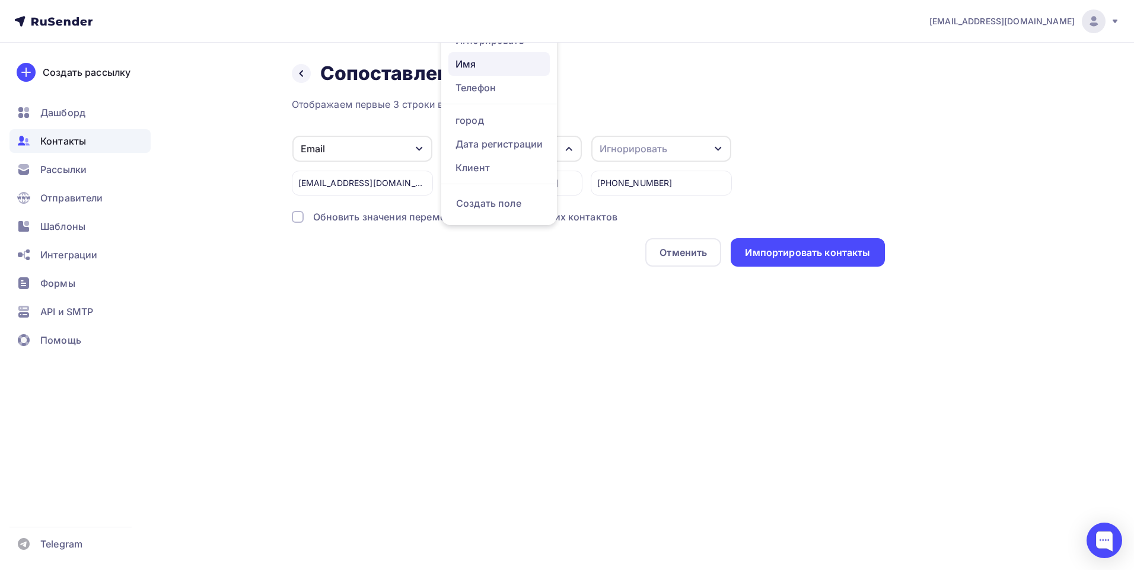
click at [481, 63] on div "Имя" at bounding box center [498, 64] width 87 height 14
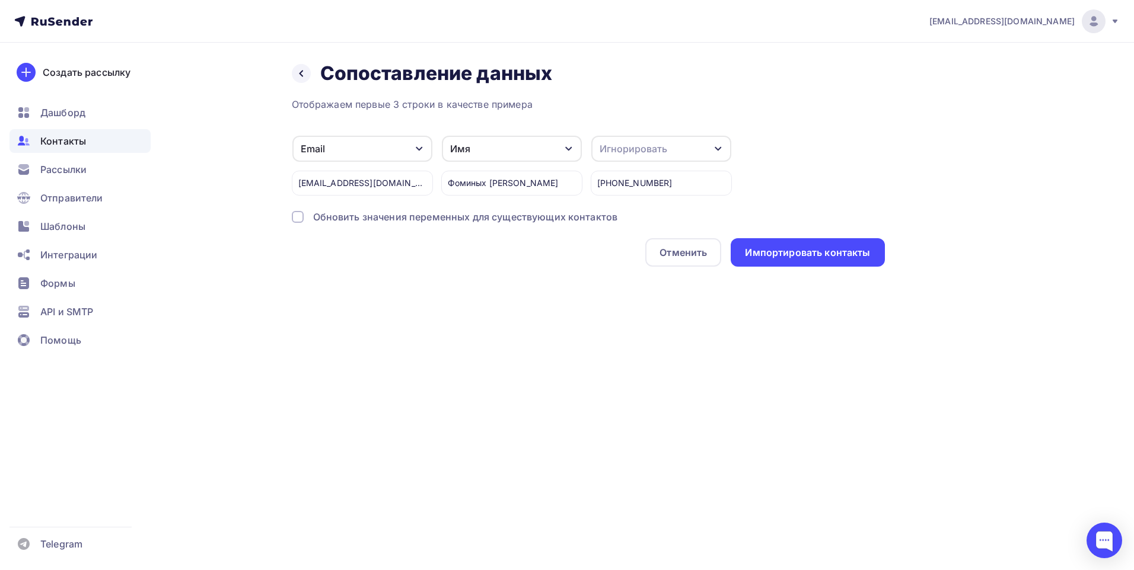
click at [705, 141] on div "Игнорировать" at bounding box center [661, 149] width 140 height 26
click at [639, 92] on div "Телефон" at bounding box center [648, 88] width 87 height 14
click at [813, 240] on div "Импортировать контакты" at bounding box center [807, 252] width 154 height 28
